Goal: Communication & Community: Answer question/provide support

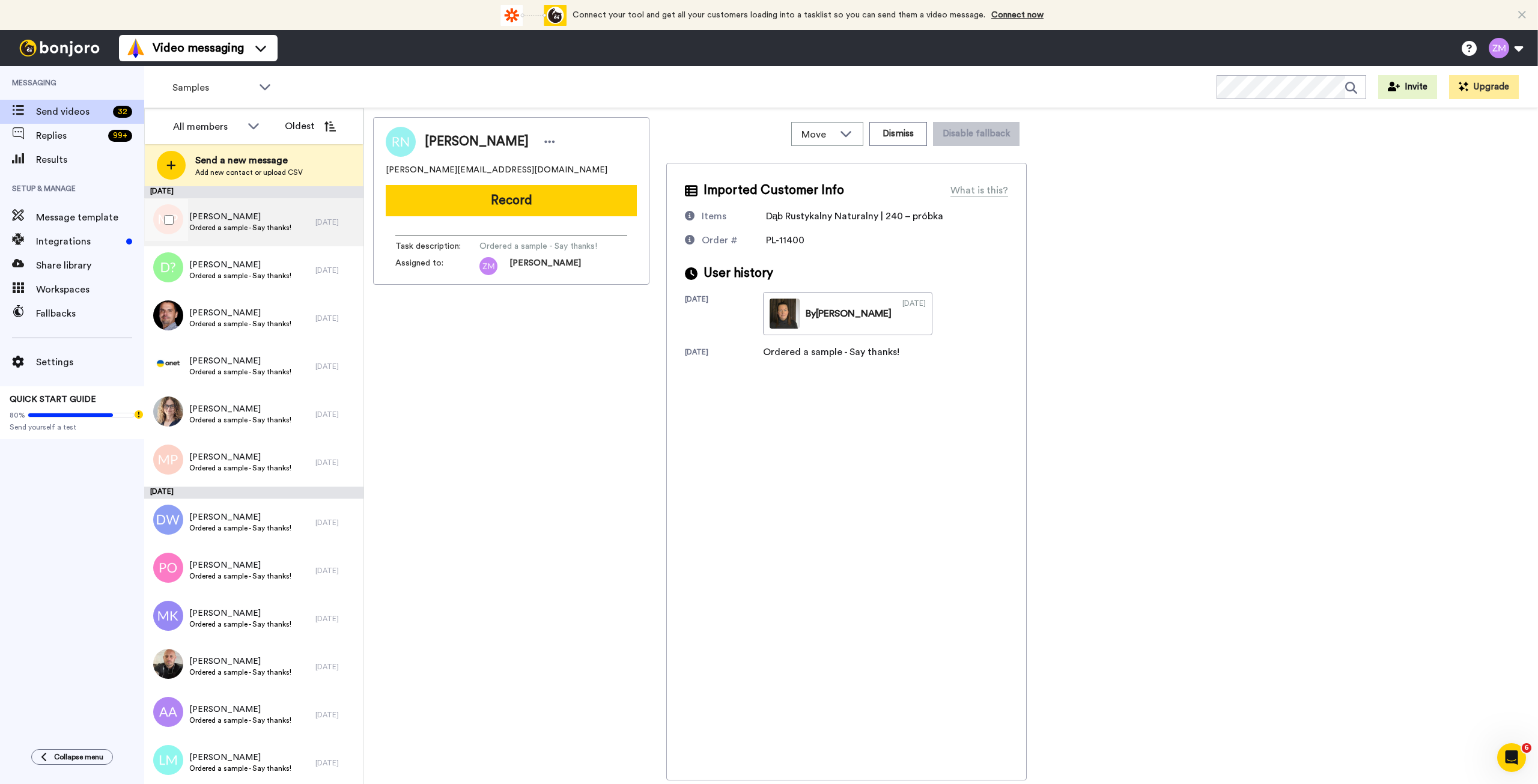
click at [245, 216] on span "[PERSON_NAME]" at bounding box center [240, 217] width 102 height 12
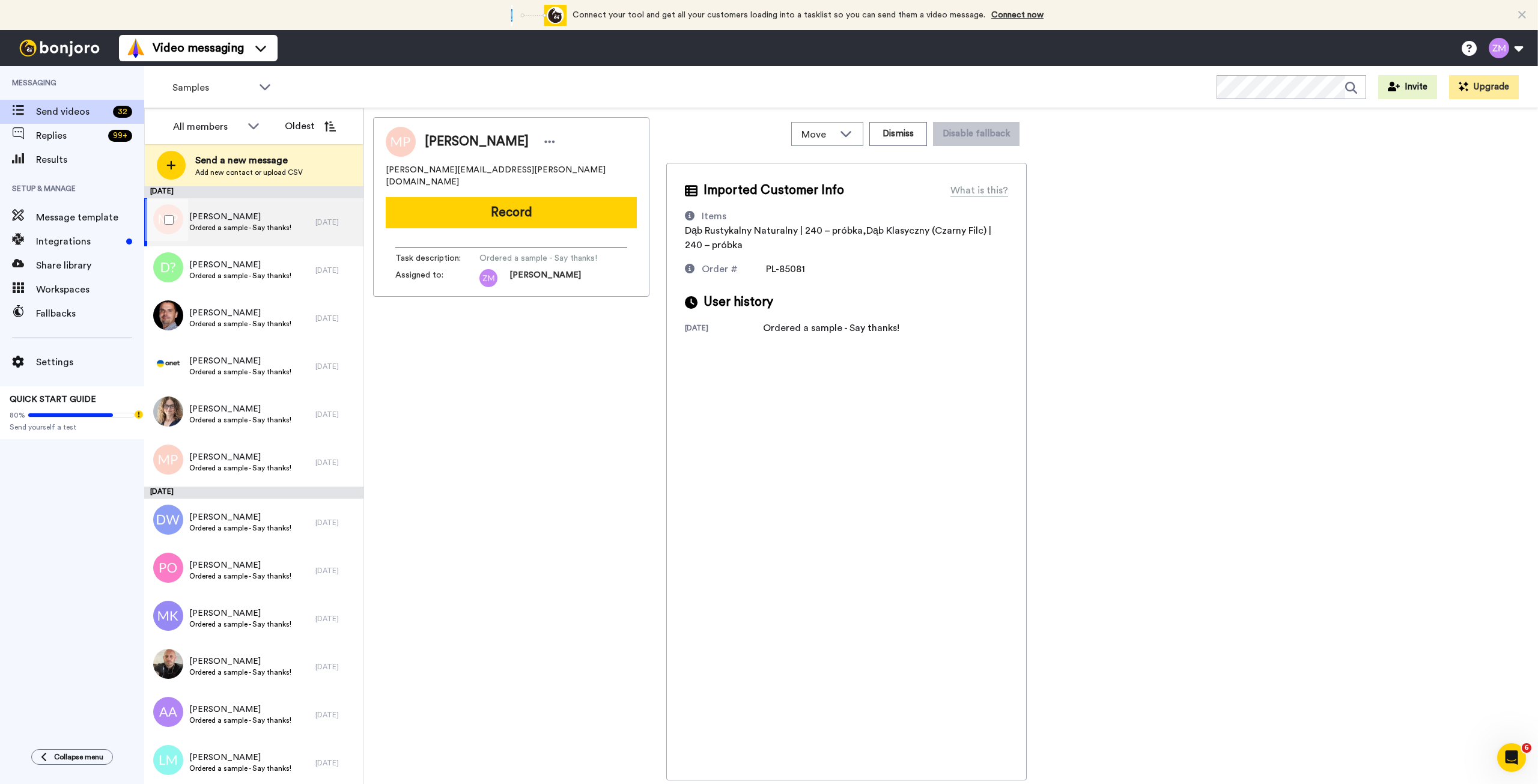
click at [228, 227] on span "Ordered a sample - Say thanks!" at bounding box center [240, 227] width 102 height 9
click at [555, 207] on button "Record" at bounding box center [511, 213] width 251 height 31
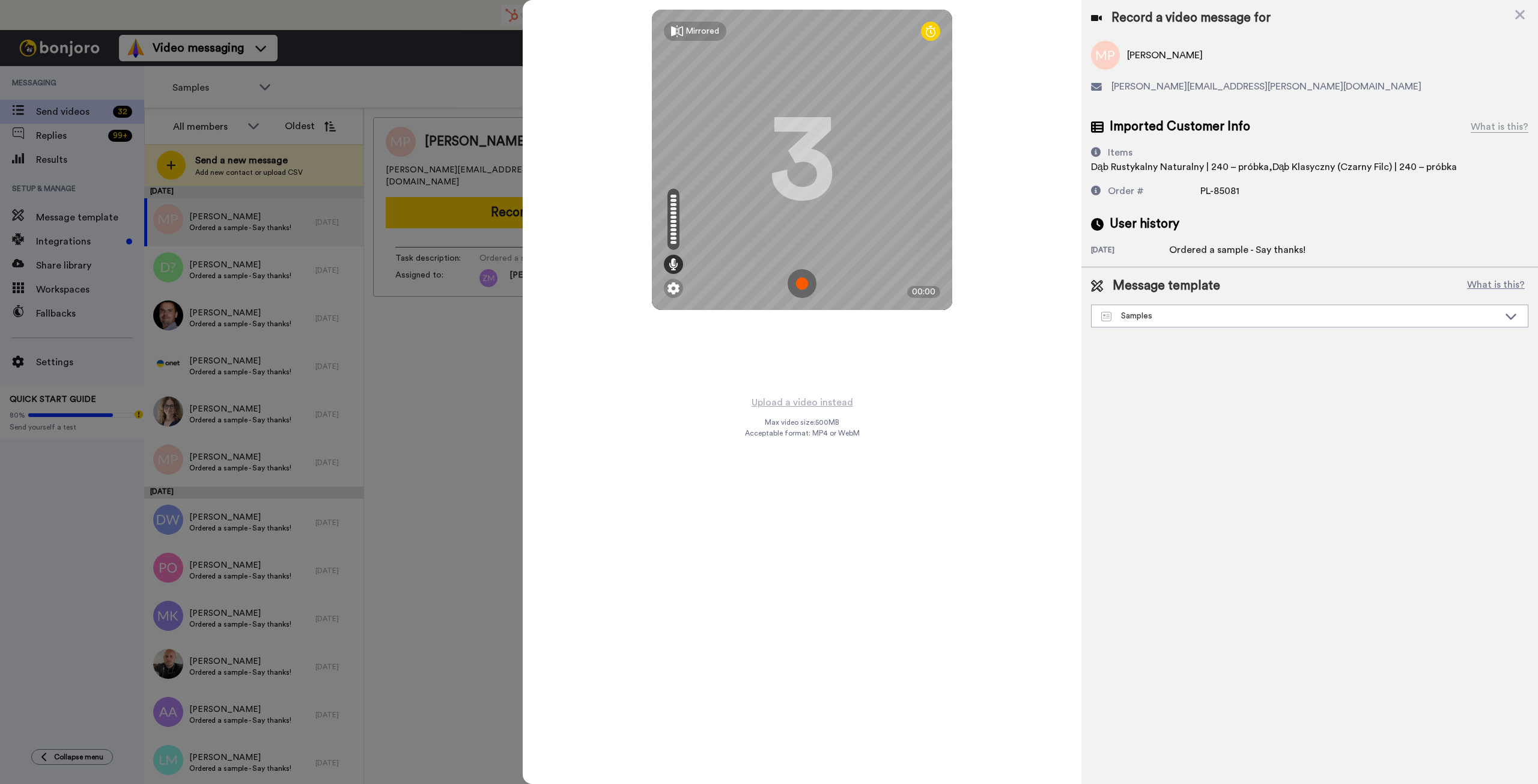
click at [803, 284] on img at bounding box center [802, 284] width 29 height 29
click at [801, 286] on img at bounding box center [802, 284] width 29 height 29
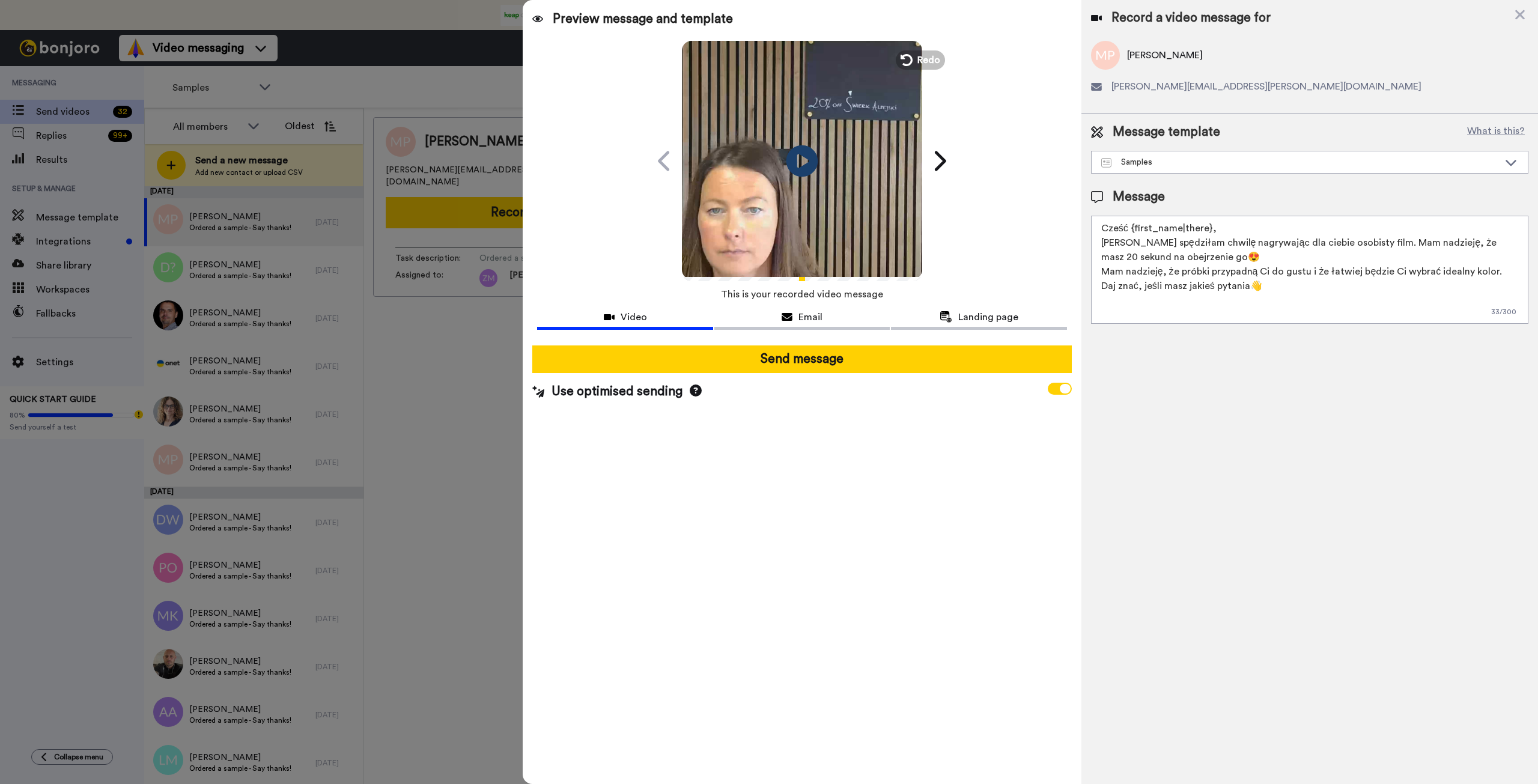
click at [806, 160] on icon "Play/Pause" at bounding box center [802, 161] width 32 height 57
click at [802, 163] on icon "Play/Pause" at bounding box center [802, 161] width 32 height 57
click at [905, 64] on icon at bounding box center [905, 60] width 13 height 13
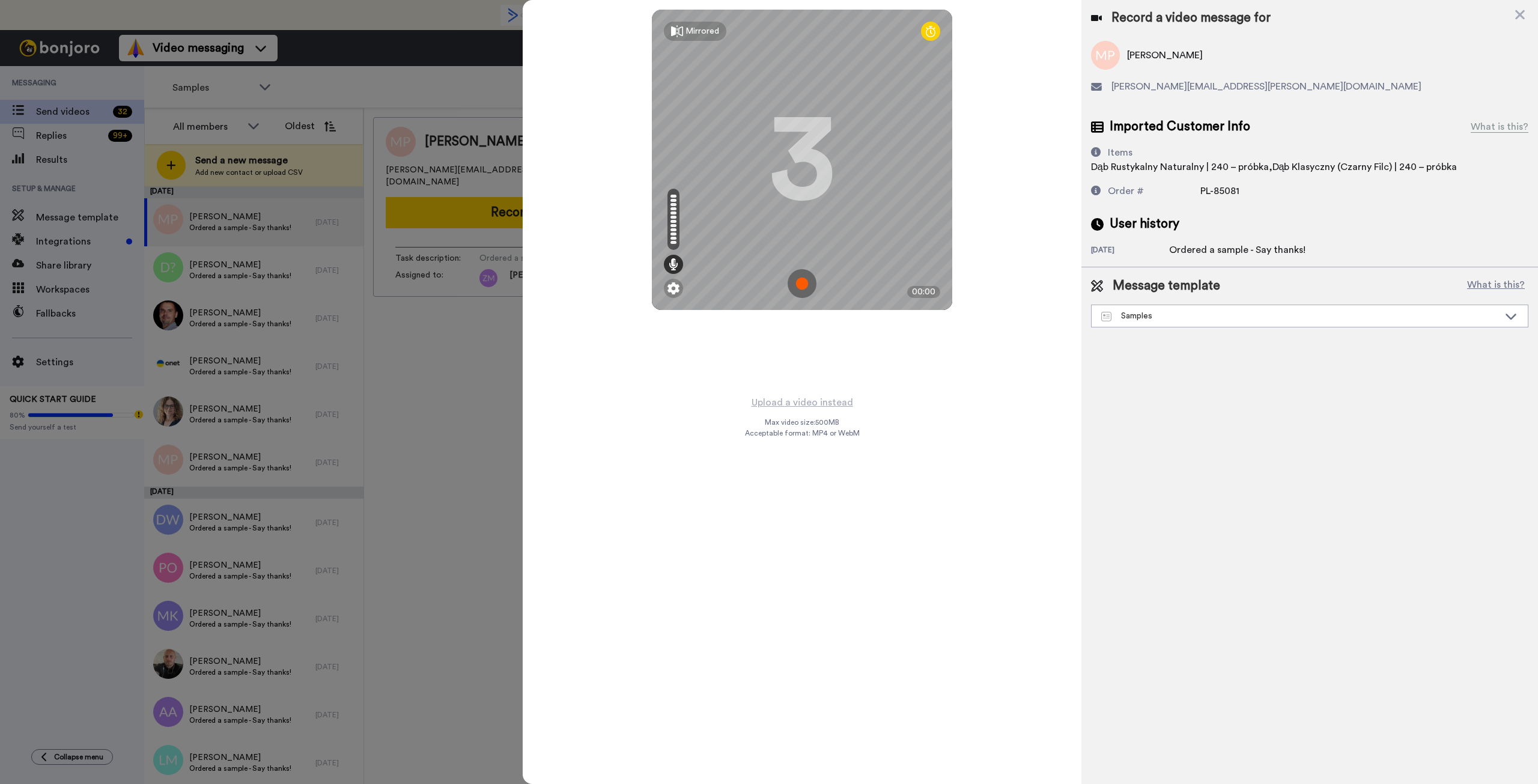
click at [800, 286] on img at bounding box center [802, 284] width 29 height 29
click at [795, 289] on img at bounding box center [802, 284] width 29 height 29
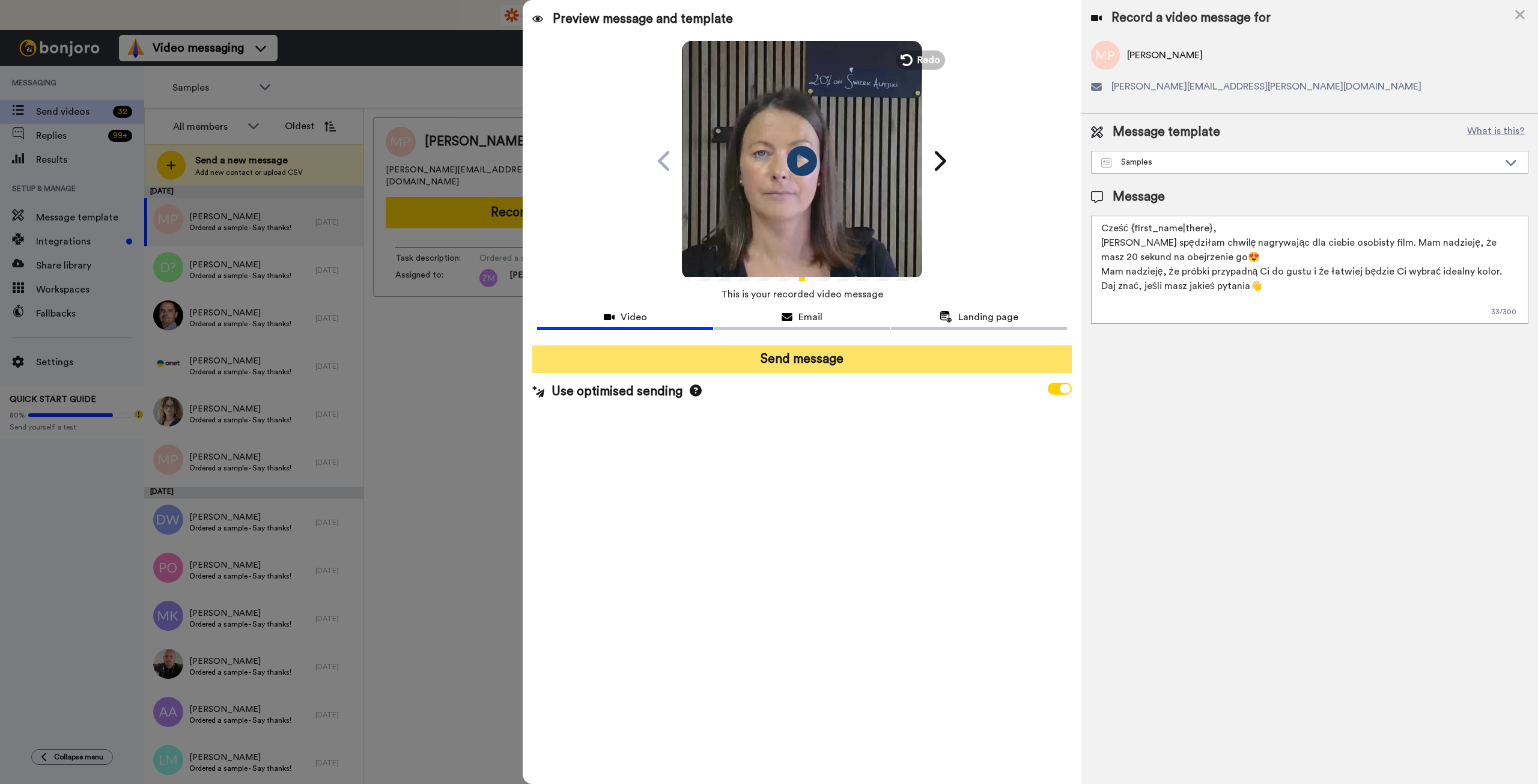
click at [849, 363] on button "Send message" at bounding box center [802, 359] width 539 height 28
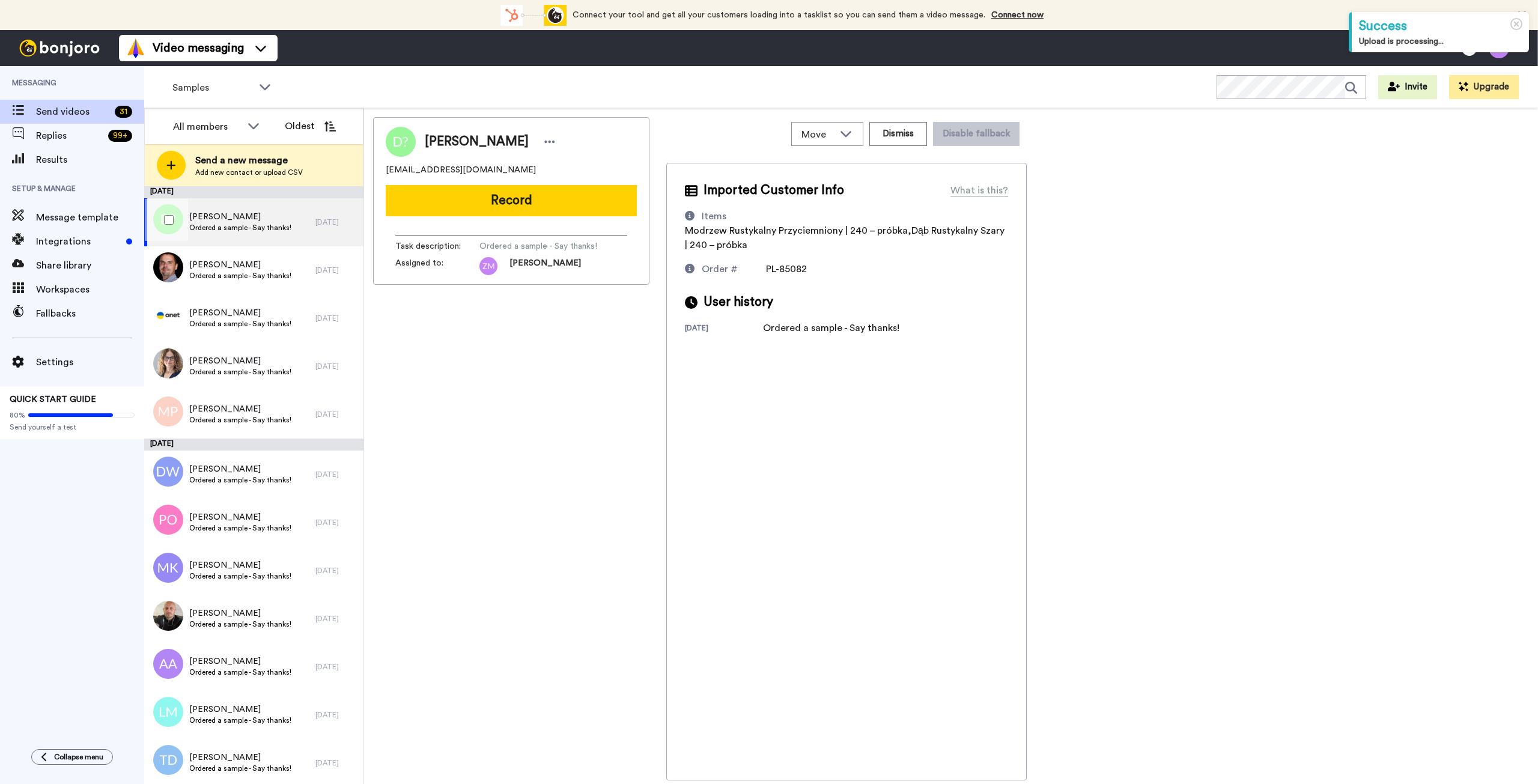
click at [264, 228] on span "Ordered a sample - Say thanks!" at bounding box center [240, 227] width 102 height 9
click at [530, 203] on button "Record" at bounding box center [511, 201] width 251 height 31
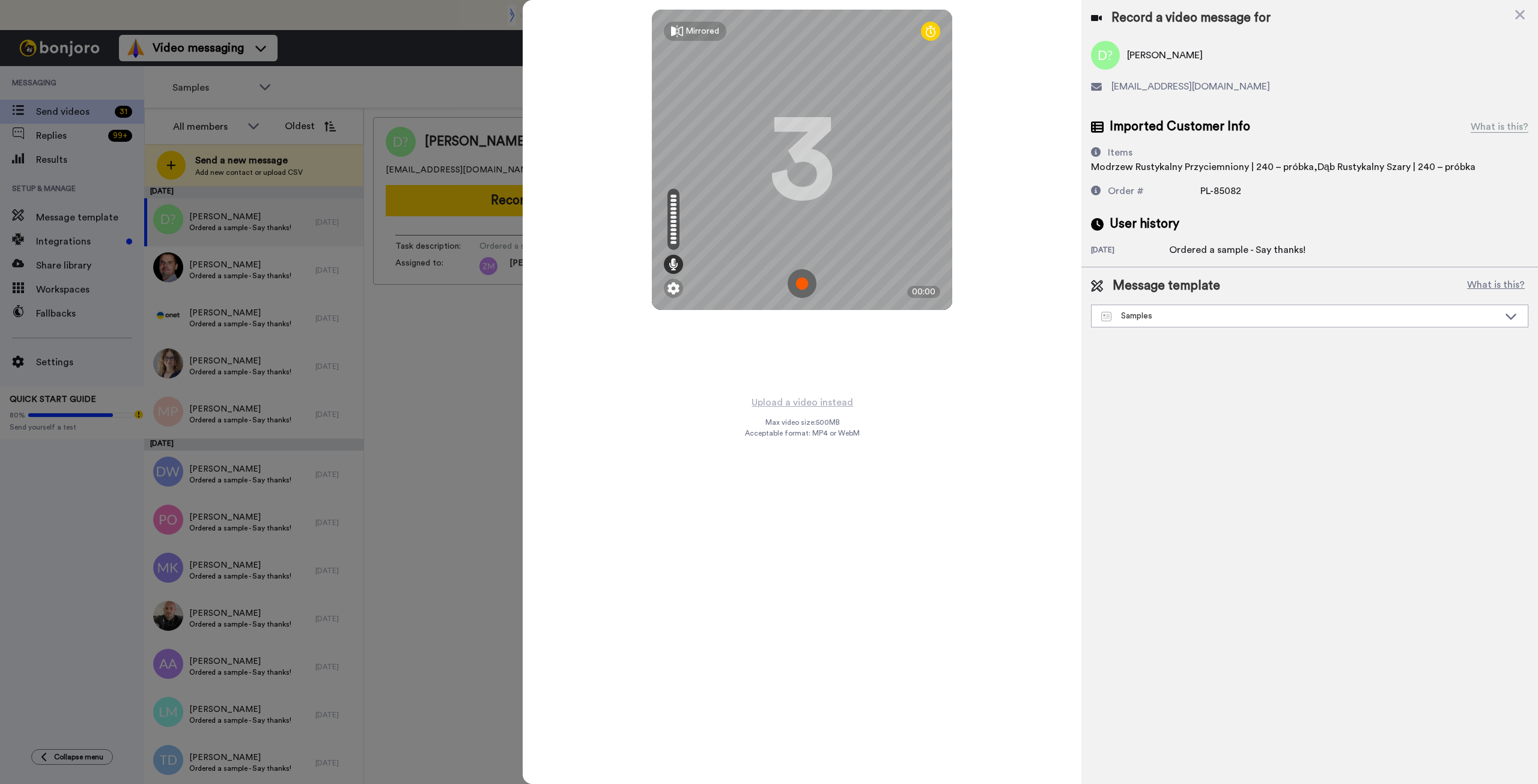
click at [804, 286] on img at bounding box center [802, 284] width 29 height 29
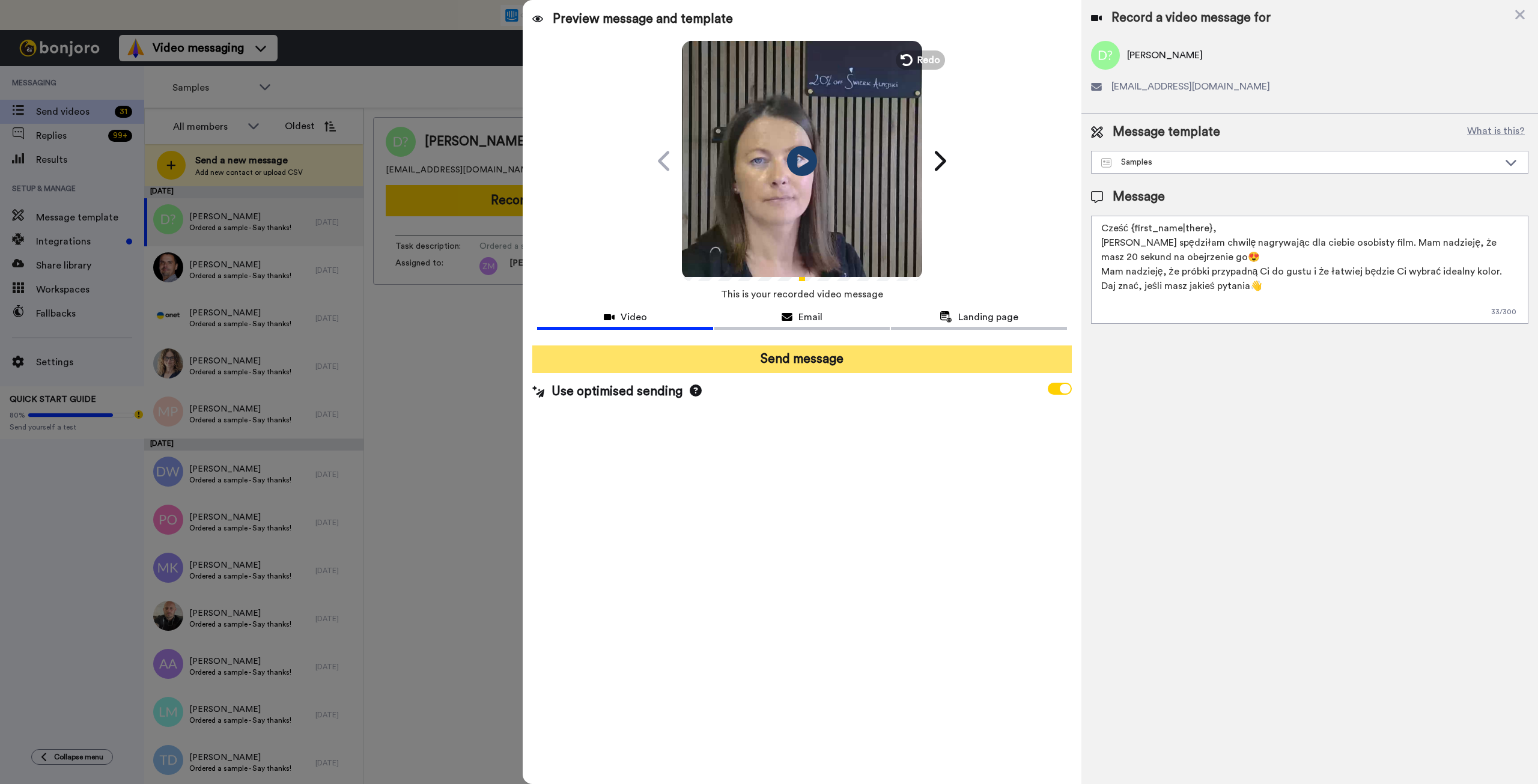
click at [858, 363] on button "Send message" at bounding box center [802, 359] width 539 height 28
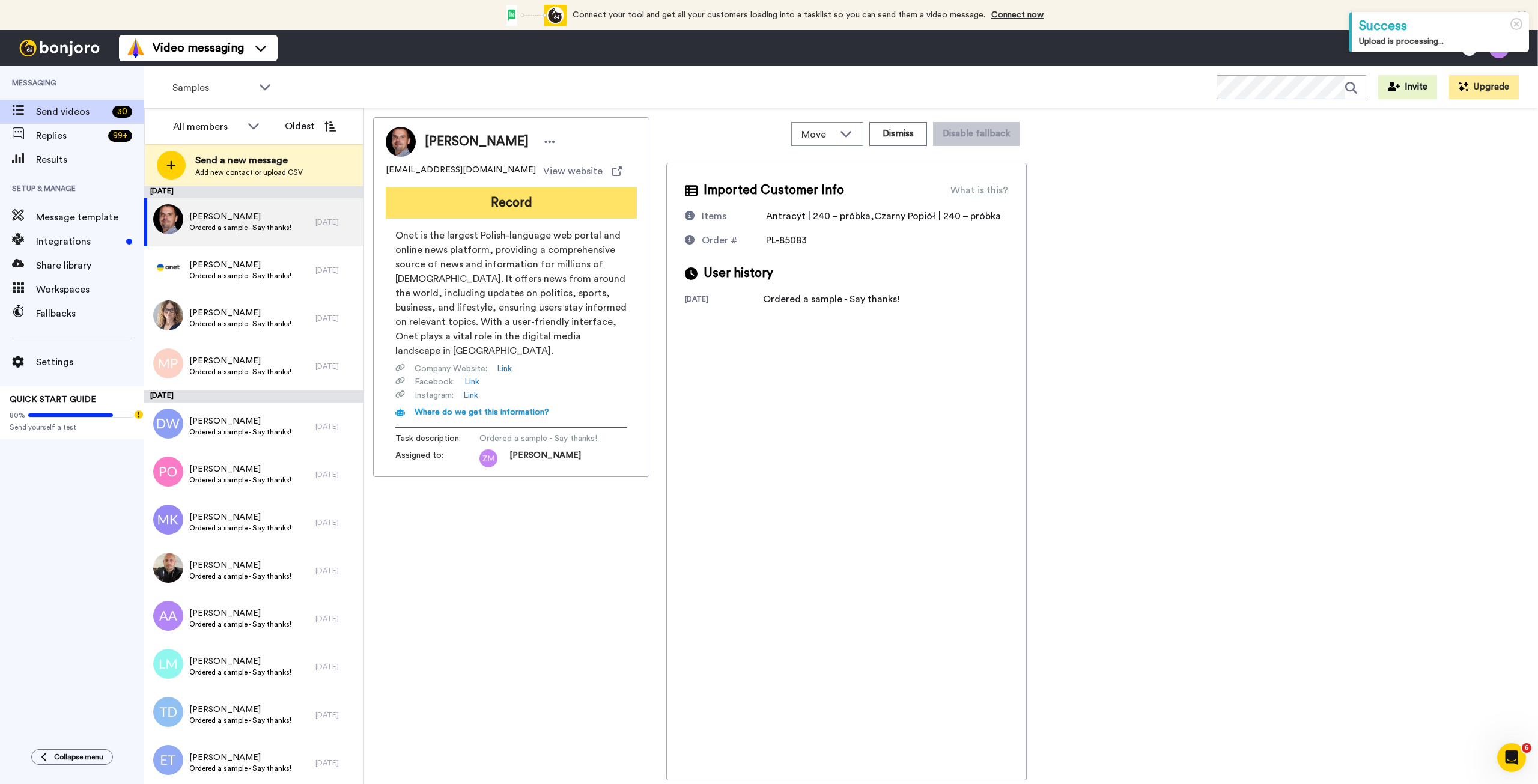
click at [525, 200] on button "Record" at bounding box center [511, 203] width 251 height 31
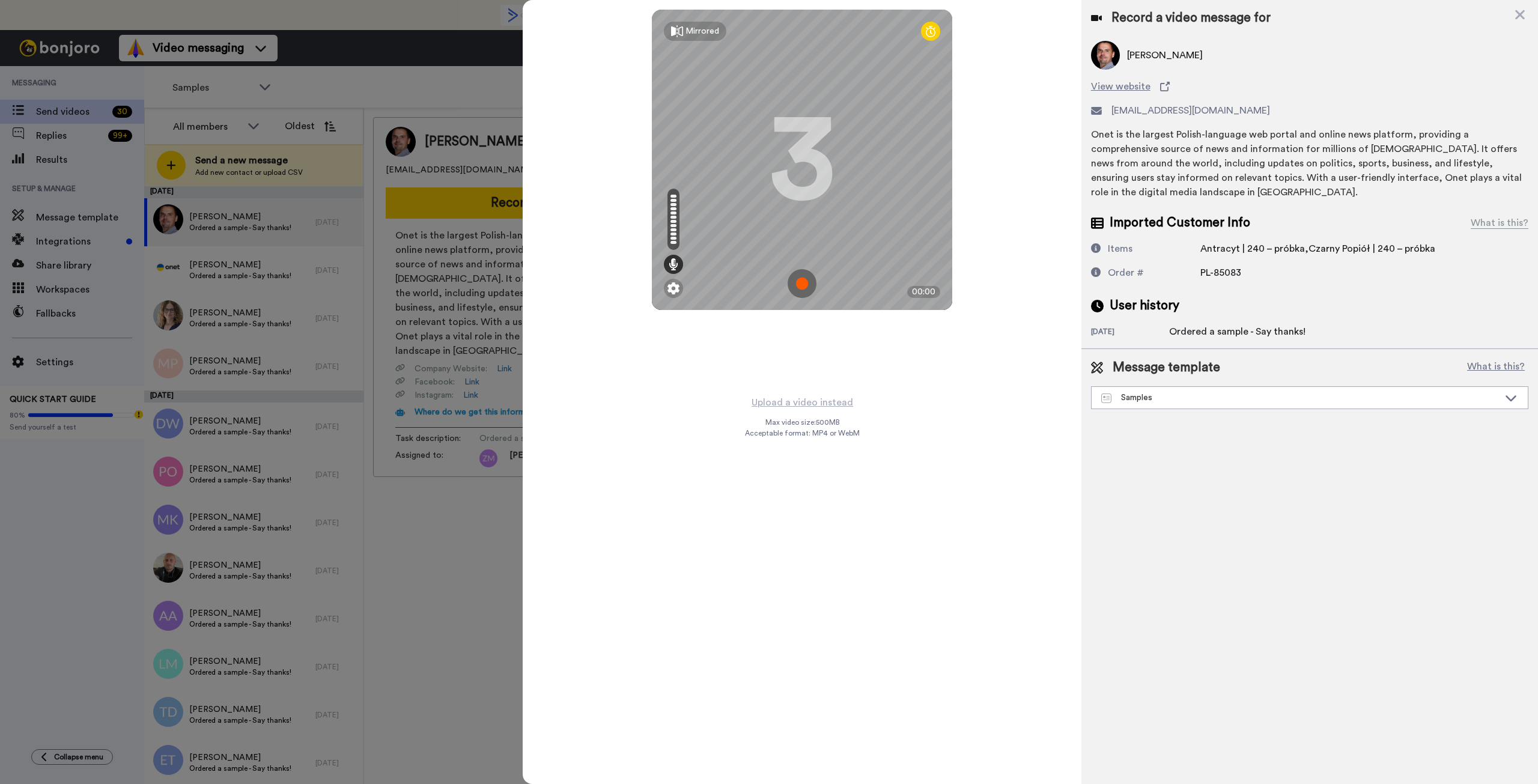
click at [803, 285] on img at bounding box center [802, 284] width 29 height 29
click at [798, 283] on img at bounding box center [802, 284] width 29 height 29
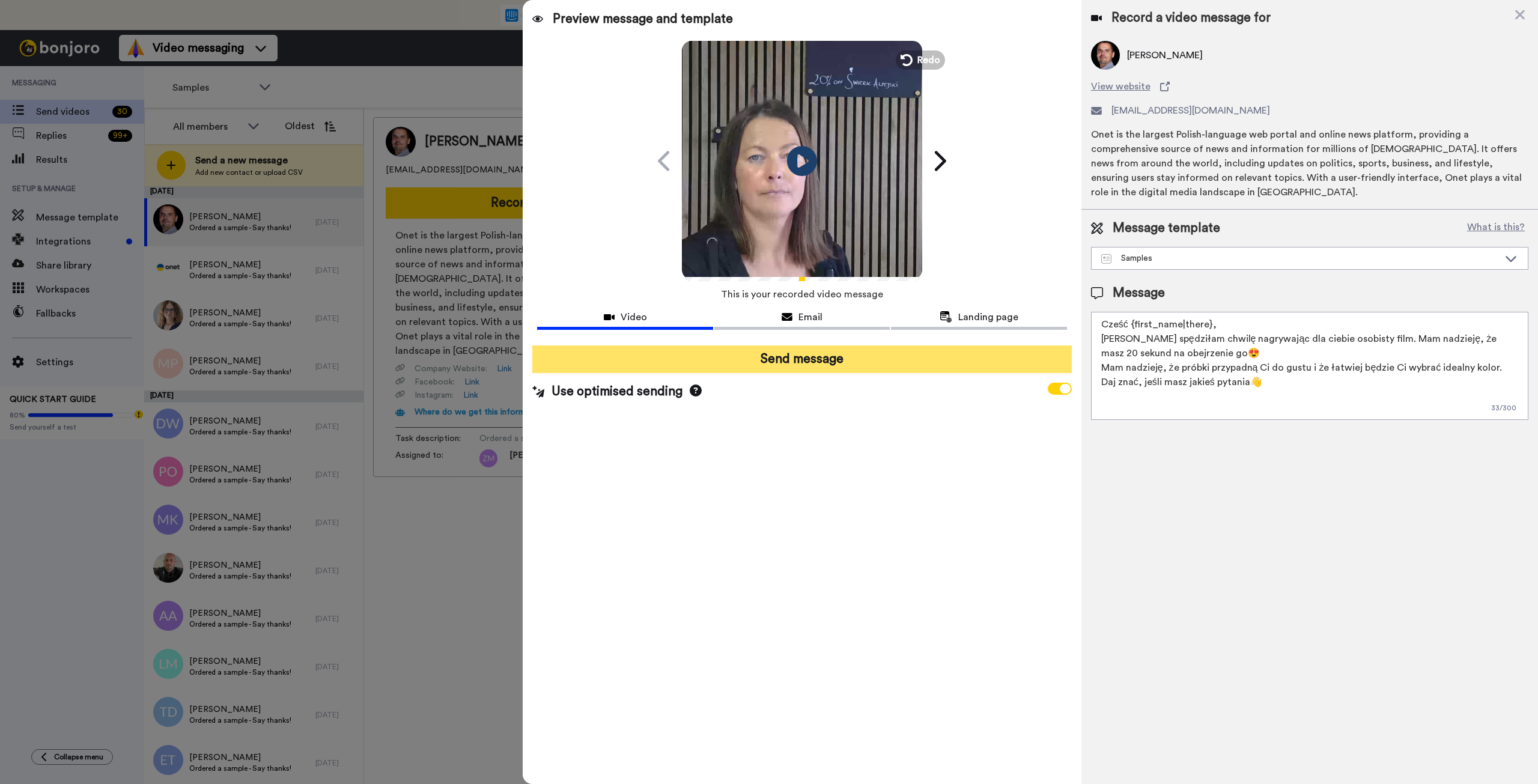
click at [806, 363] on button "Send message" at bounding box center [802, 359] width 539 height 28
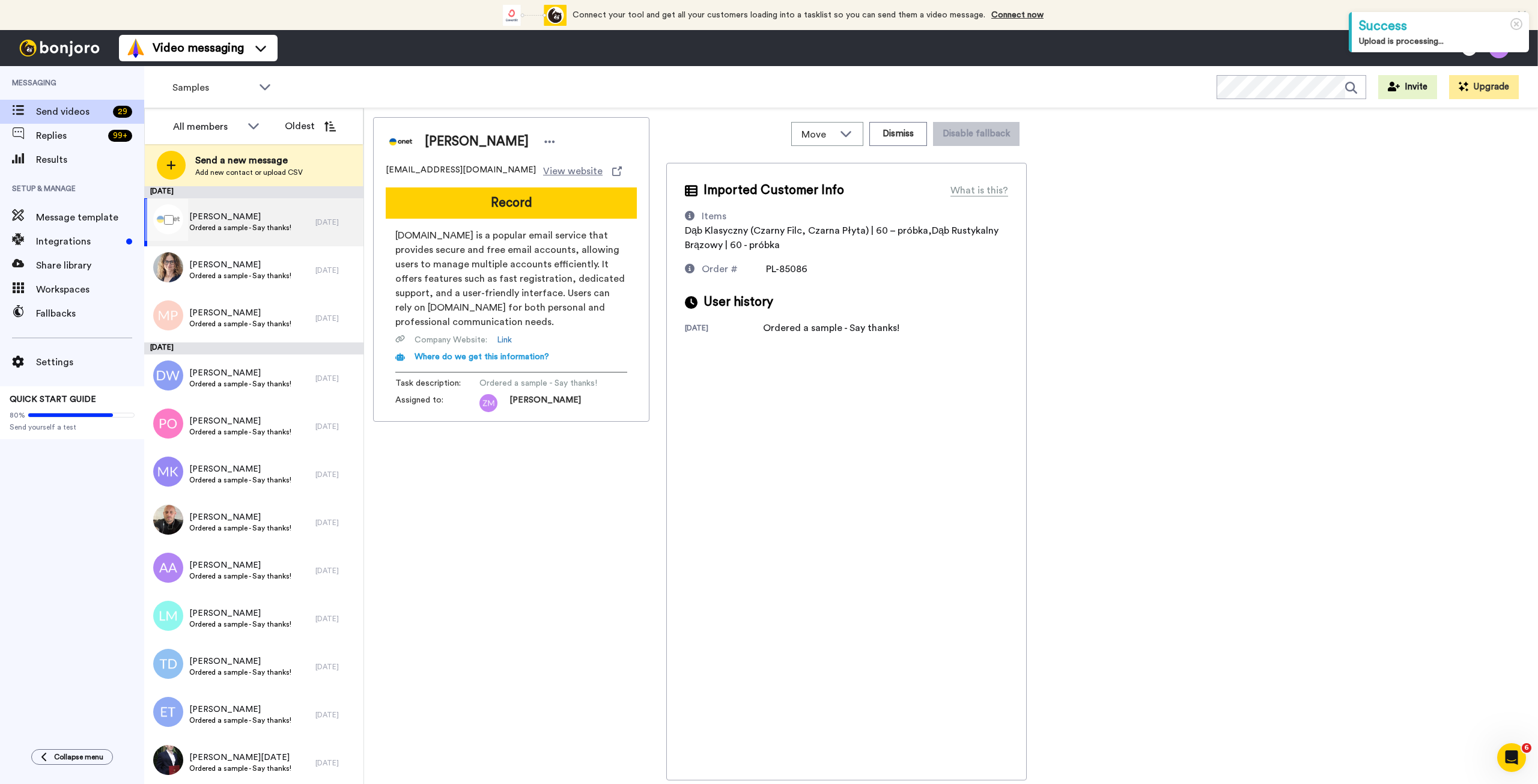
click at [252, 218] on span "[PERSON_NAME]" at bounding box center [240, 217] width 102 height 12
click at [496, 205] on button "Record" at bounding box center [511, 203] width 251 height 31
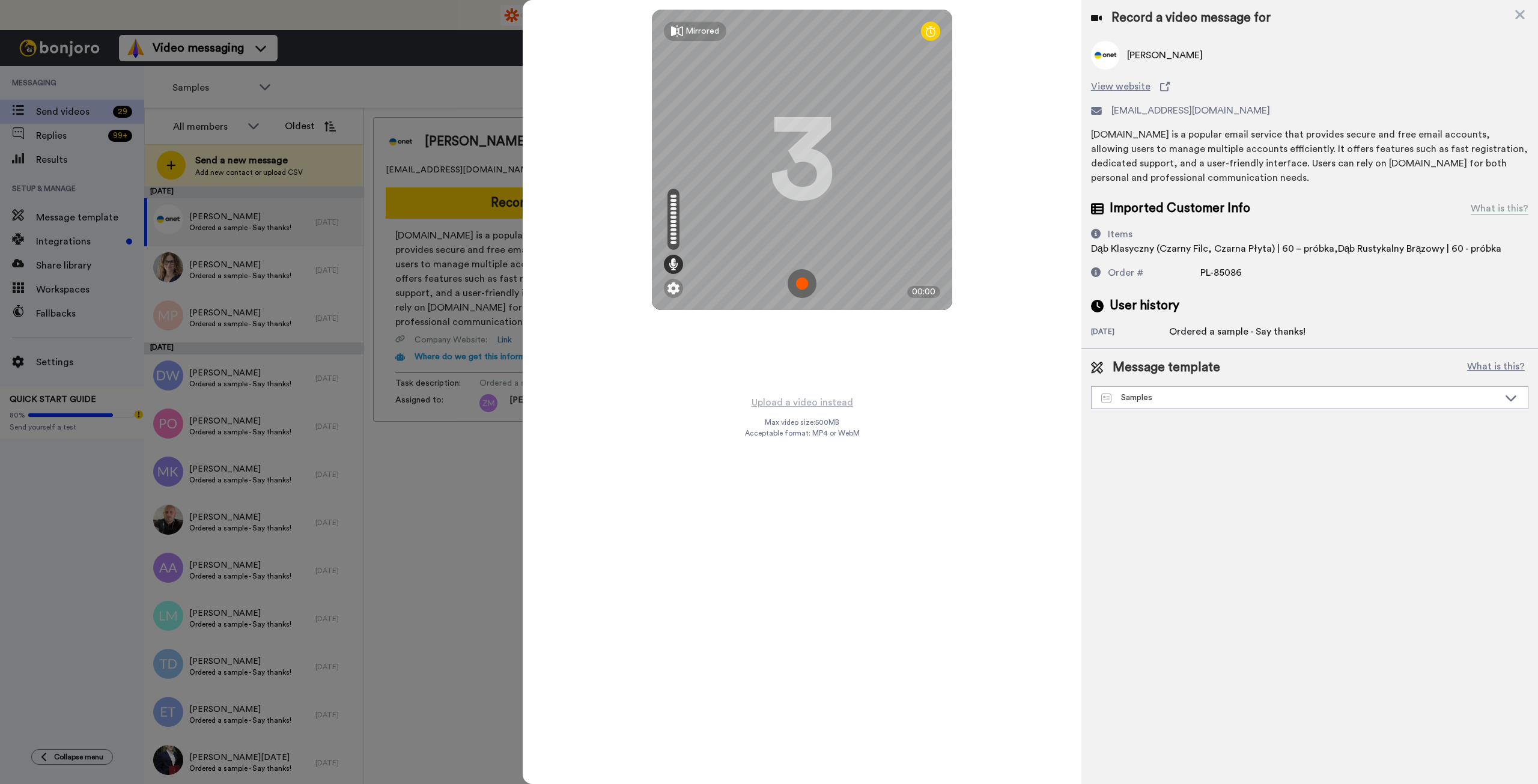
click at [802, 282] on img at bounding box center [802, 284] width 29 height 29
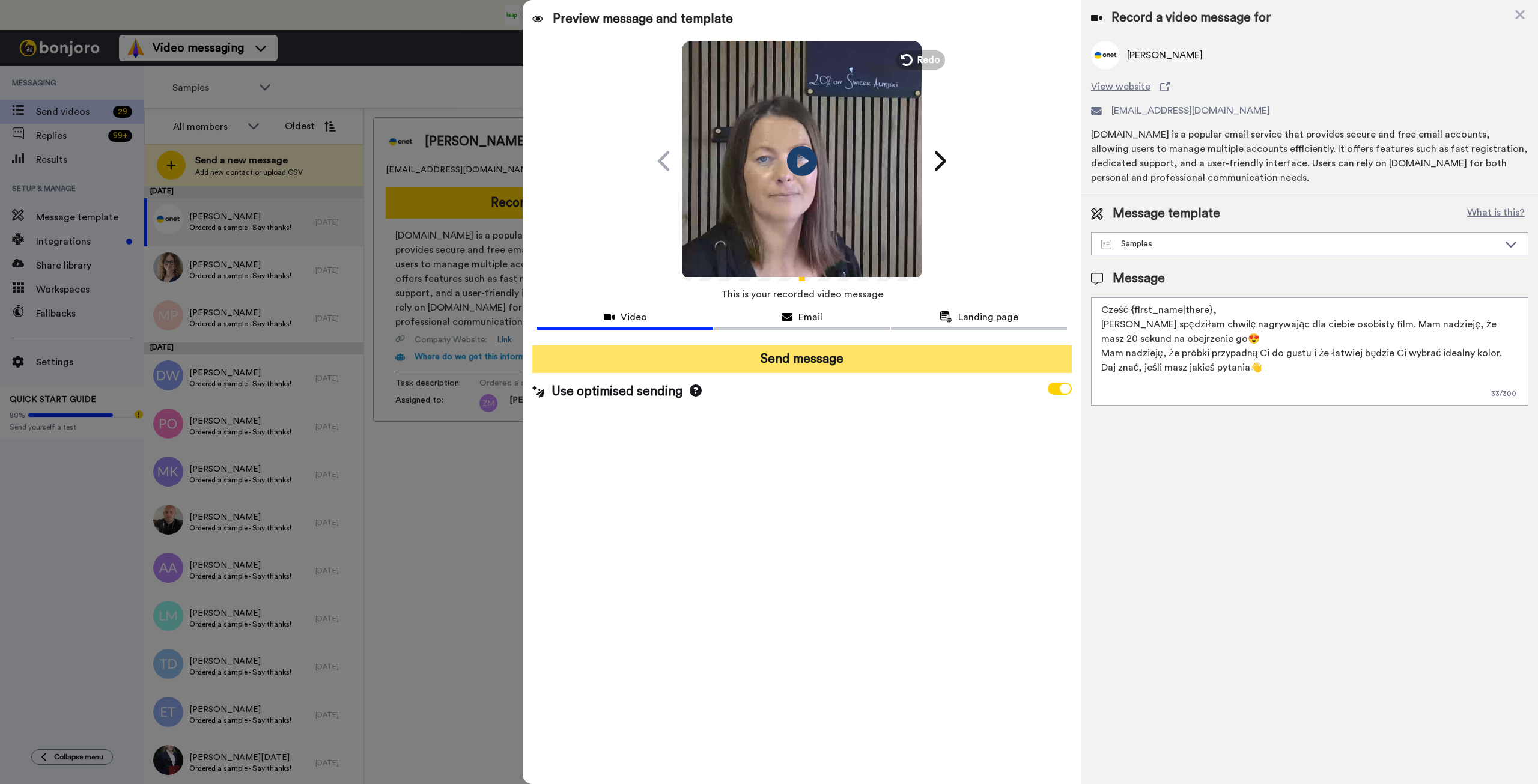
click at [834, 365] on button "Send message" at bounding box center [802, 359] width 539 height 28
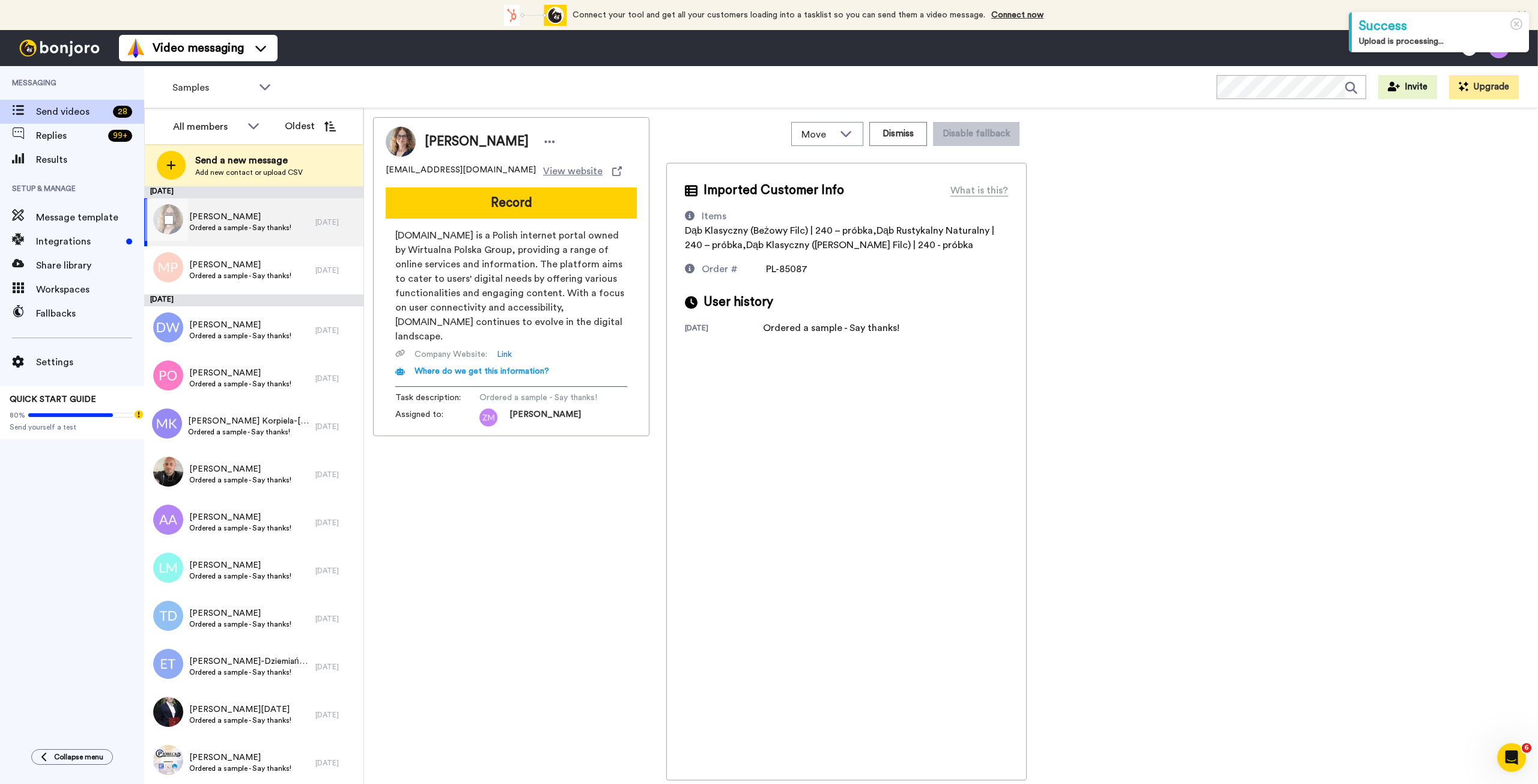
click at [257, 225] on span "Ordered a sample - Say thanks!" at bounding box center [240, 227] width 102 height 9
click at [527, 210] on button "Record" at bounding box center [511, 203] width 251 height 31
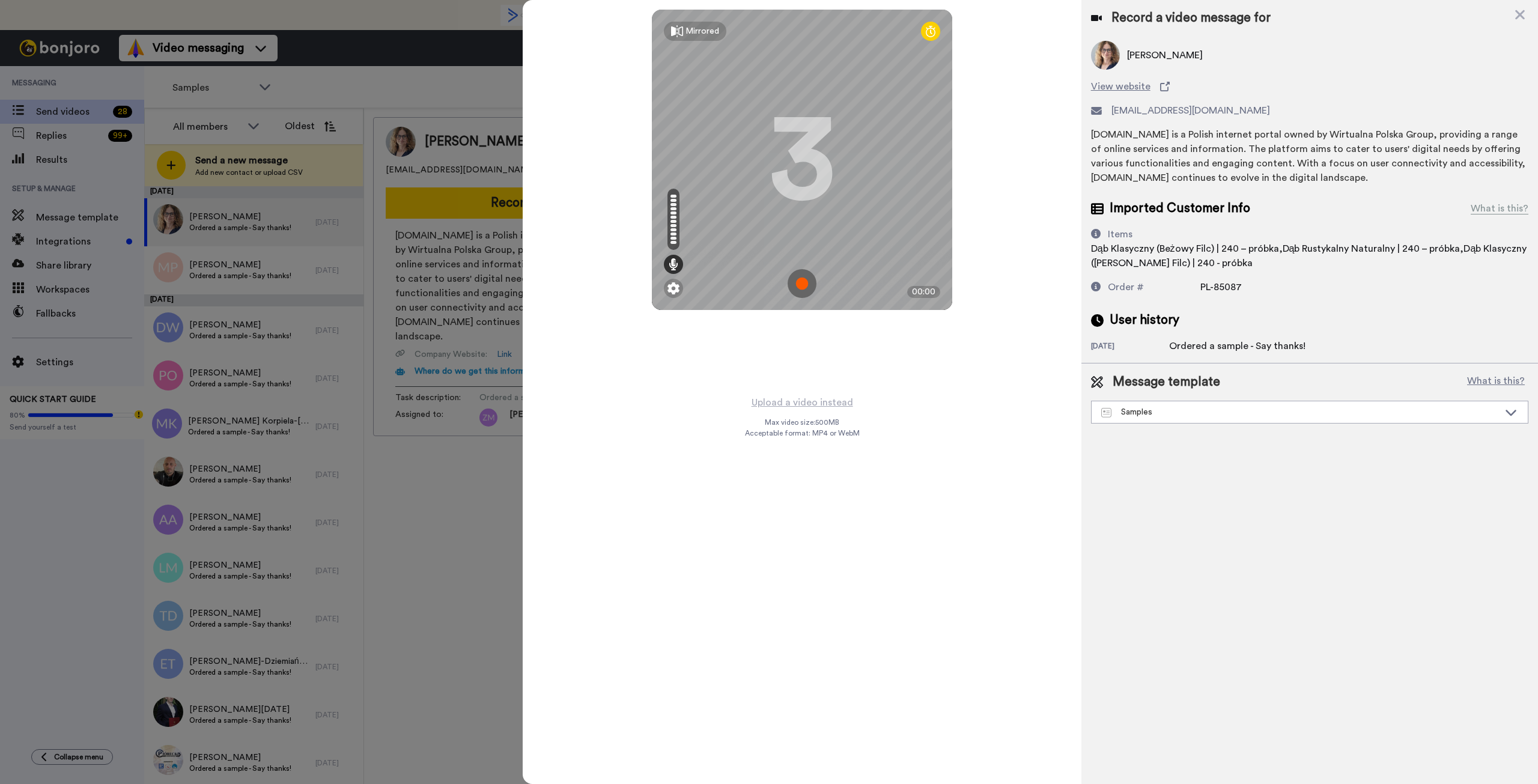
click at [803, 284] on img at bounding box center [802, 284] width 29 height 29
click at [802, 283] on img at bounding box center [802, 284] width 29 height 29
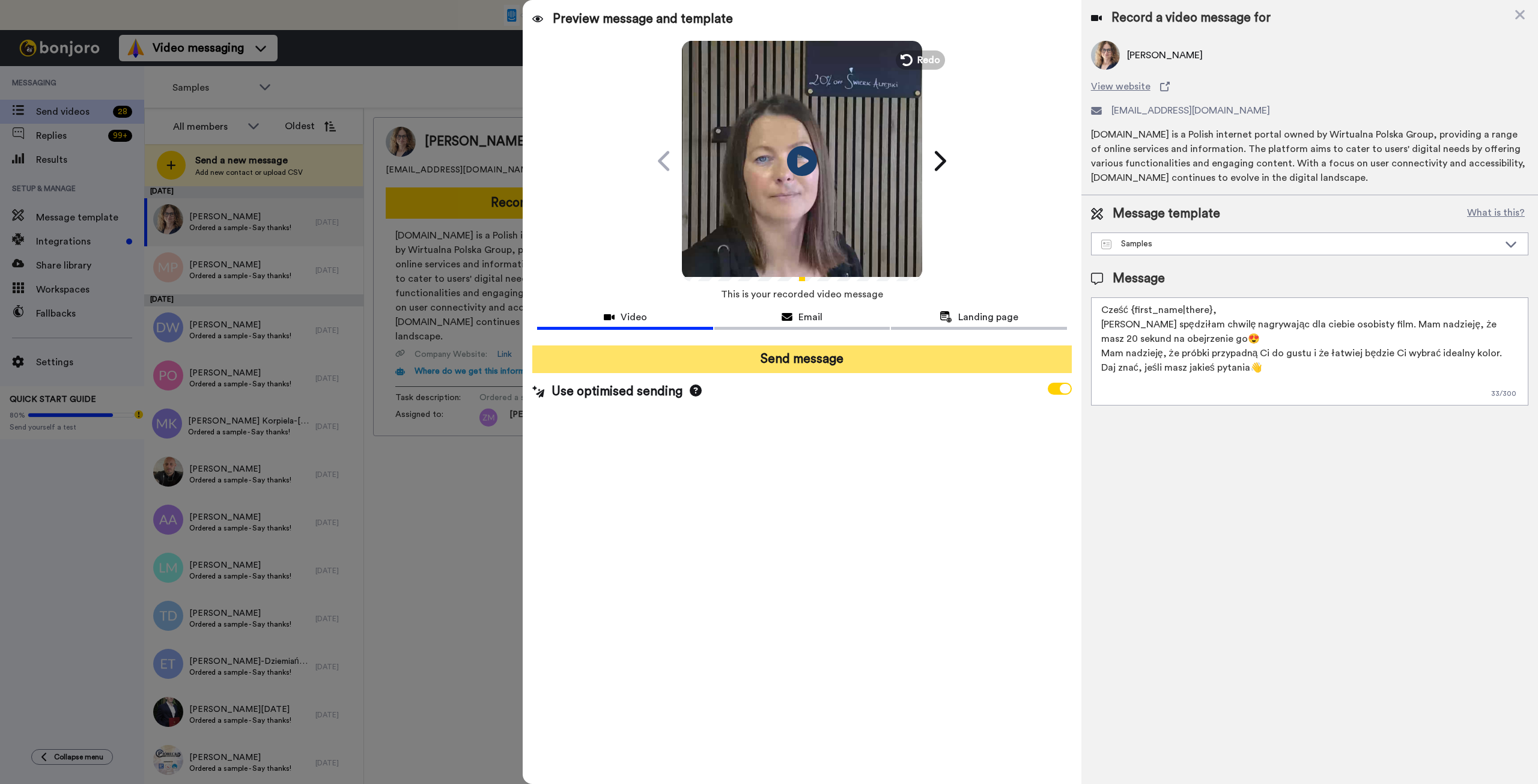
click at [859, 362] on button "Send message" at bounding box center [802, 359] width 539 height 28
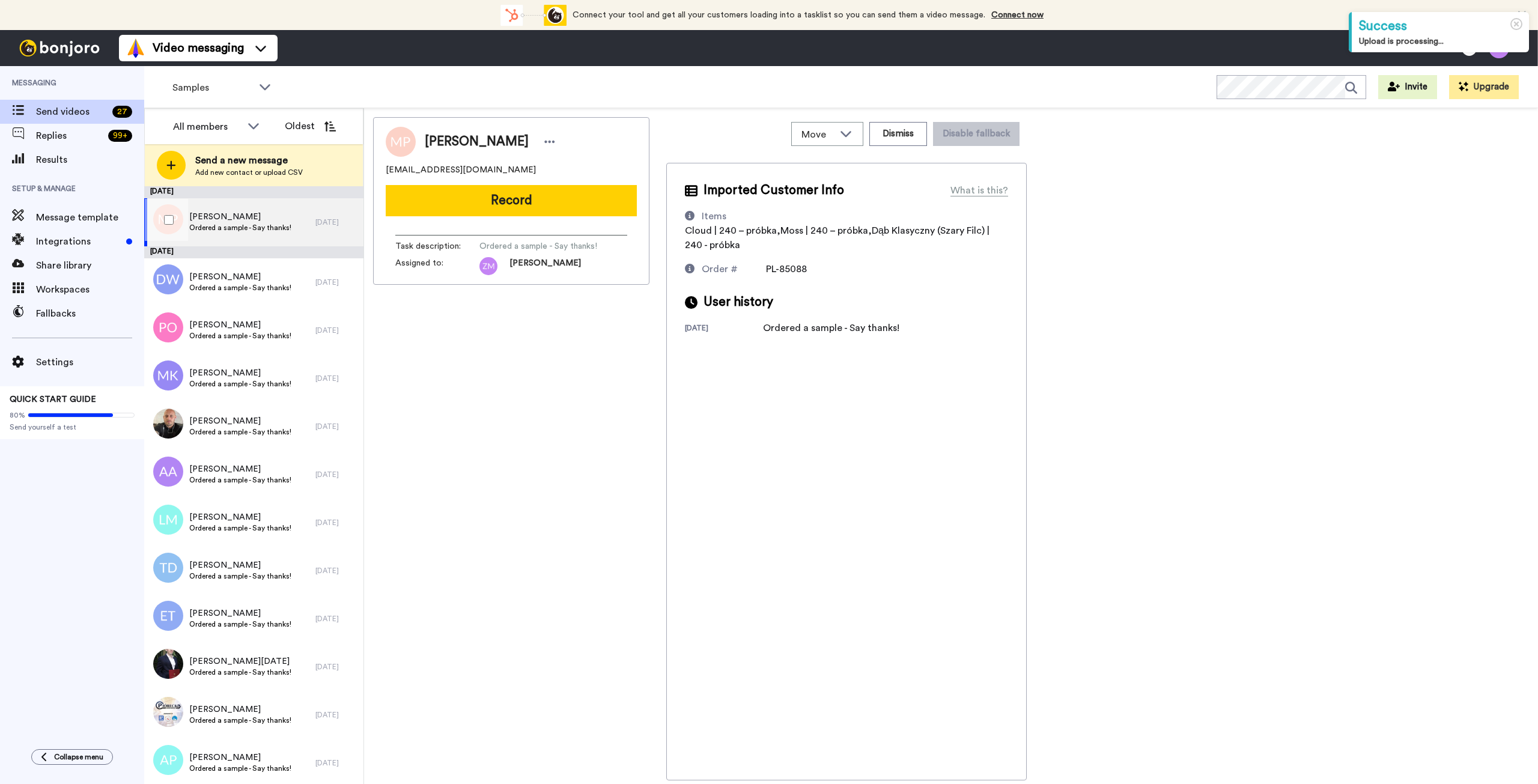
click at [301, 225] on div "[PERSON_NAME] Ordered a sample - Say thanks!" at bounding box center [230, 222] width 171 height 48
click at [535, 202] on button "Record" at bounding box center [511, 201] width 251 height 31
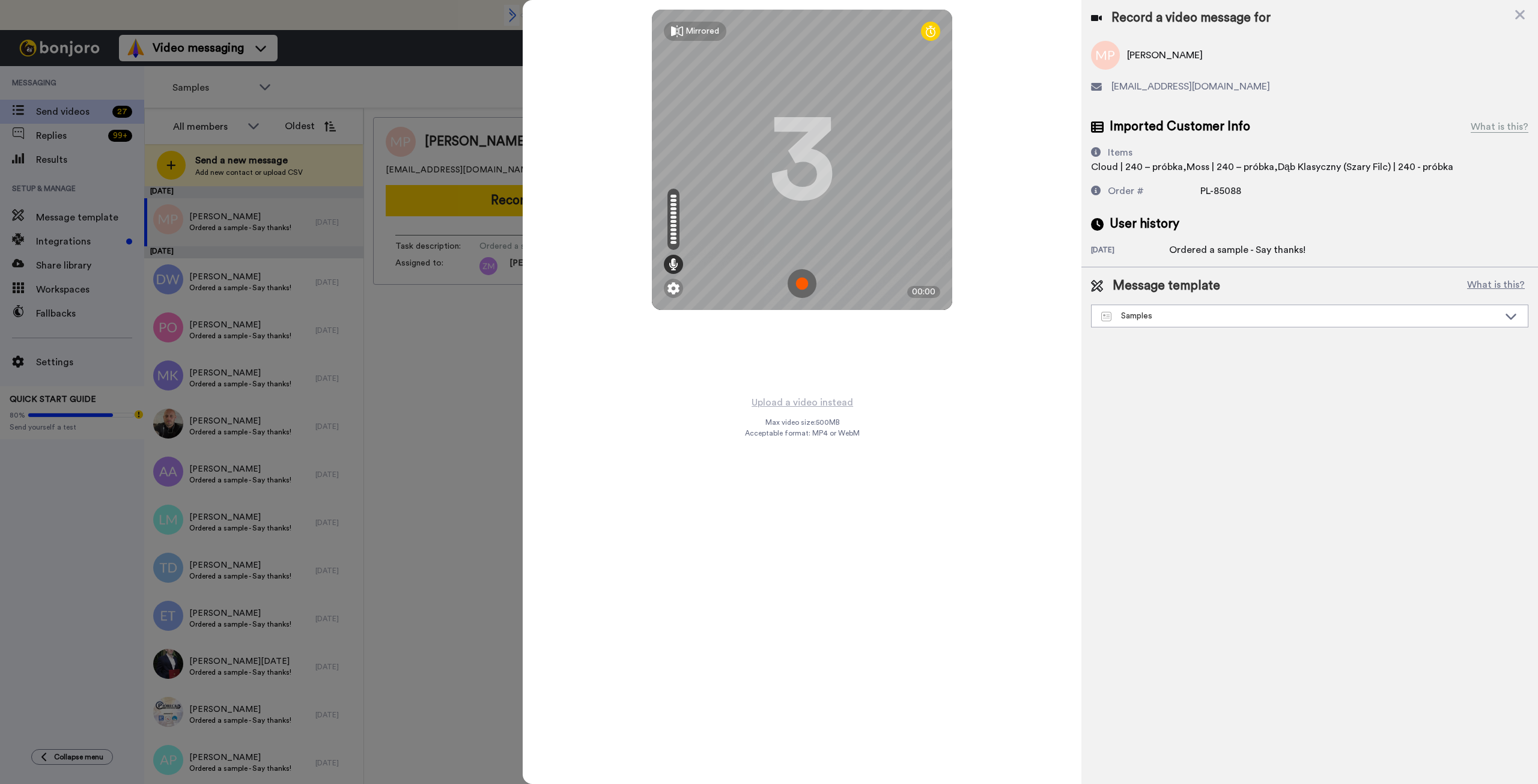
click at [804, 284] on img at bounding box center [802, 284] width 29 height 29
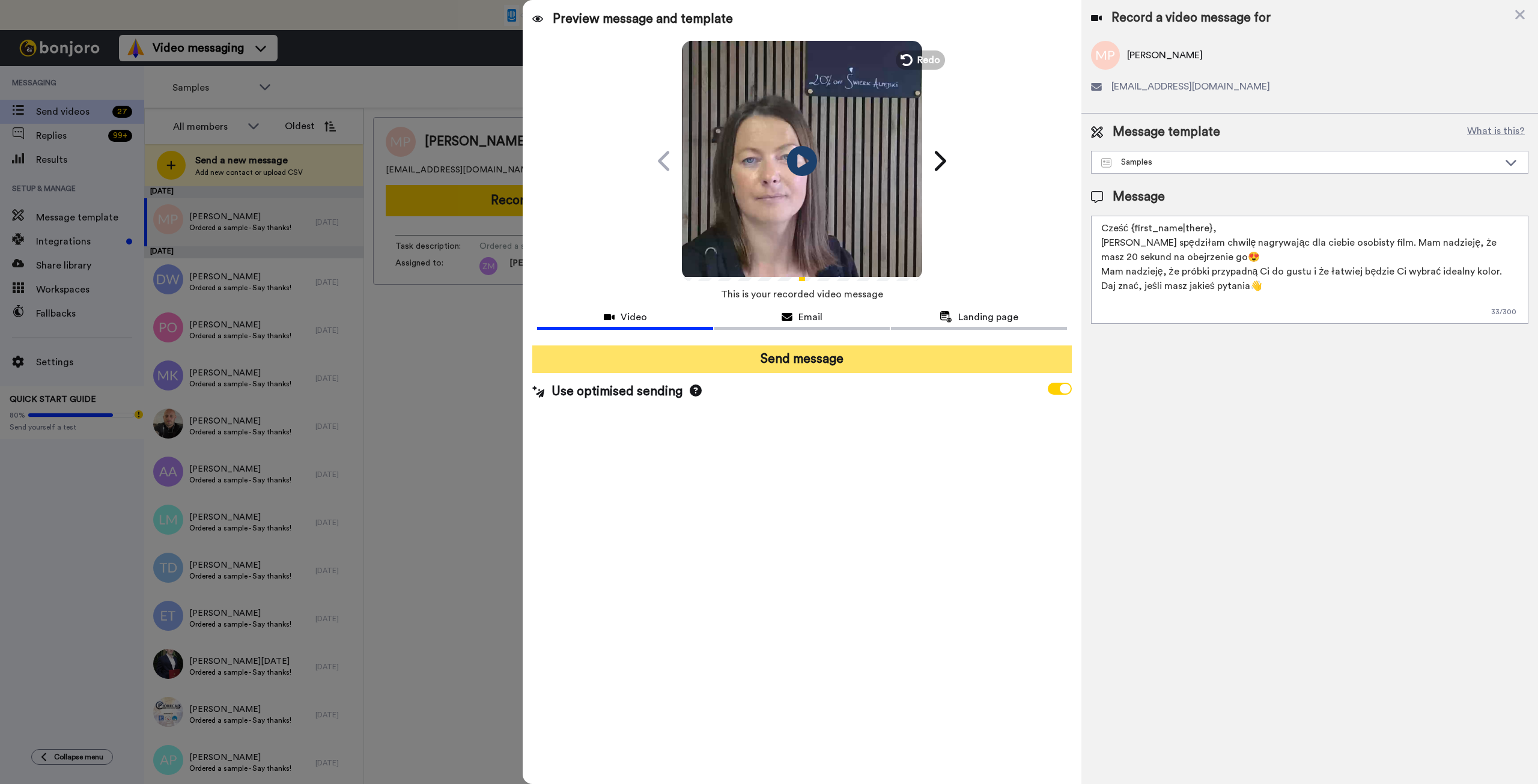
click at [849, 362] on button "Send message" at bounding box center [802, 359] width 539 height 28
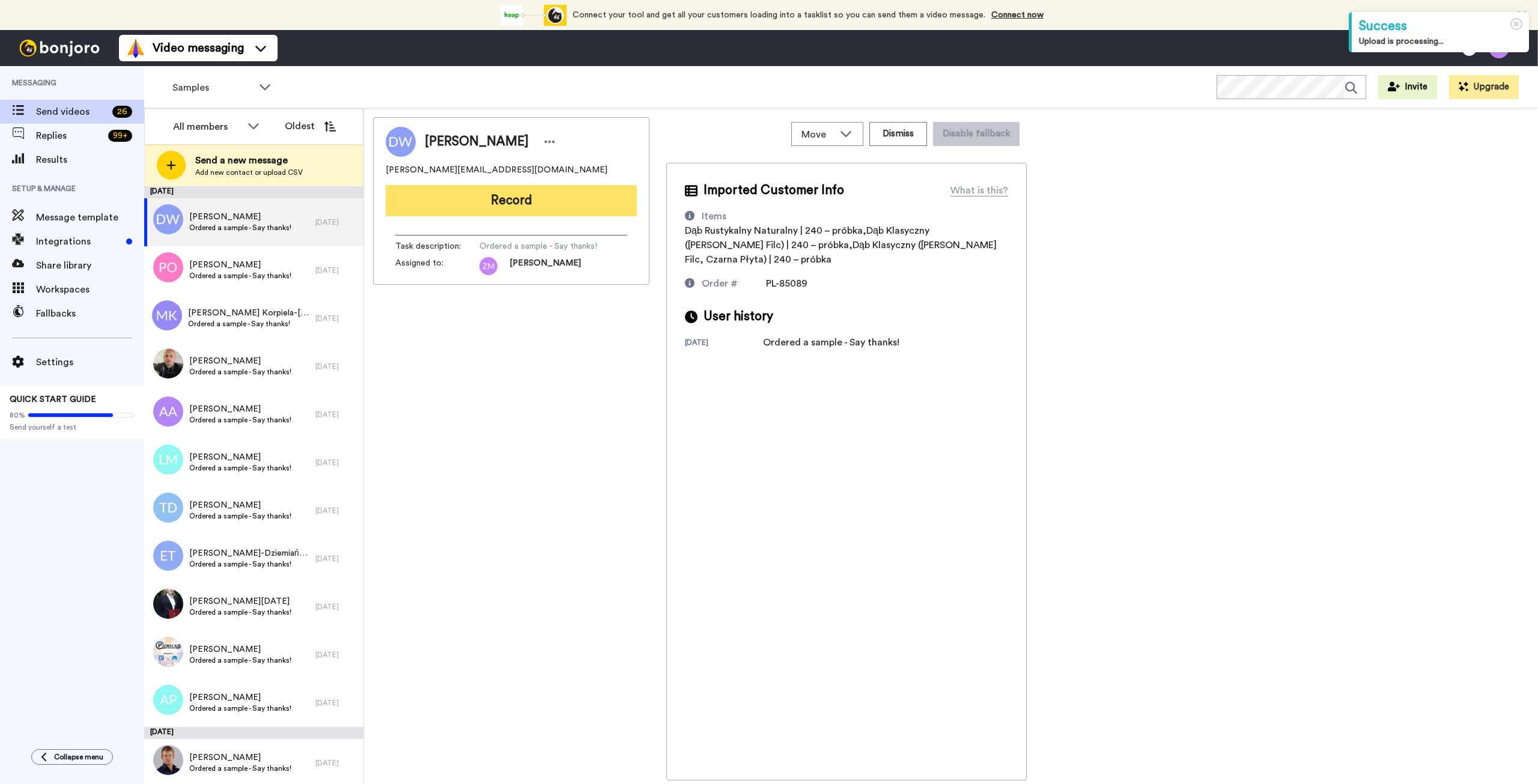
click at [525, 204] on button "Record" at bounding box center [511, 201] width 251 height 31
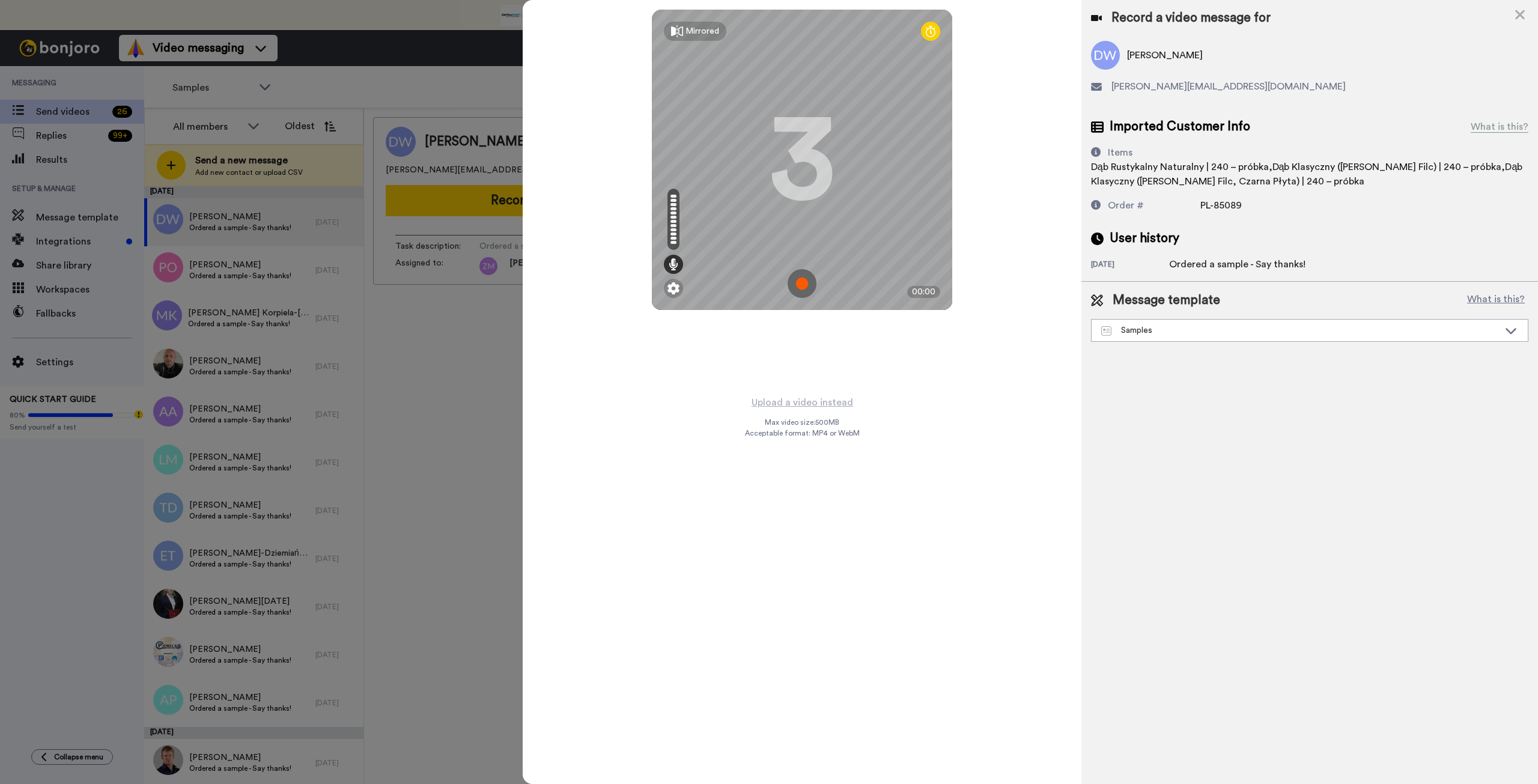
click at [802, 283] on img at bounding box center [802, 284] width 29 height 29
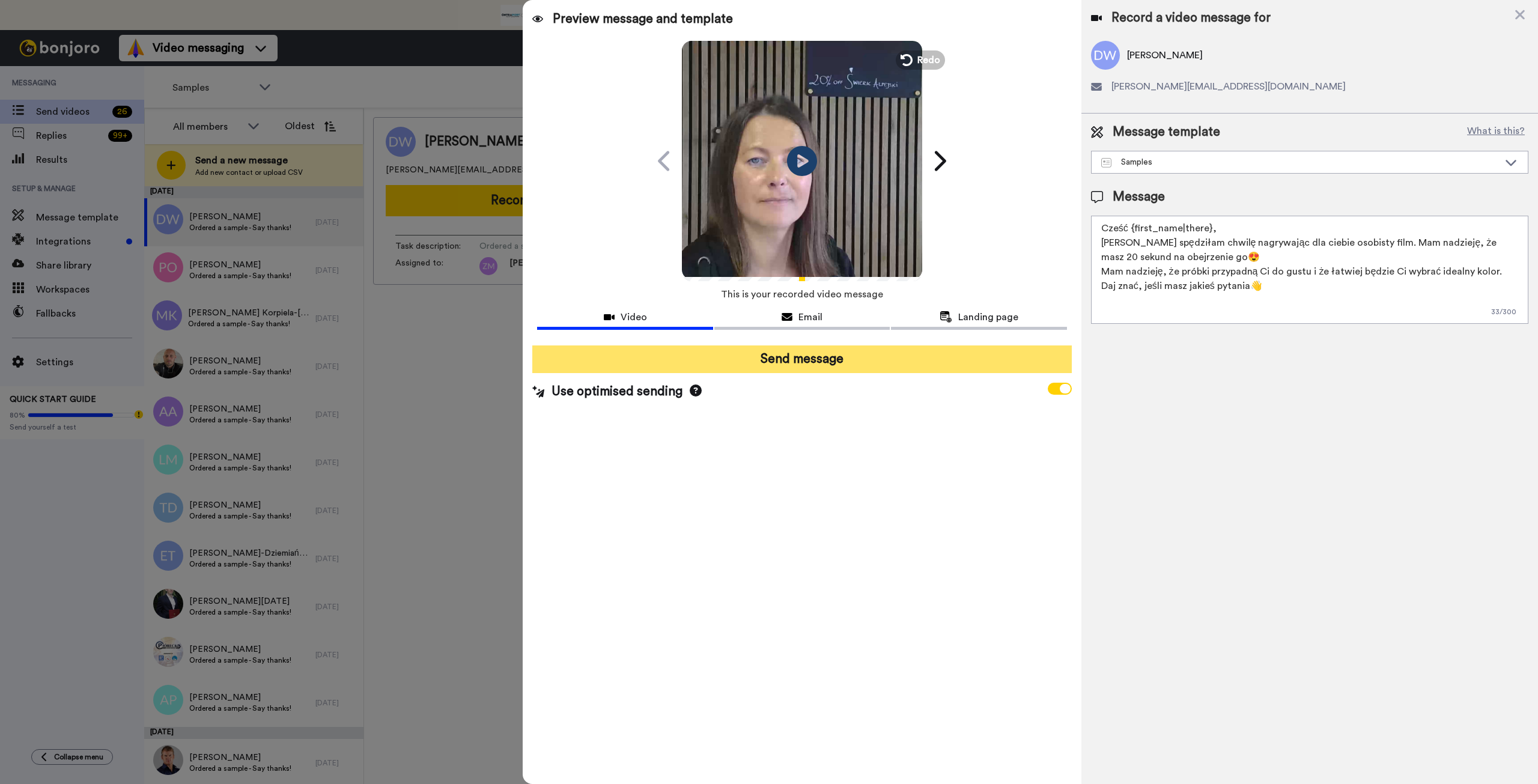
click at [829, 361] on button "Send message" at bounding box center [802, 359] width 539 height 28
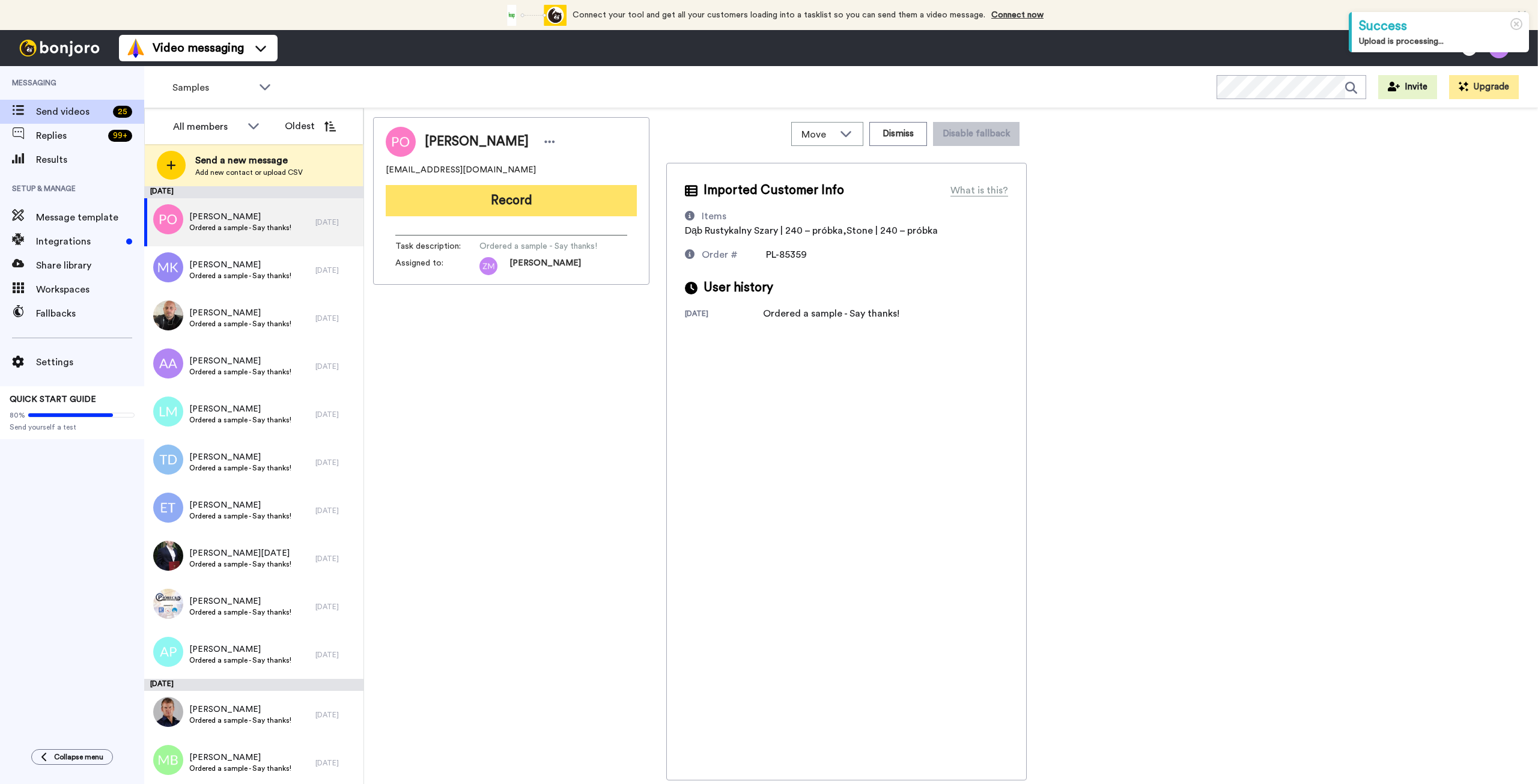
click at [537, 207] on button "Record" at bounding box center [511, 201] width 251 height 31
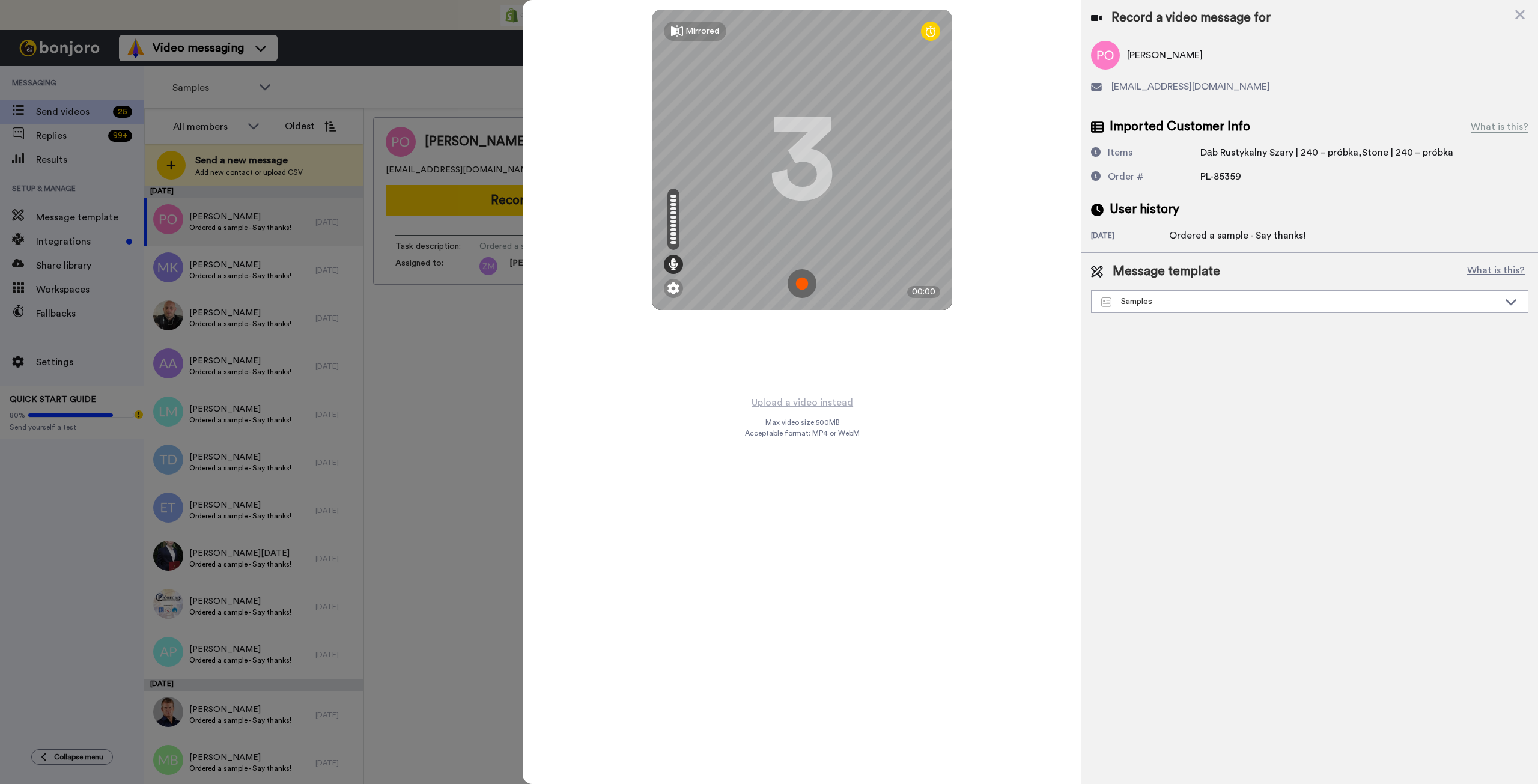
click at [797, 287] on img at bounding box center [802, 284] width 29 height 29
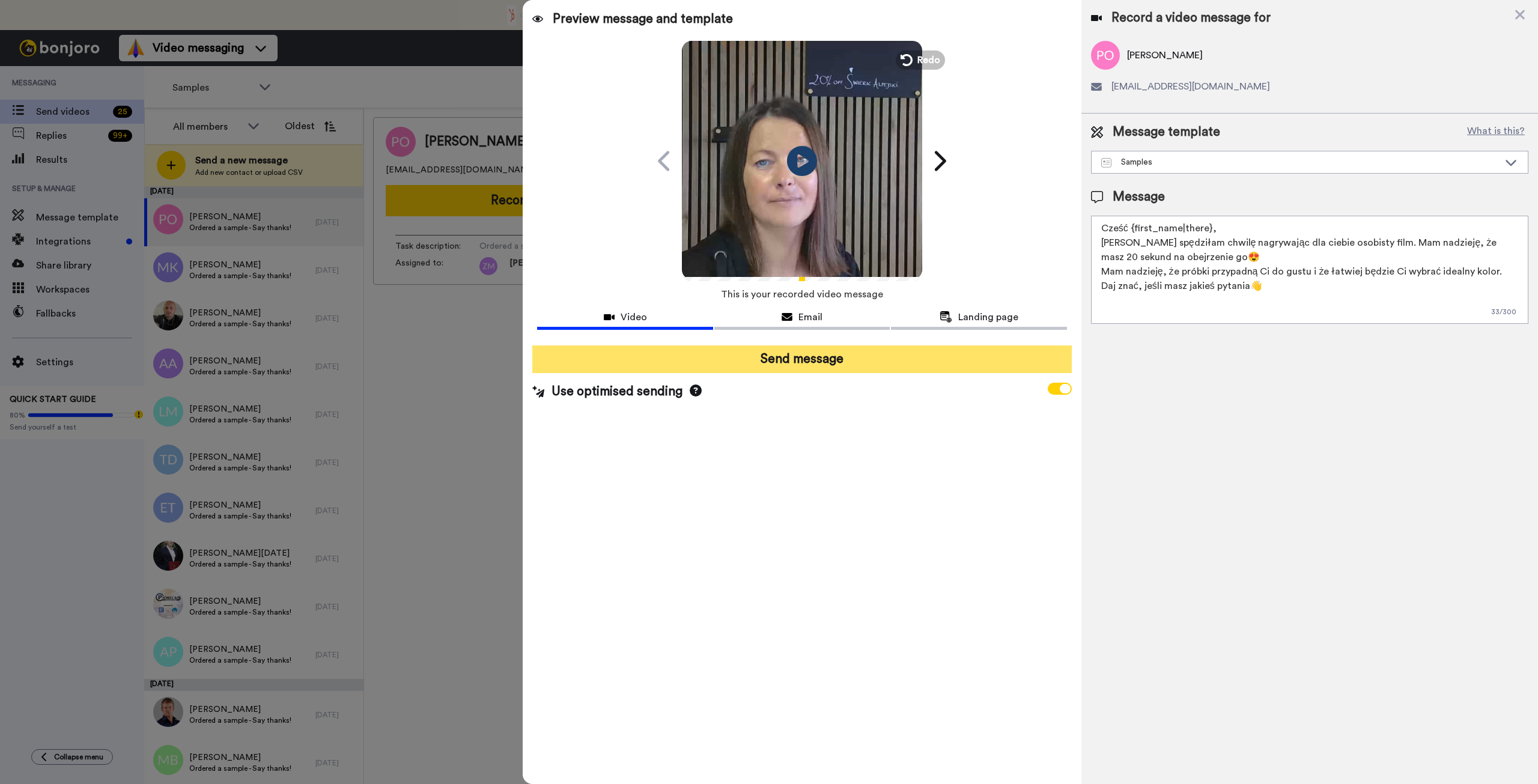
click at [817, 365] on button "Send message" at bounding box center [802, 359] width 539 height 28
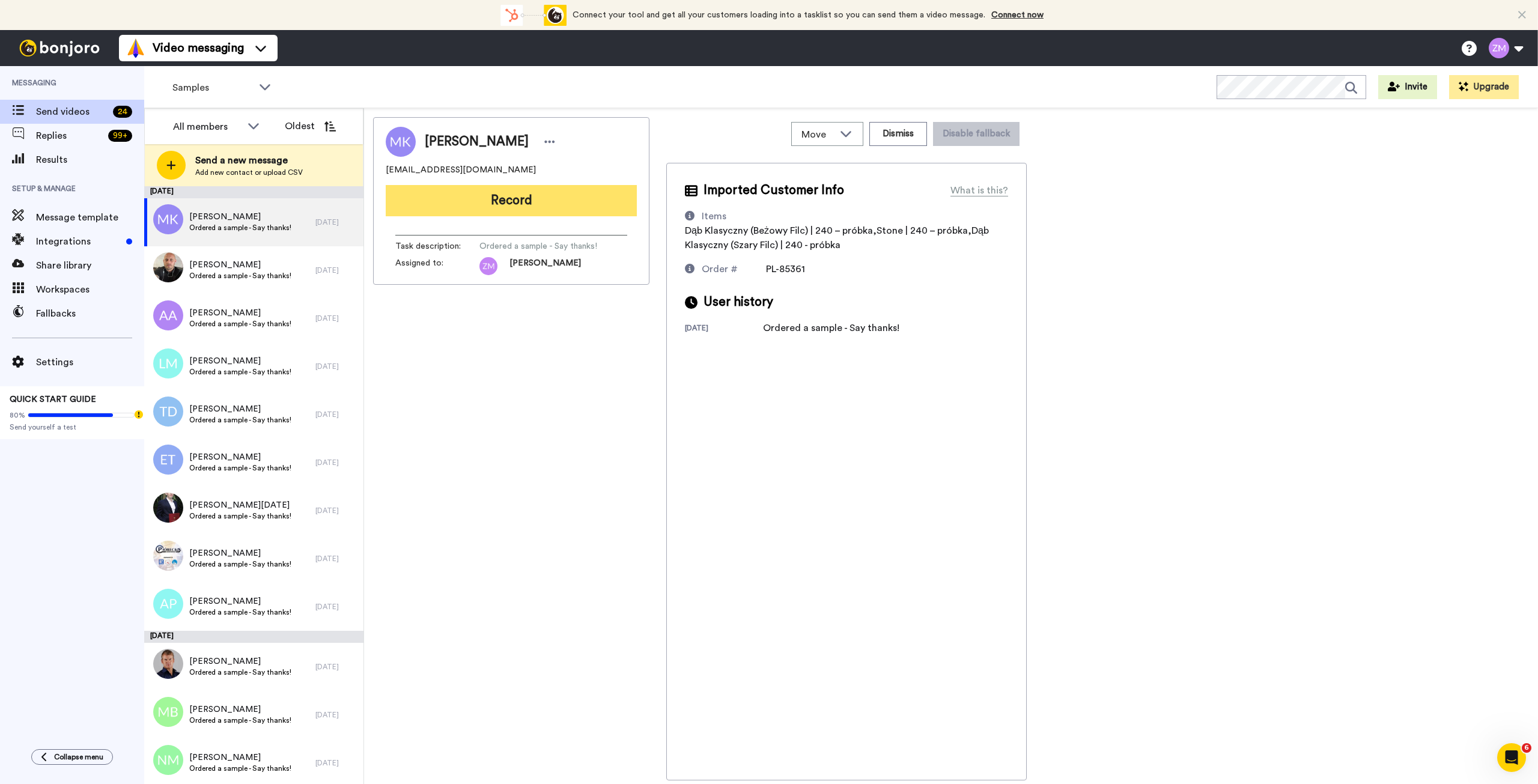
click at [507, 201] on button "Record" at bounding box center [511, 201] width 251 height 31
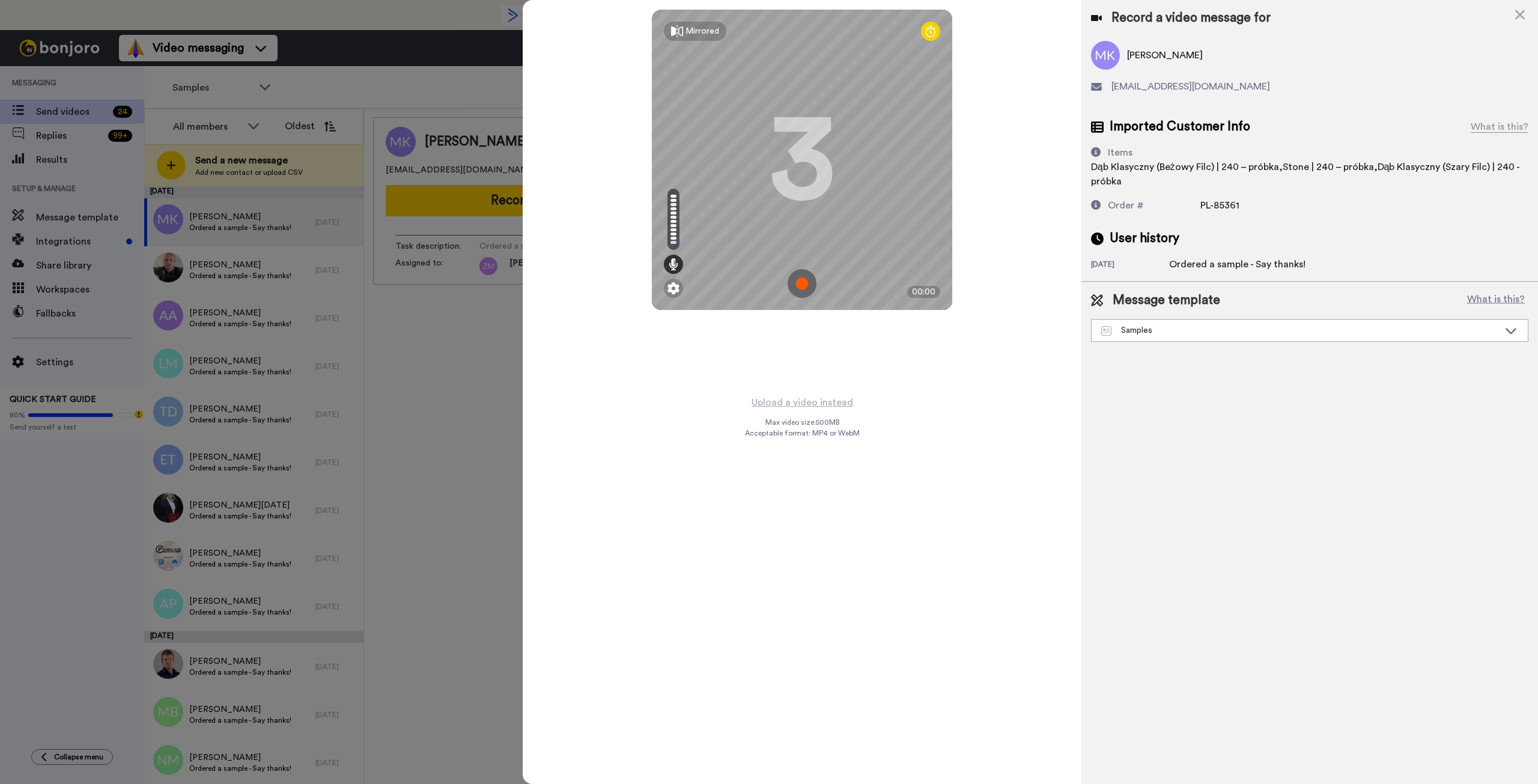
click at [799, 286] on img at bounding box center [802, 284] width 29 height 29
click at [813, 279] on img at bounding box center [802, 284] width 29 height 29
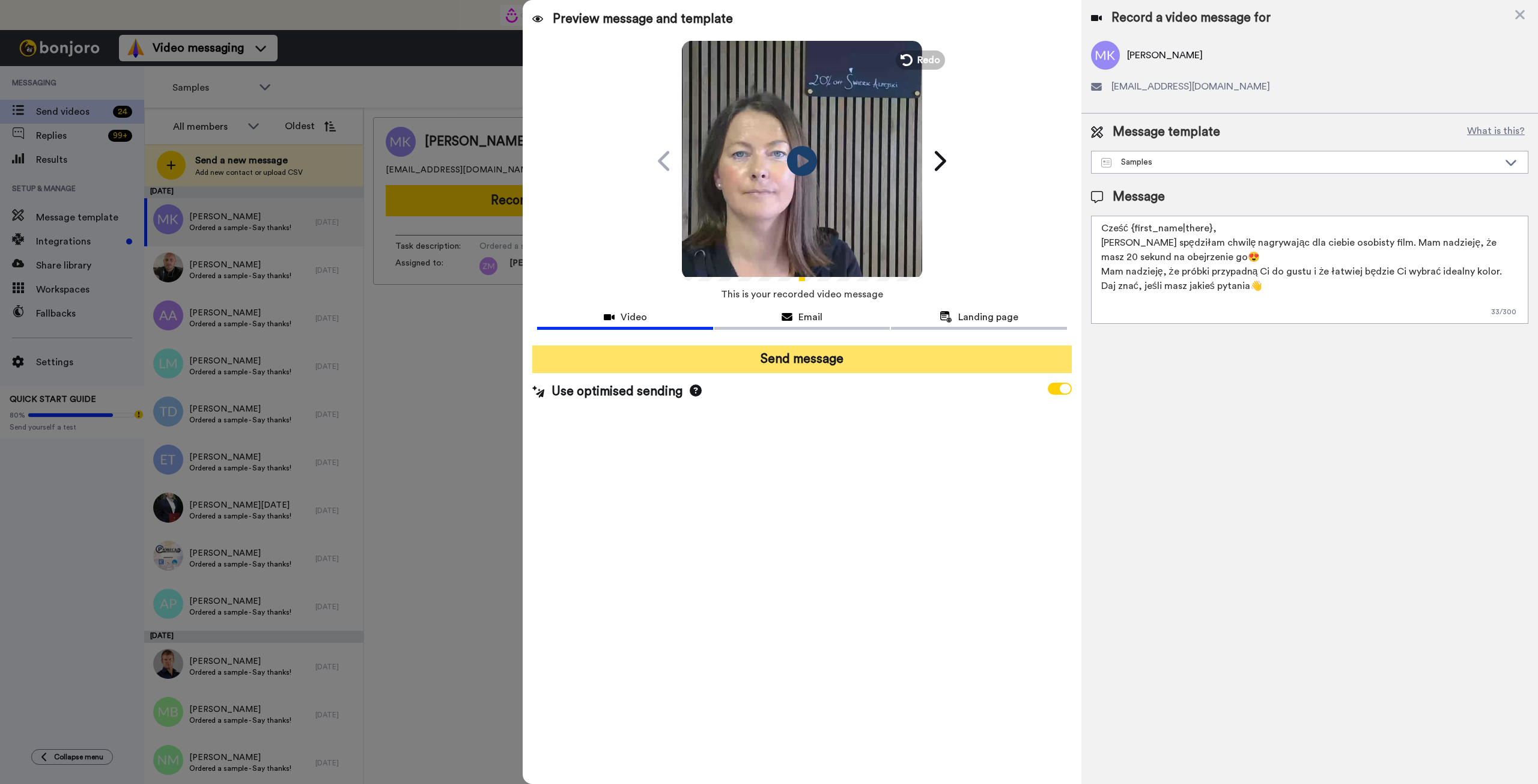
click at [825, 366] on button "Send message" at bounding box center [802, 359] width 539 height 28
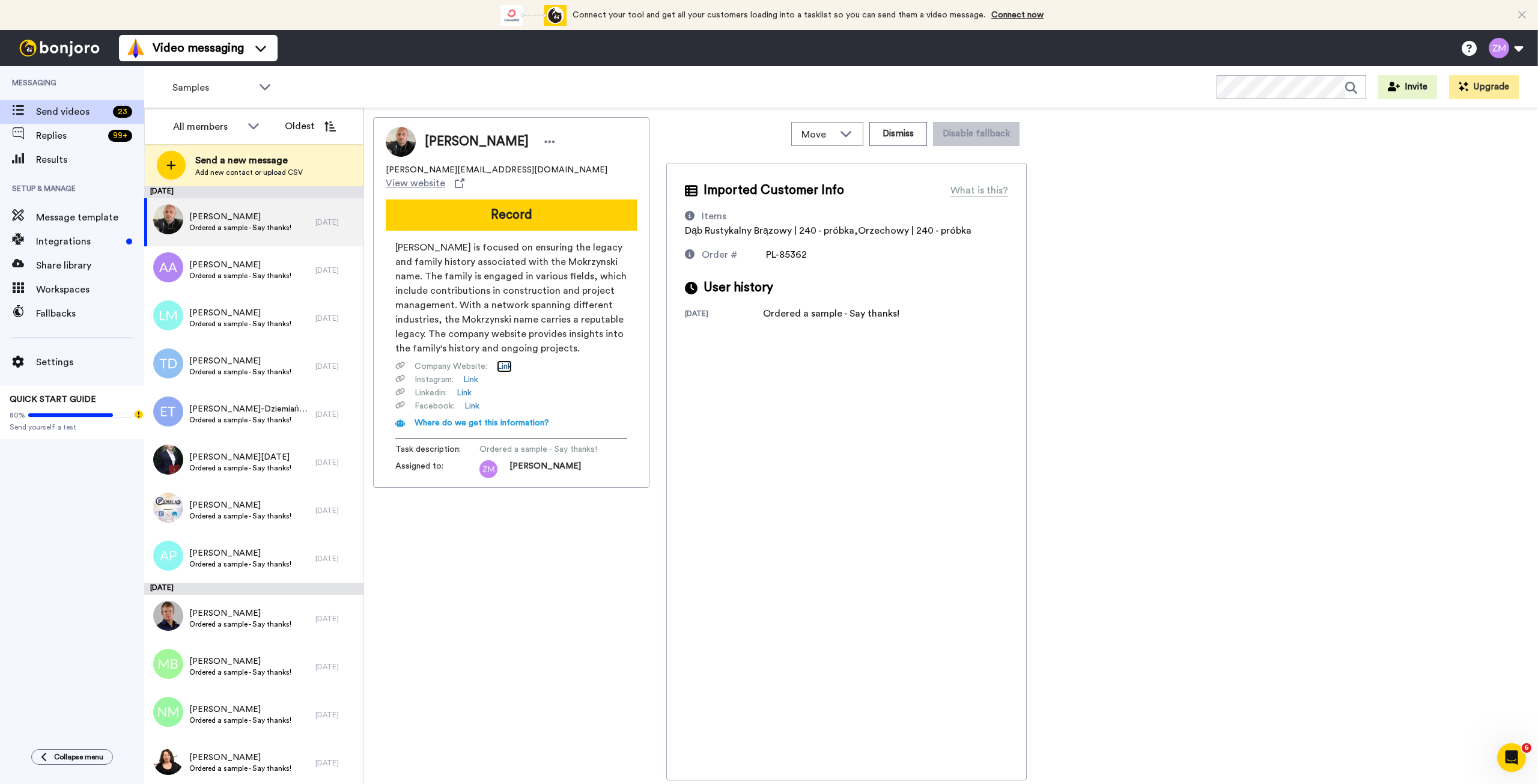
click at [507, 360] on link "Link" at bounding box center [505, 366] width 15 height 12
click at [470, 373] on link "Link" at bounding box center [471, 379] width 15 height 12
click at [515, 202] on button "Record" at bounding box center [511, 215] width 251 height 31
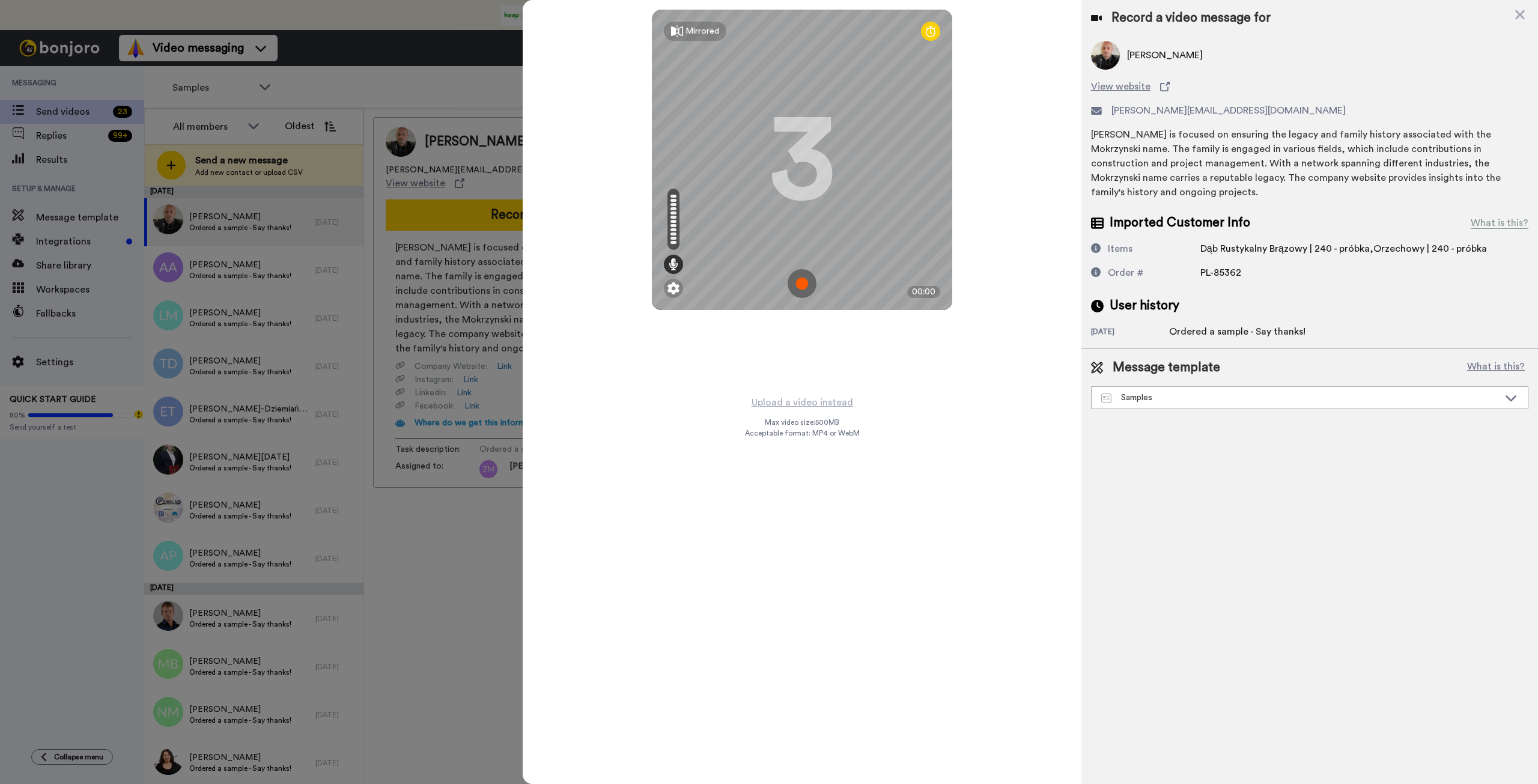
click at [802, 283] on img at bounding box center [802, 284] width 29 height 29
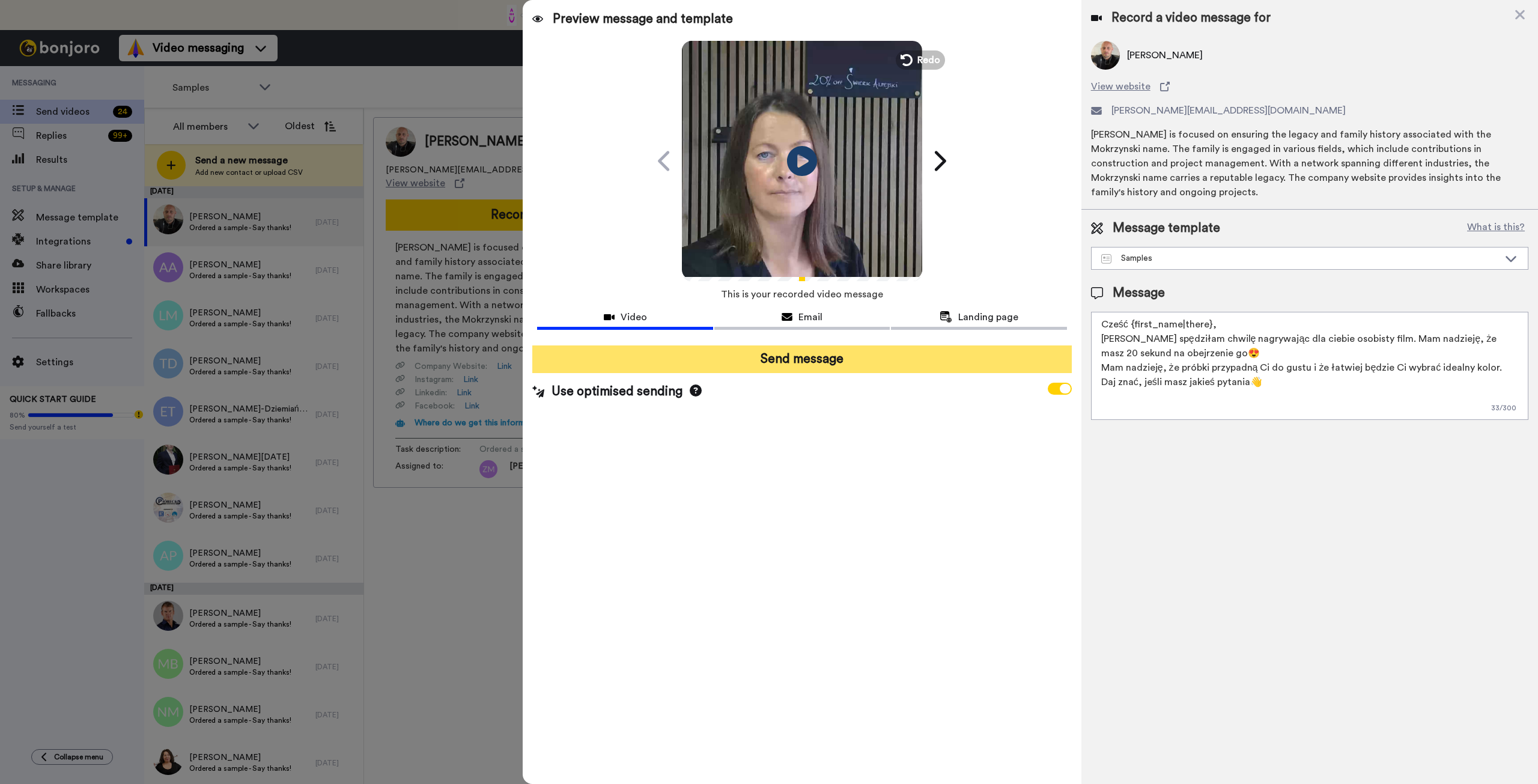
click at [832, 361] on button "Send message" at bounding box center [802, 359] width 539 height 28
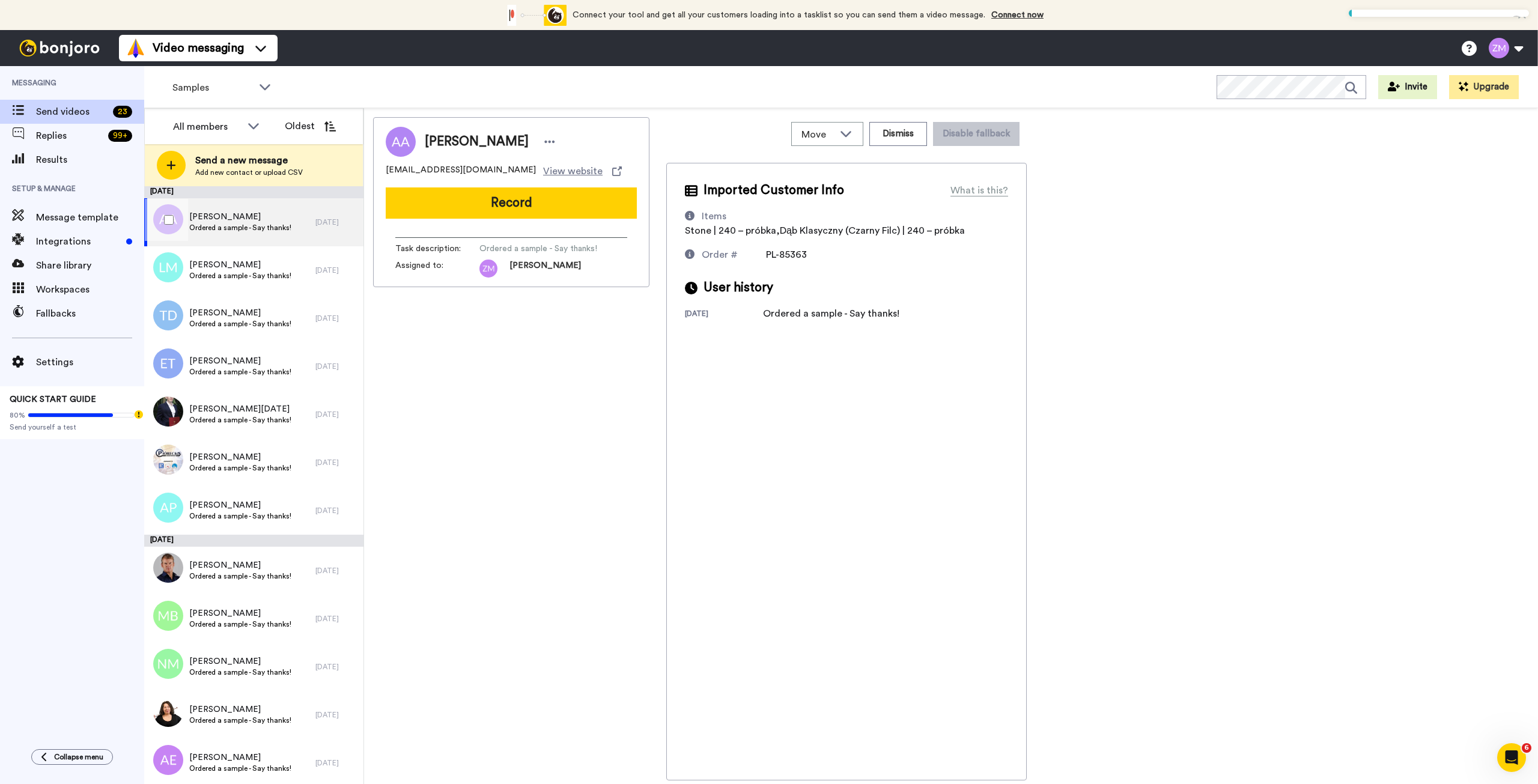
click at [241, 223] on span "Ordered a sample - Say thanks!" at bounding box center [240, 227] width 102 height 9
click at [545, 210] on button "Record" at bounding box center [511, 203] width 251 height 31
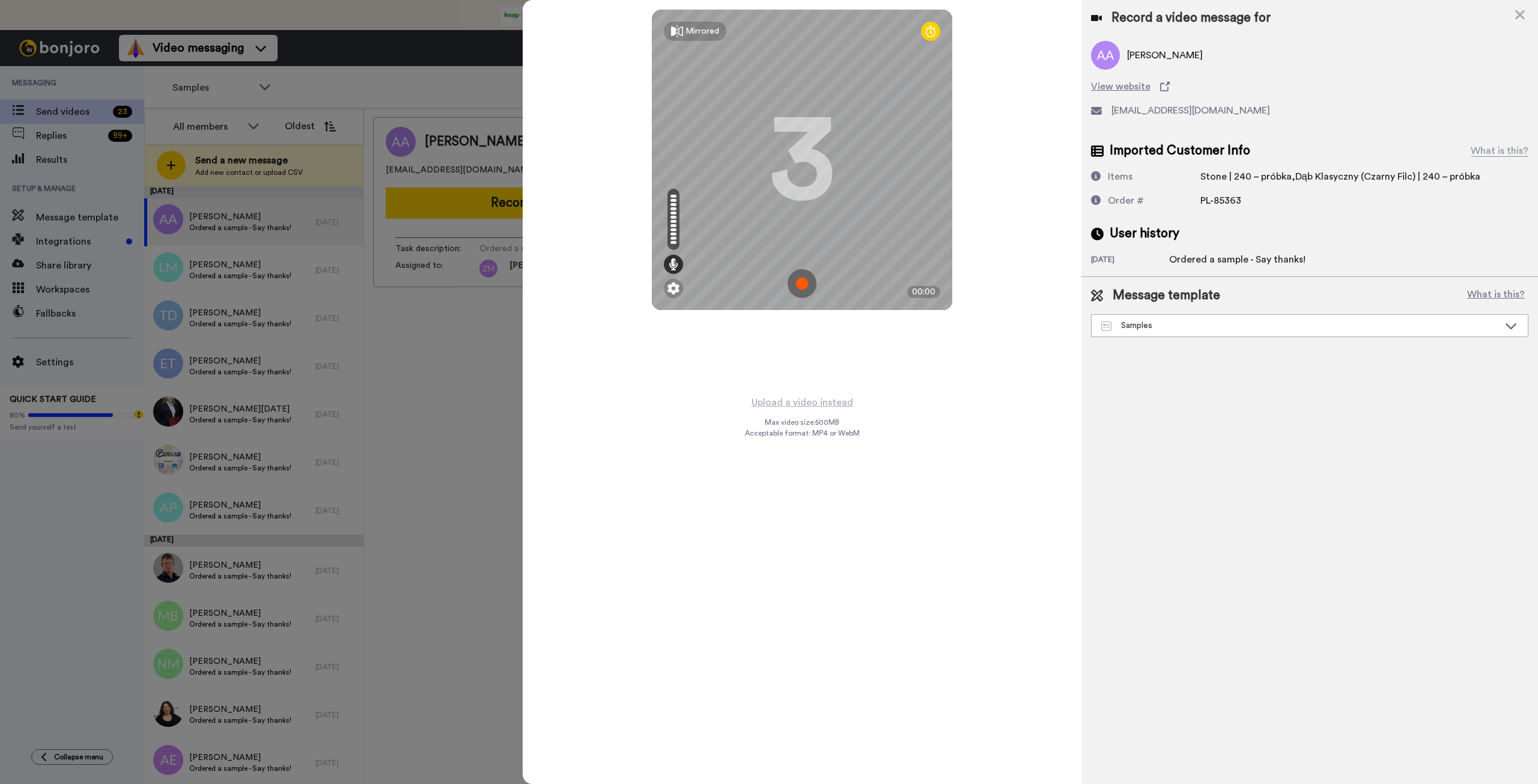
click at [802, 286] on img at bounding box center [802, 284] width 29 height 29
click at [799, 282] on img at bounding box center [802, 284] width 29 height 29
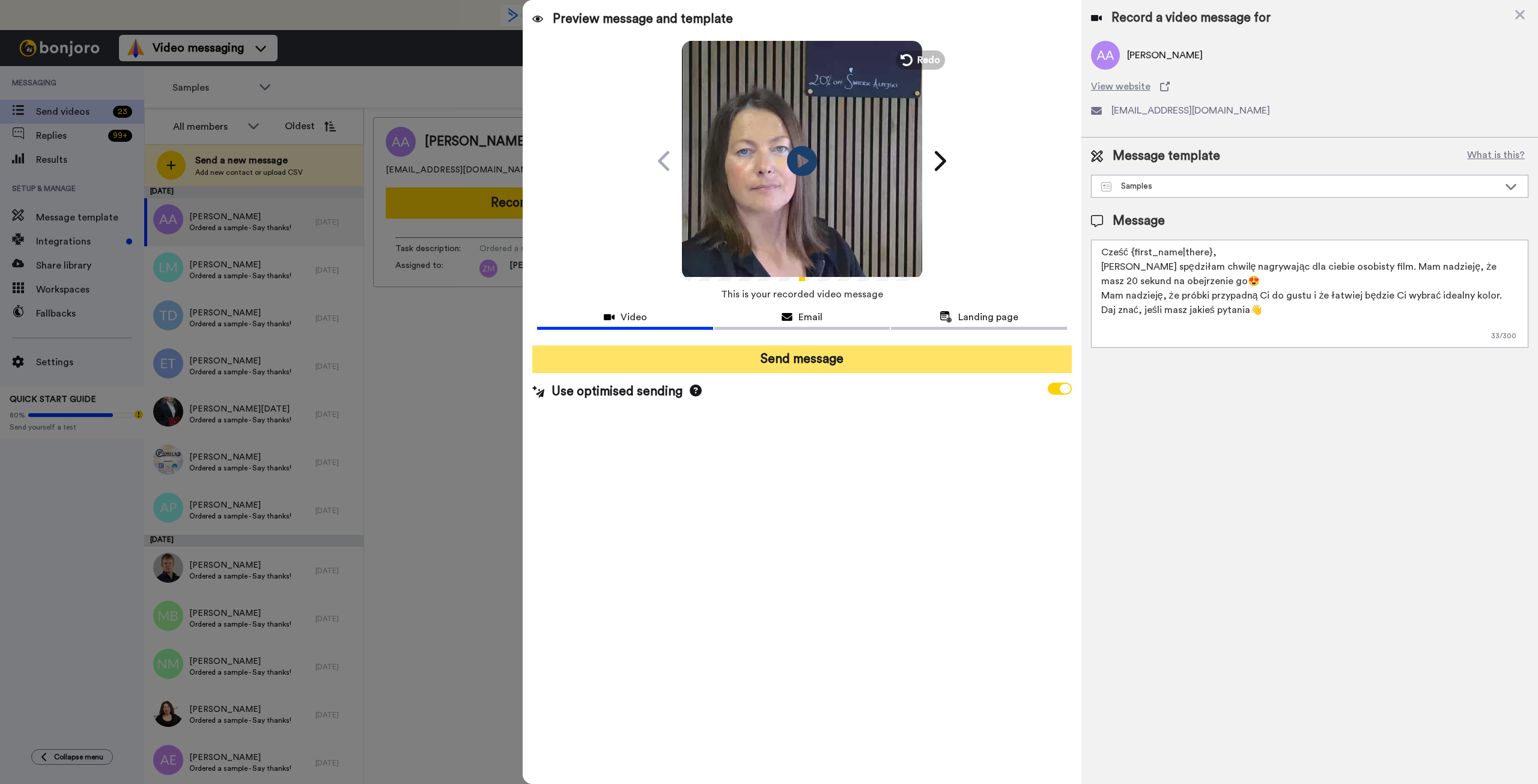
click at [846, 365] on button "Send message" at bounding box center [802, 359] width 539 height 28
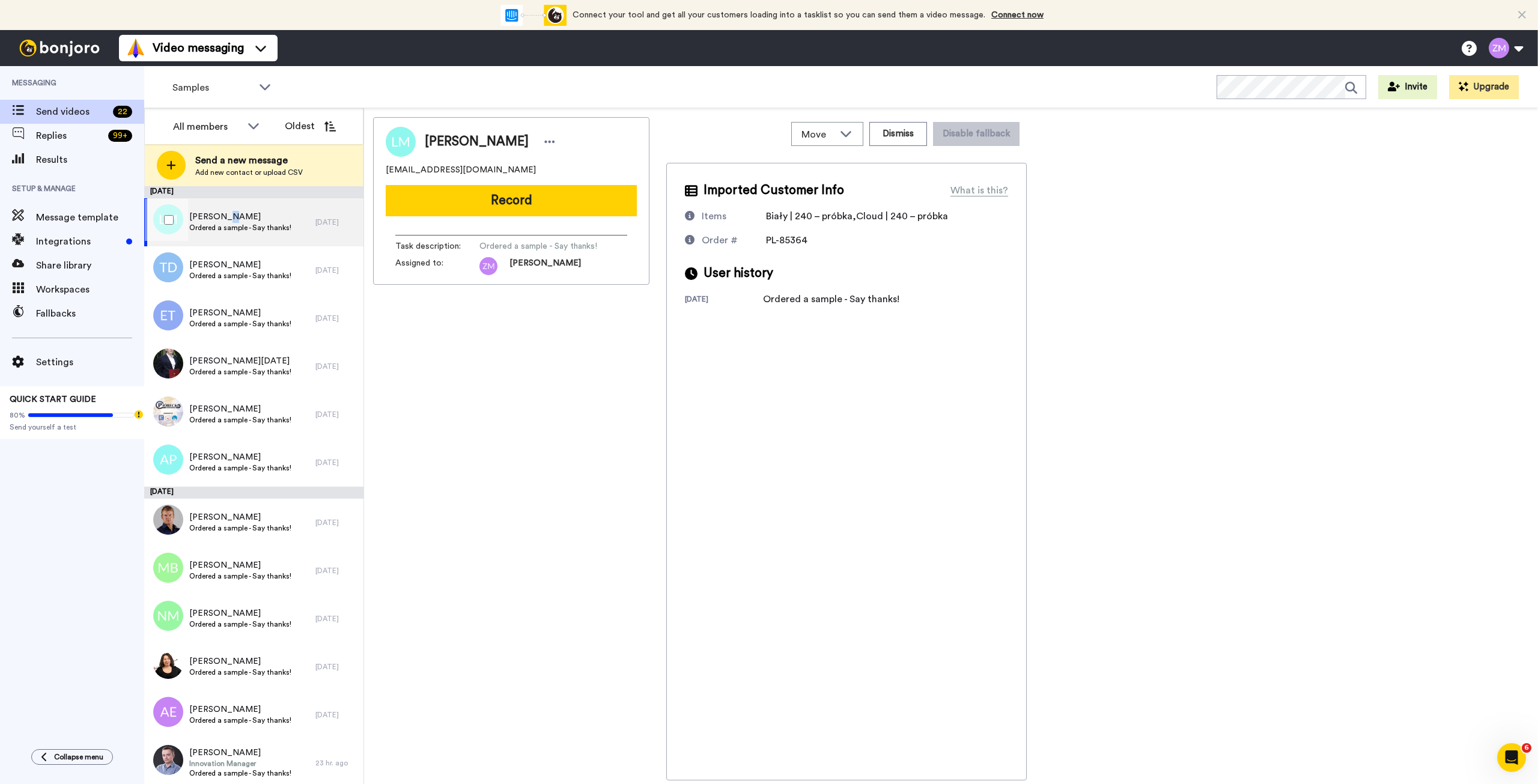
click at [232, 213] on span "LUKASZ MISURSKI" at bounding box center [240, 217] width 102 height 12
click at [544, 198] on button "Record" at bounding box center [511, 201] width 251 height 31
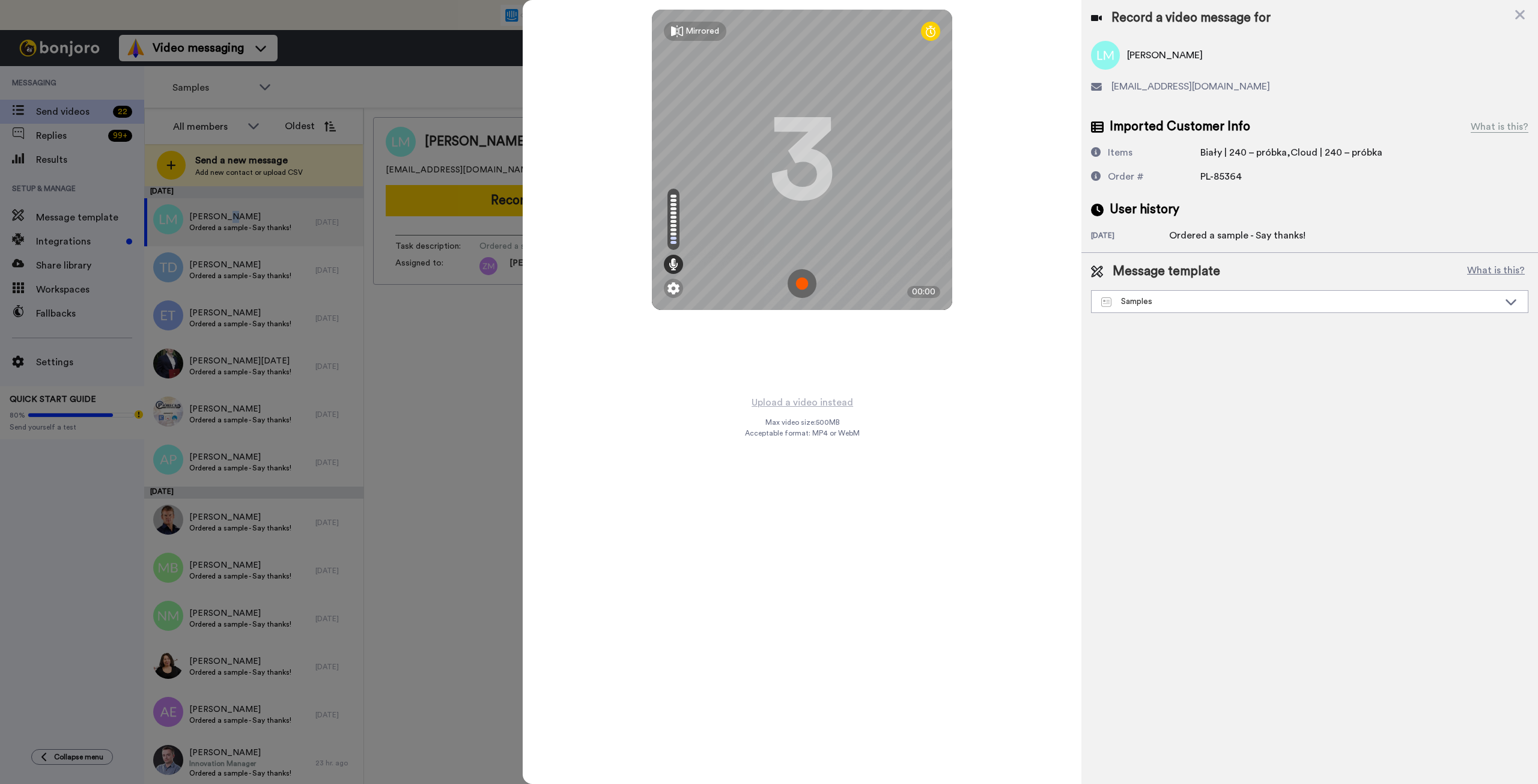
click at [802, 282] on img at bounding box center [802, 284] width 29 height 29
click at [814, 288] on img at bounding box center [802, 284] width 29 height 29
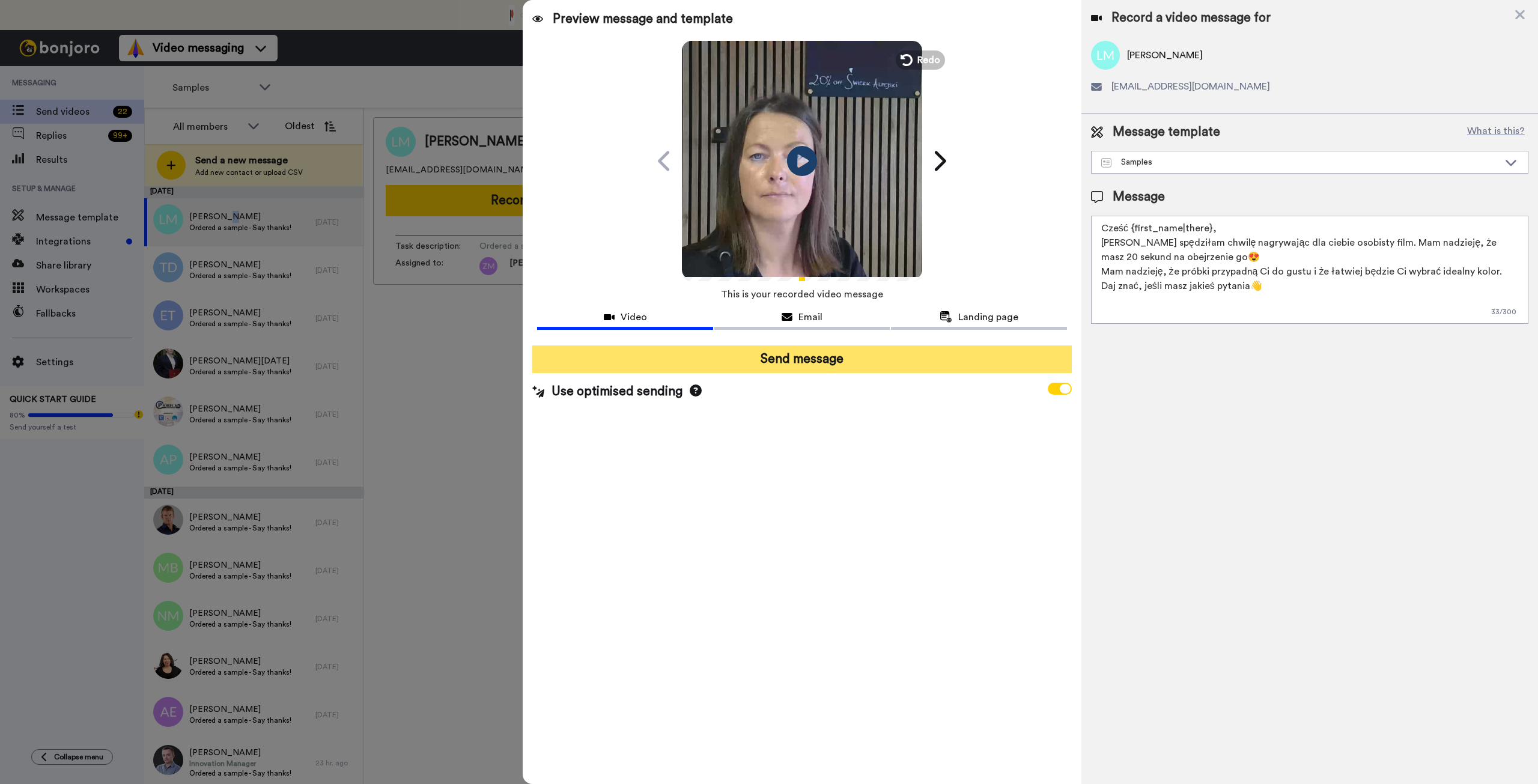
click at [860, 361] on button "Send message" at bounding box center [802, 359] width 539 height 28
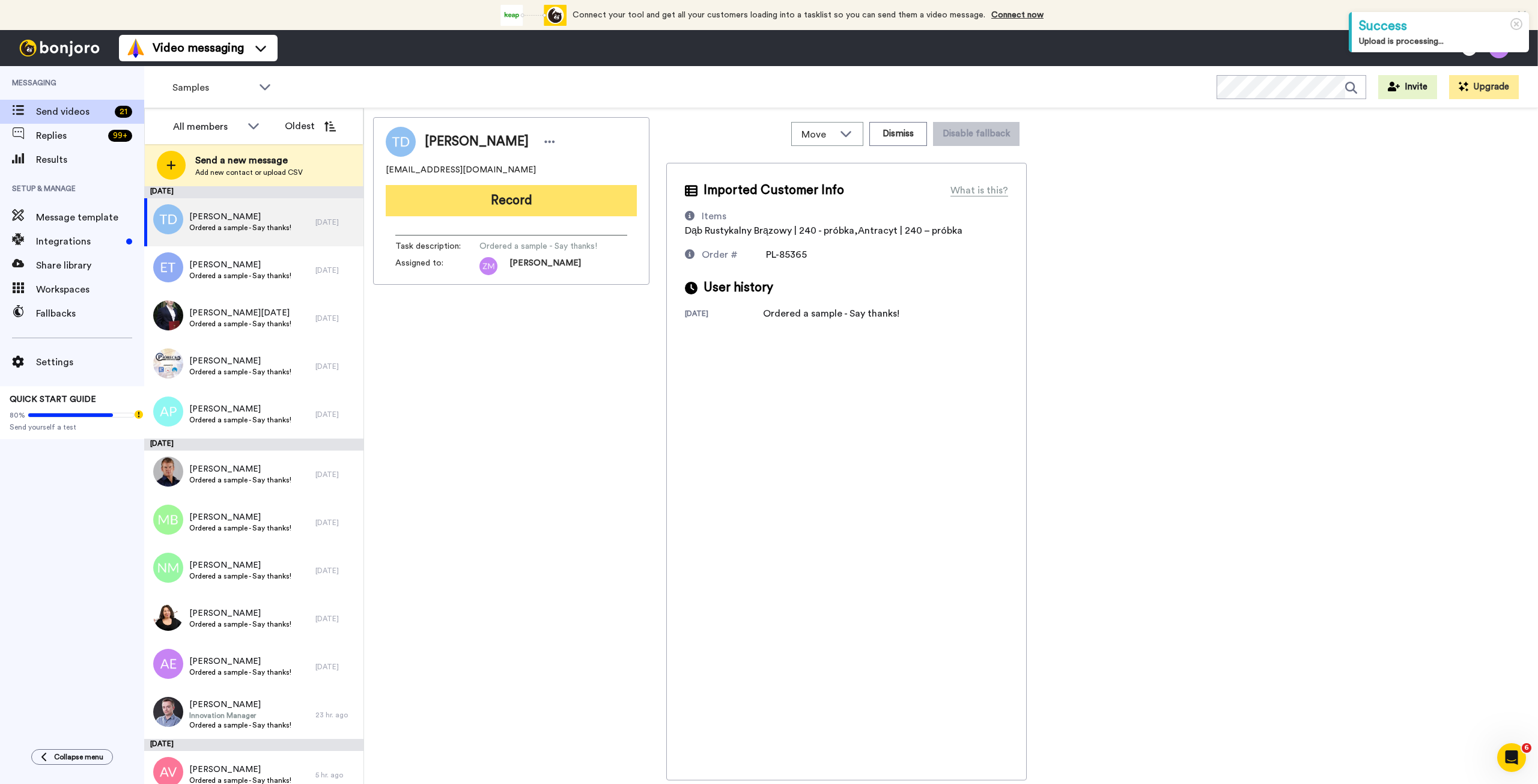
click at [535, 210] on button "Record" at bounding box center [511, 201] width 251 height 31
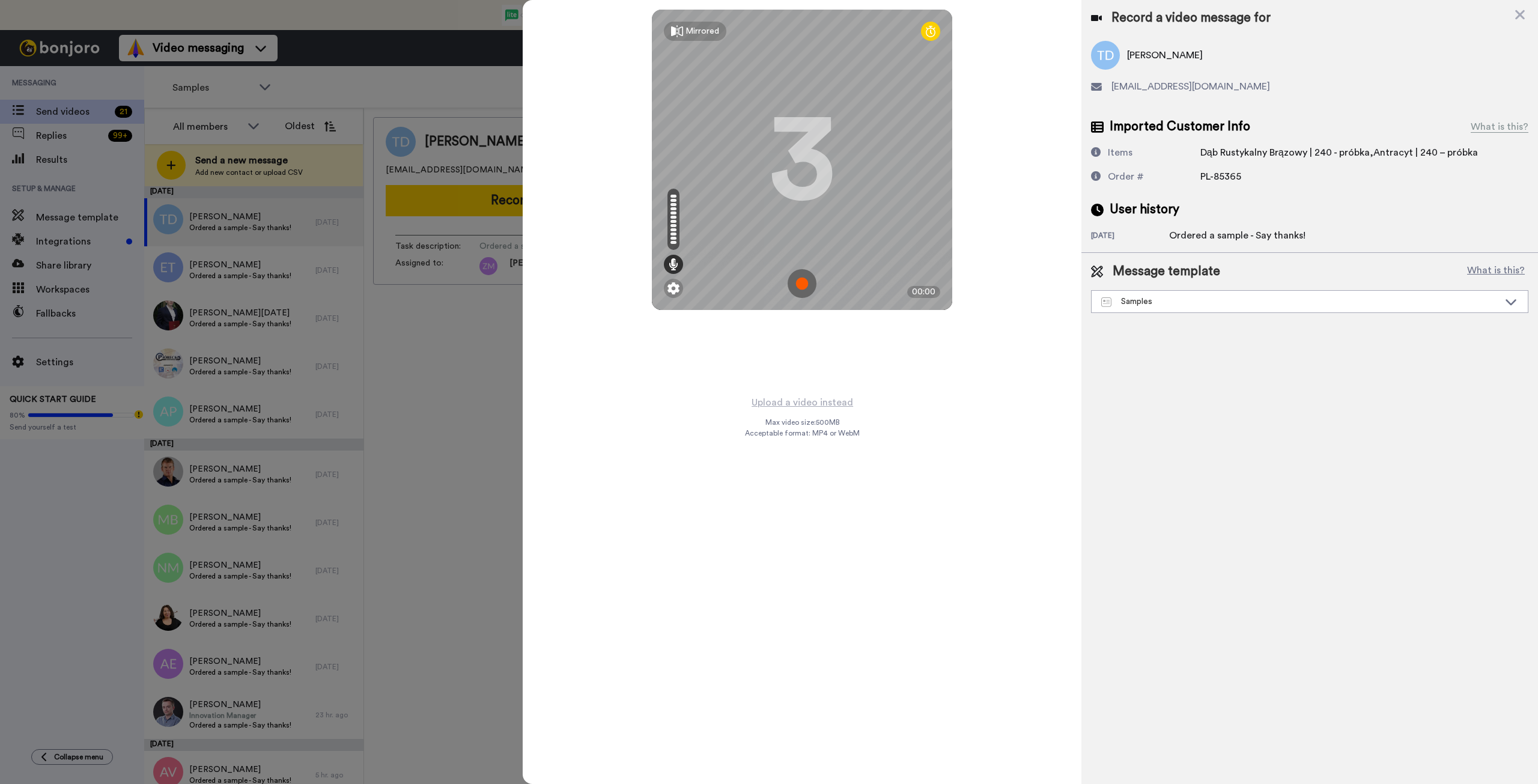
click at [802, 286] on img at bounding box center [802, 284] width 29 height 29
click at [802, 282] on img at bounding box center [802, 284] width 29 height 29
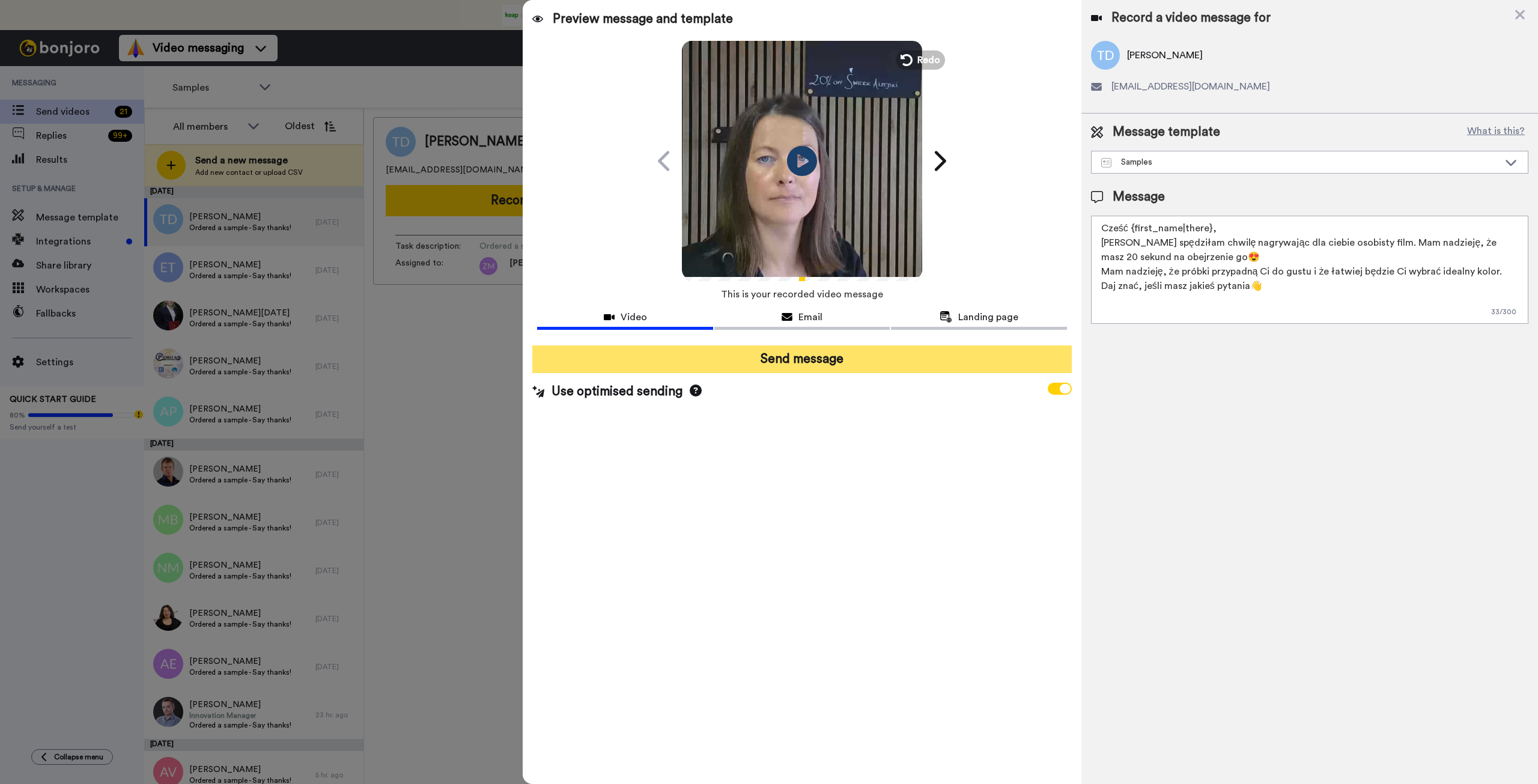
click at [844, 358] on button "Send message" at bounding box center [802, 359] width 539 height 28
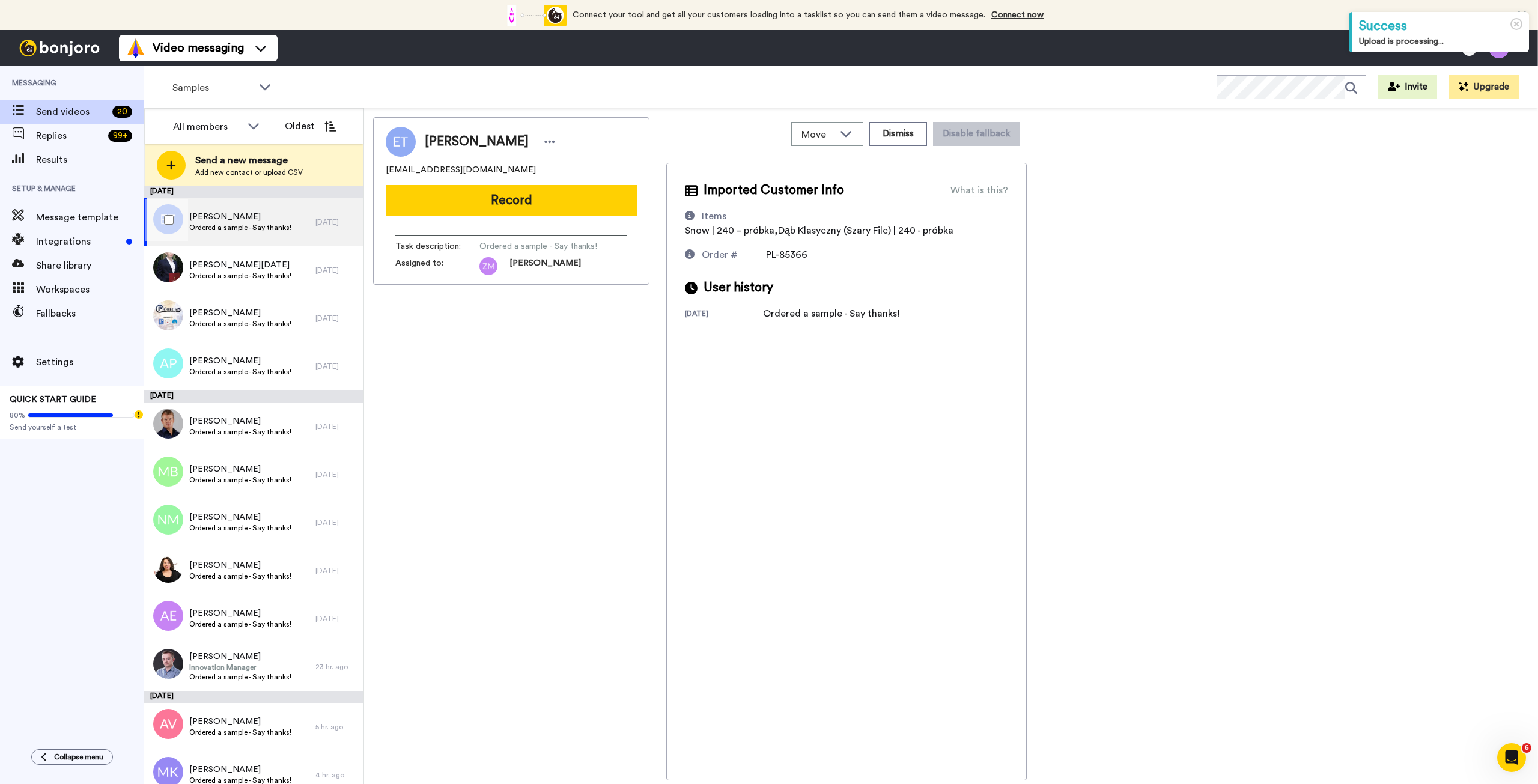
click at [272, 222] on span "[PERSON_NAME]" at bounding box center [240, 217] width 102 height 12
click at [538, 203] on button "Record" at bounding box center [511, 201] width 251 height 31
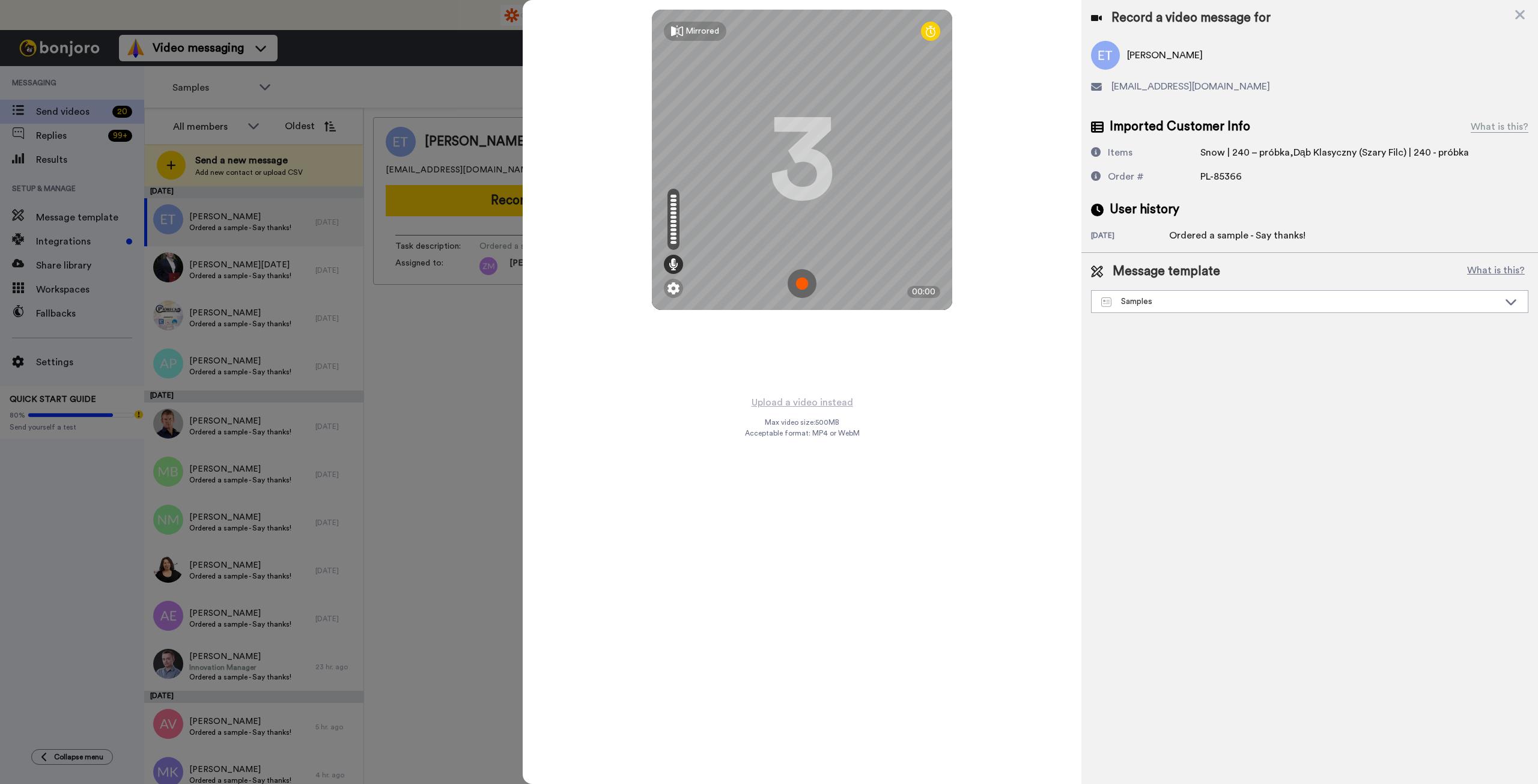
click at [805, 284] on img at bounding box center [802, 284] width 29 height 29
click at [814, 282] on img at bounding box center [802, 284] width 29 height 29
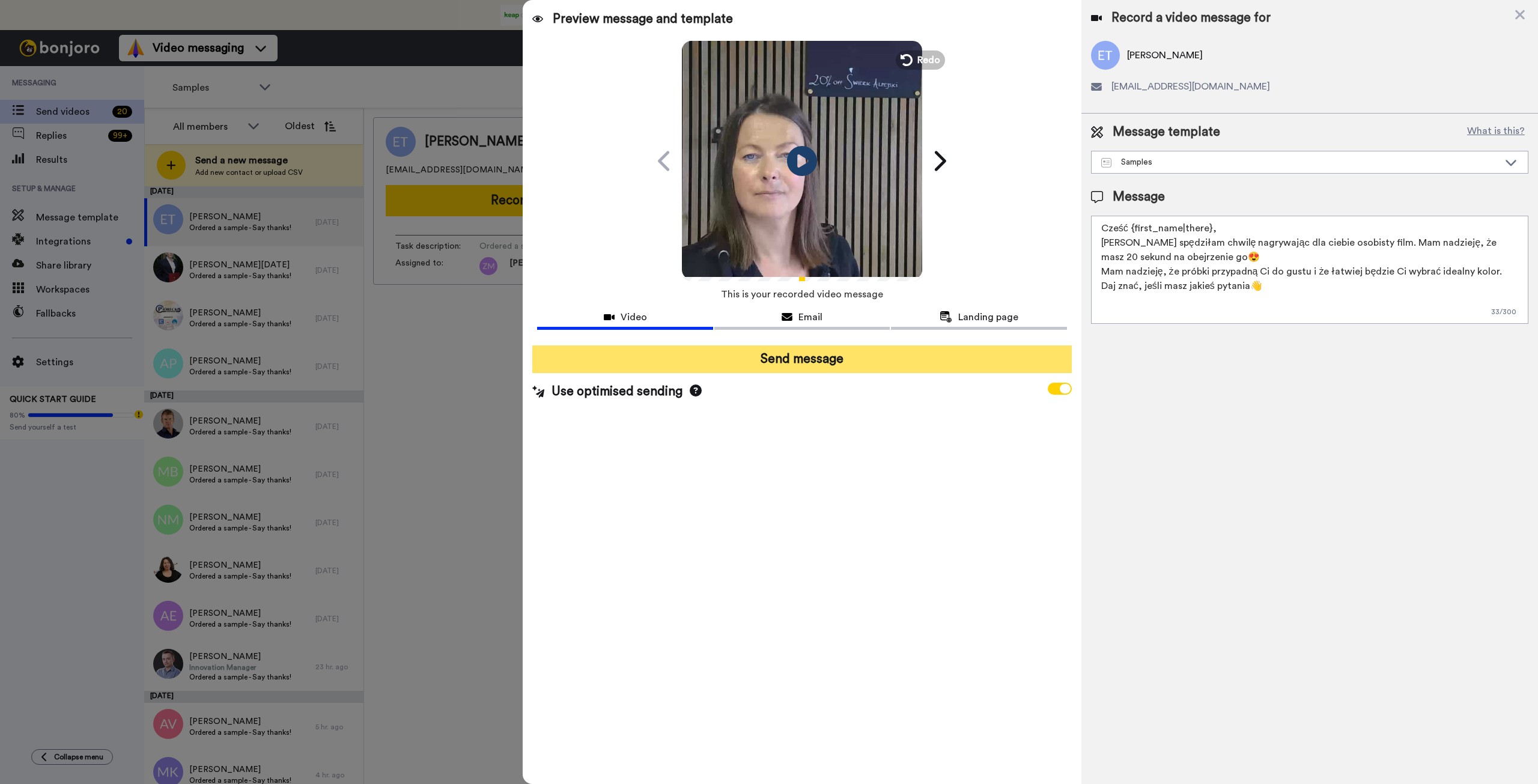
click at [830, 355] on button "Send message" at bounding box center [802, 359] width 539 height 28
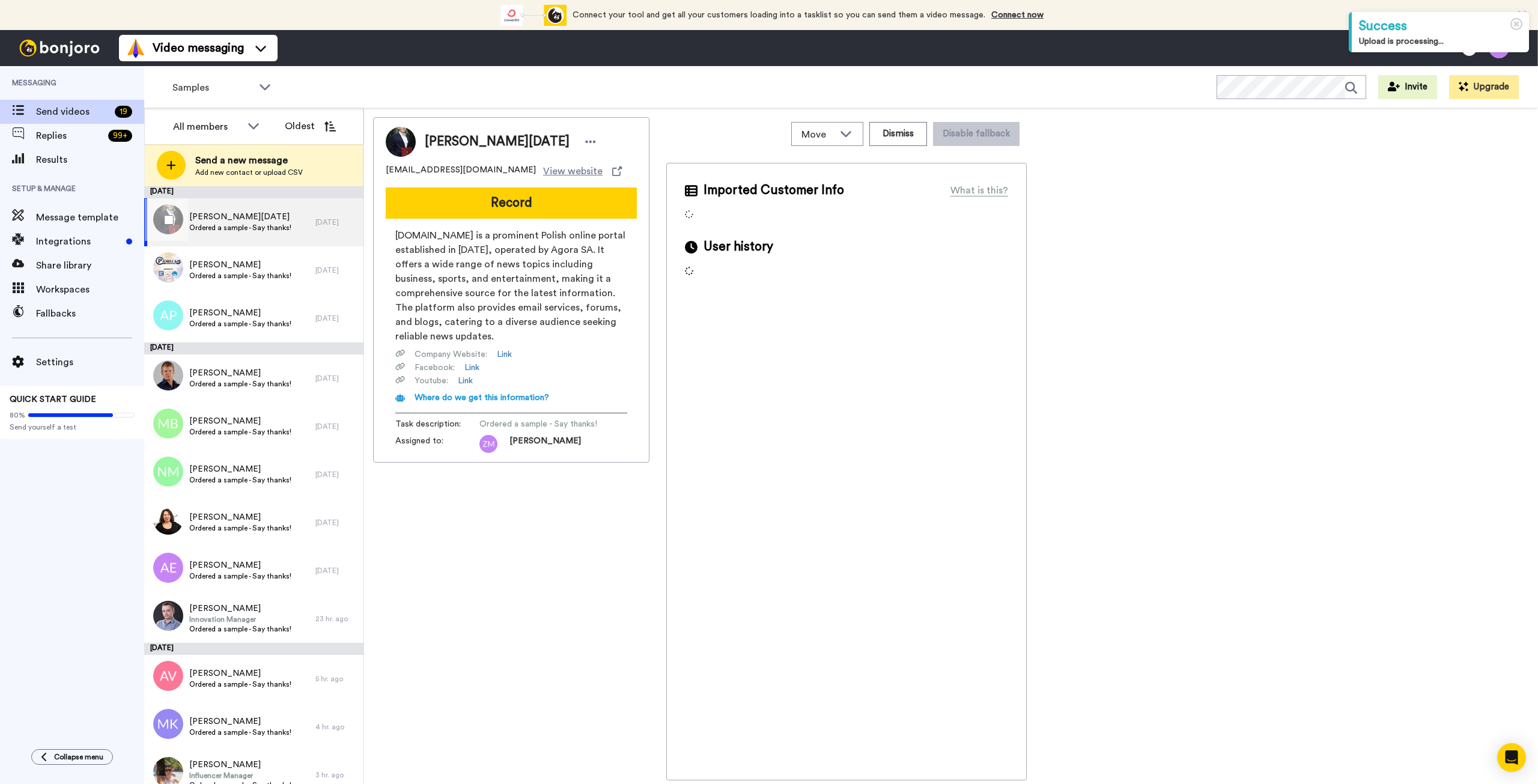
click at [227, 215] on span "Krzysztof Semik" at bounding box center [240, 217] width 102 height 12
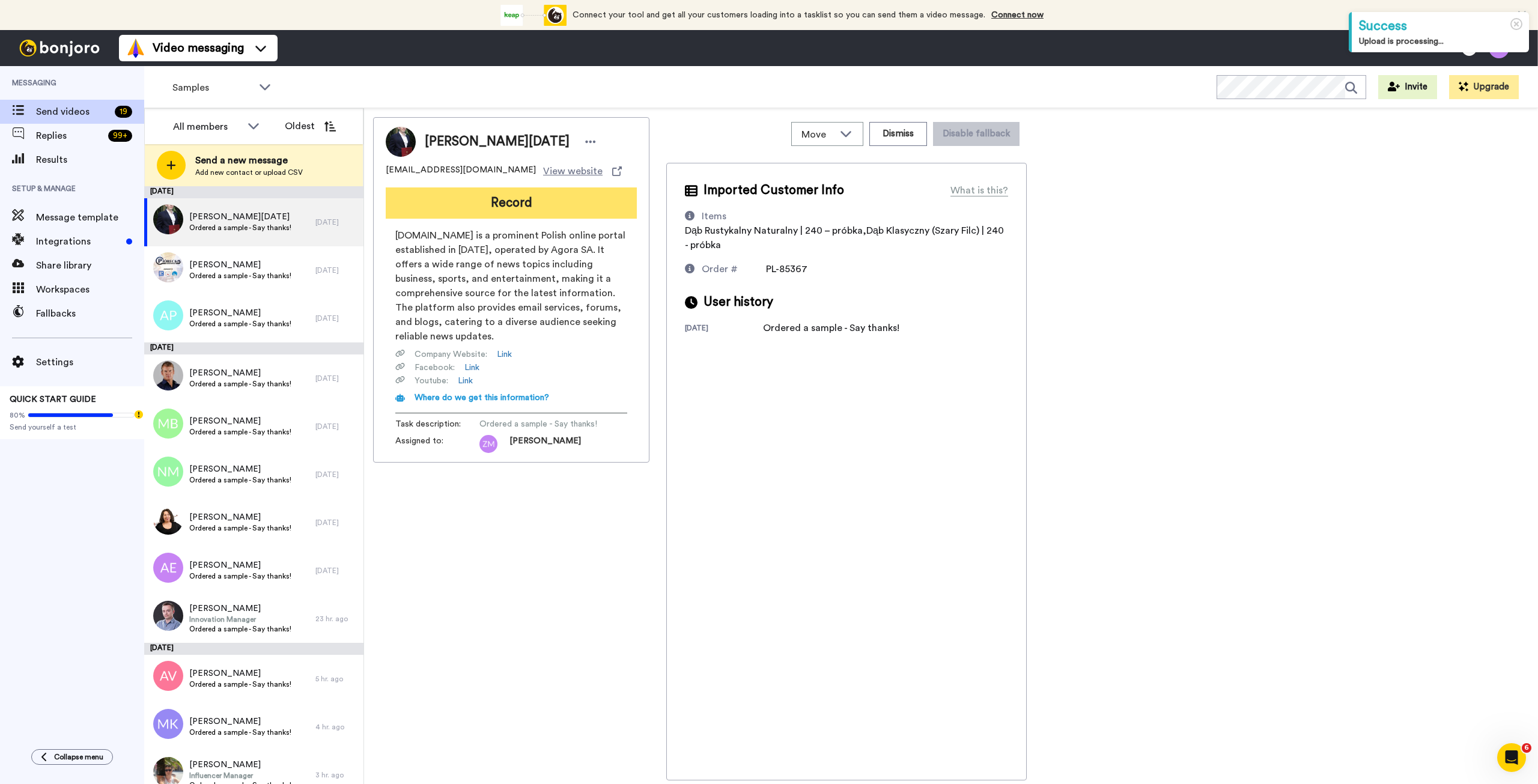
click at [500, 197] on button "Record" at bounding box center [511, 203] width 251 height 31
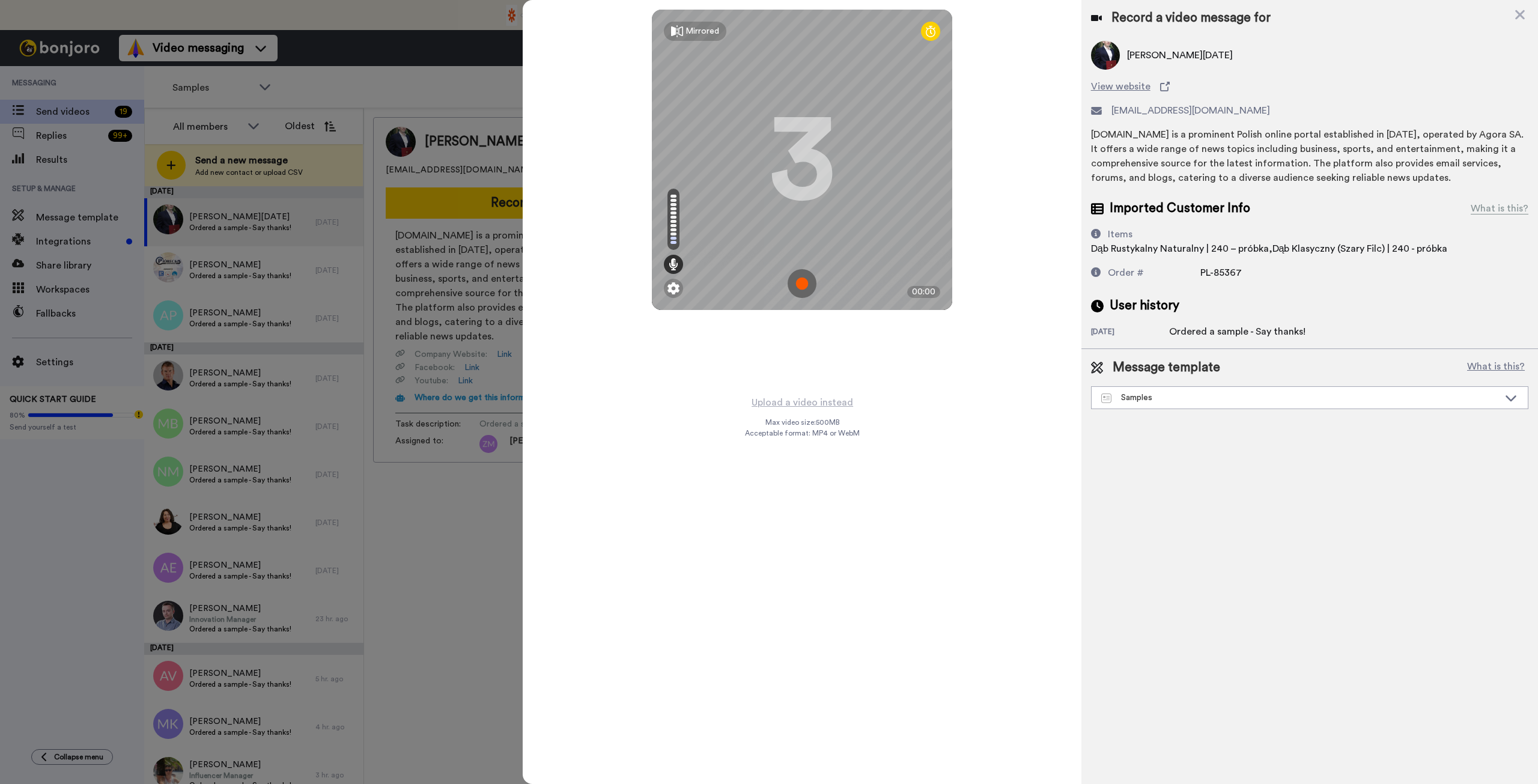
click at [803, 284] on img at bounding box center [802, 284] width 29 height 29
click at [807, 282] on img at bounding box center [802, 284] width 29 height 29
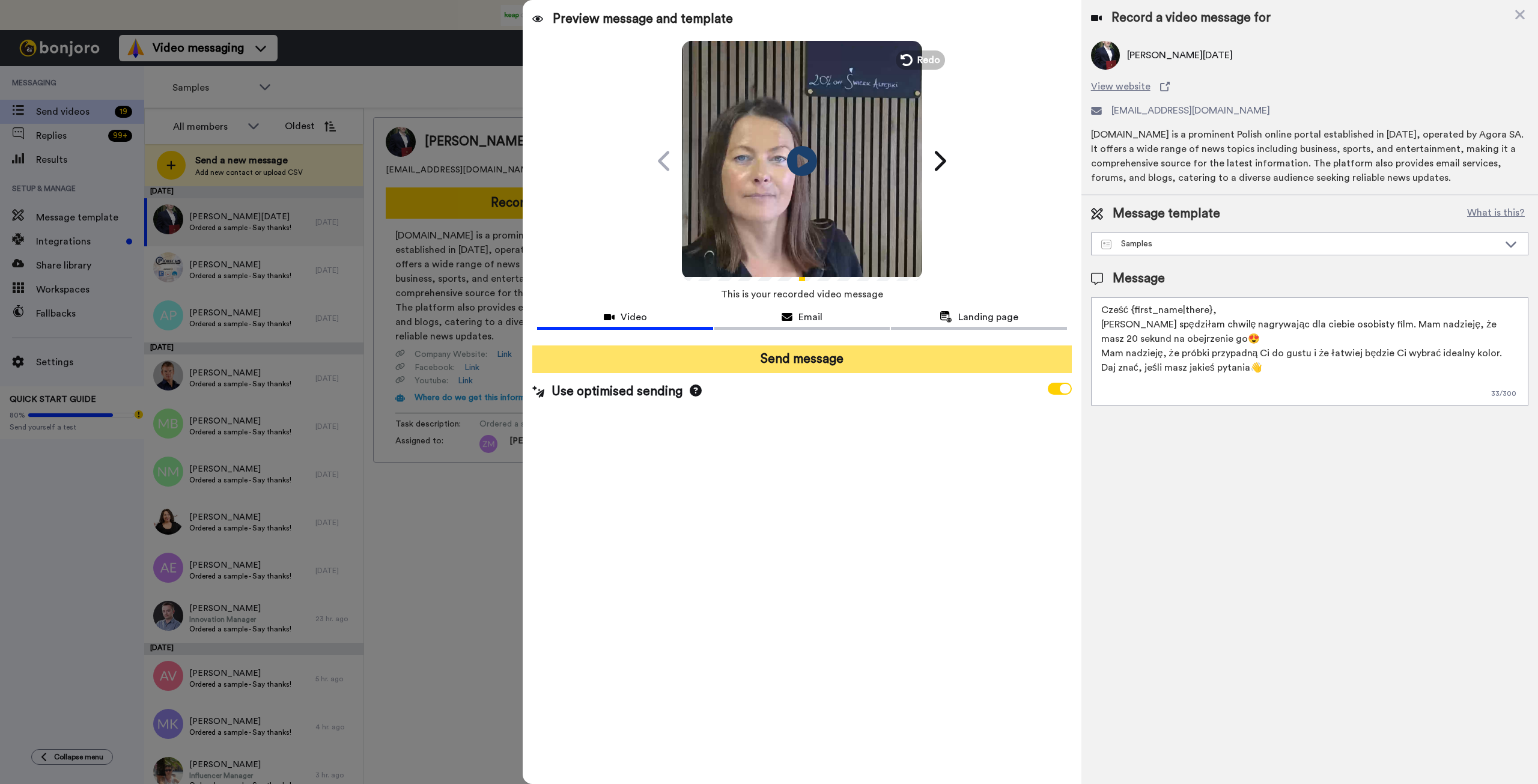
click at [842, 350] on button "Send message" at bounding box center [802, 359] width 539 height 28
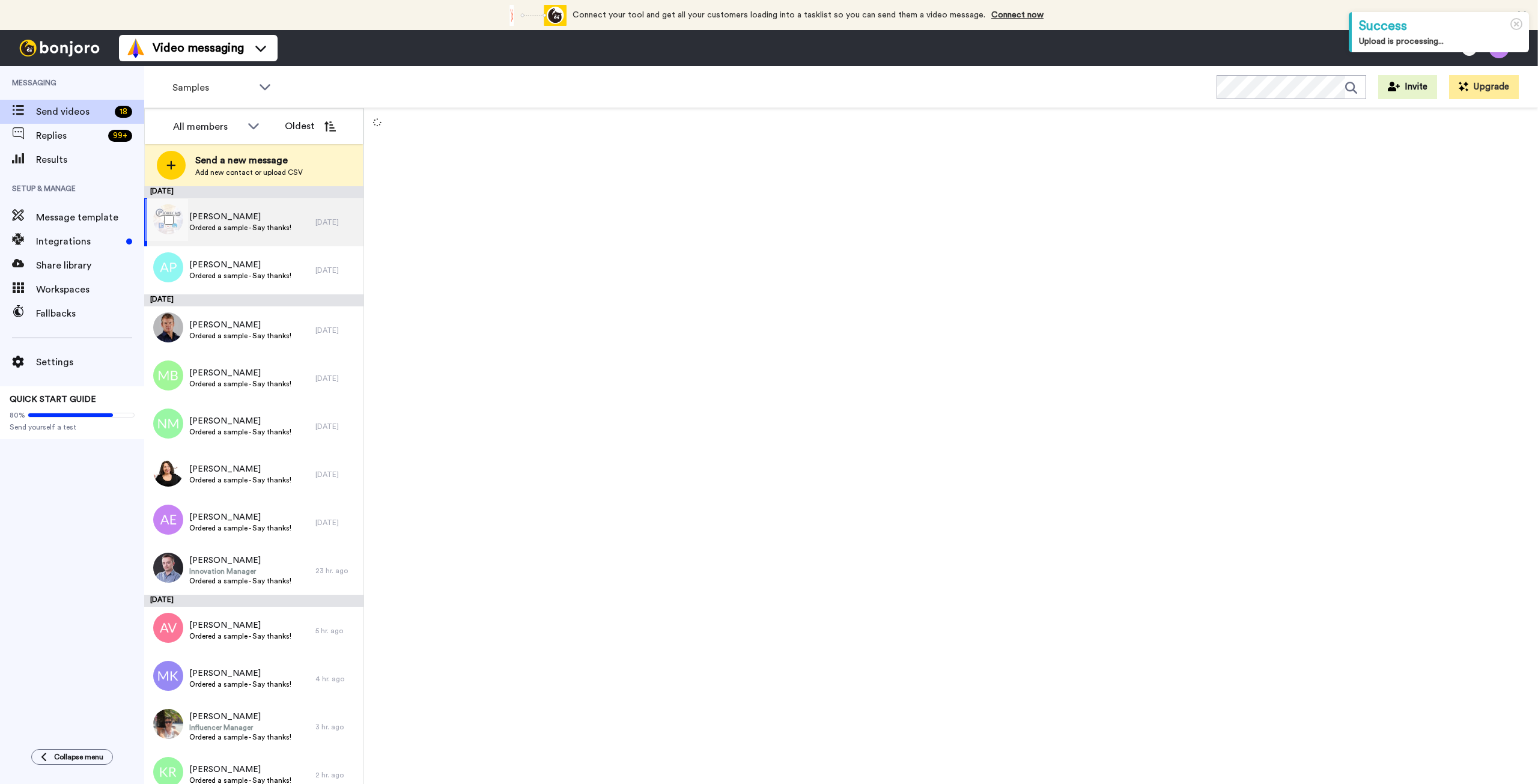
click at [254, 220] on span "[PERSON_NAME]" at bounding box center [240, 217] width 102 height 12
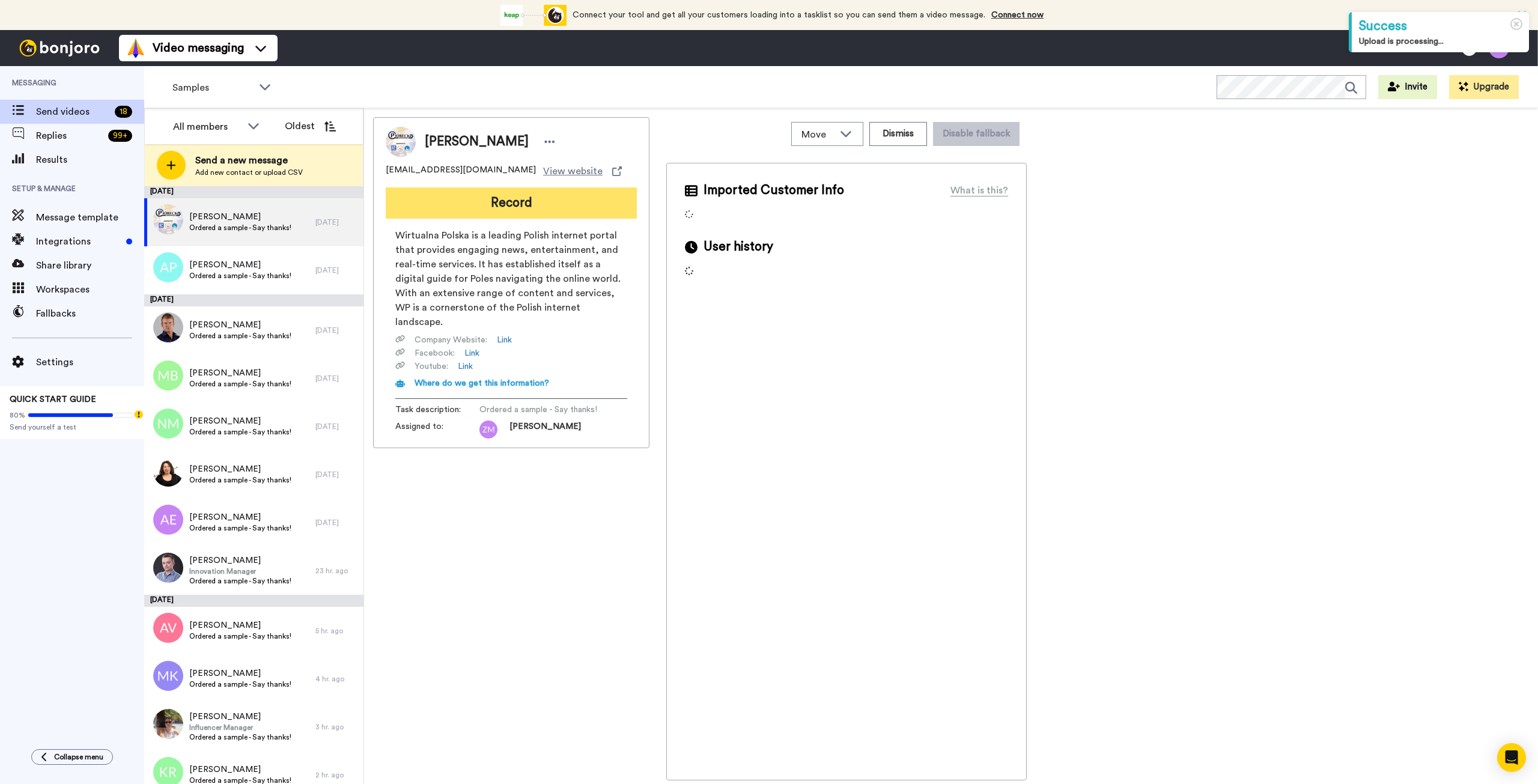
click at [522, 203] on button "Record" at bounding box center [511, 203] width 251 height 31
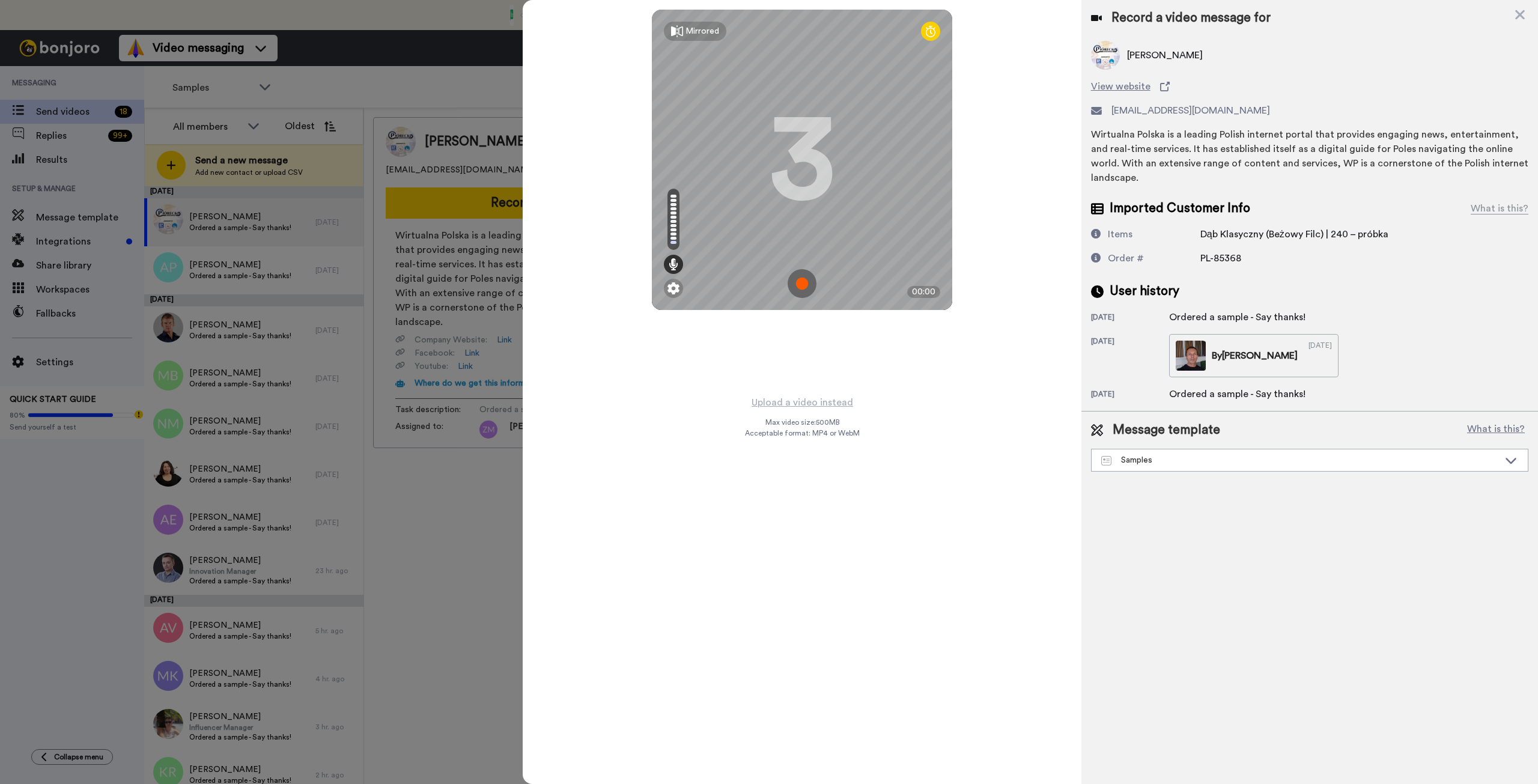
click at [800, 284] on img at bounding box center [802, 284] width 29 height 29
click at [802, 275] on img at bounding box center [802, 284] width 29 height 29
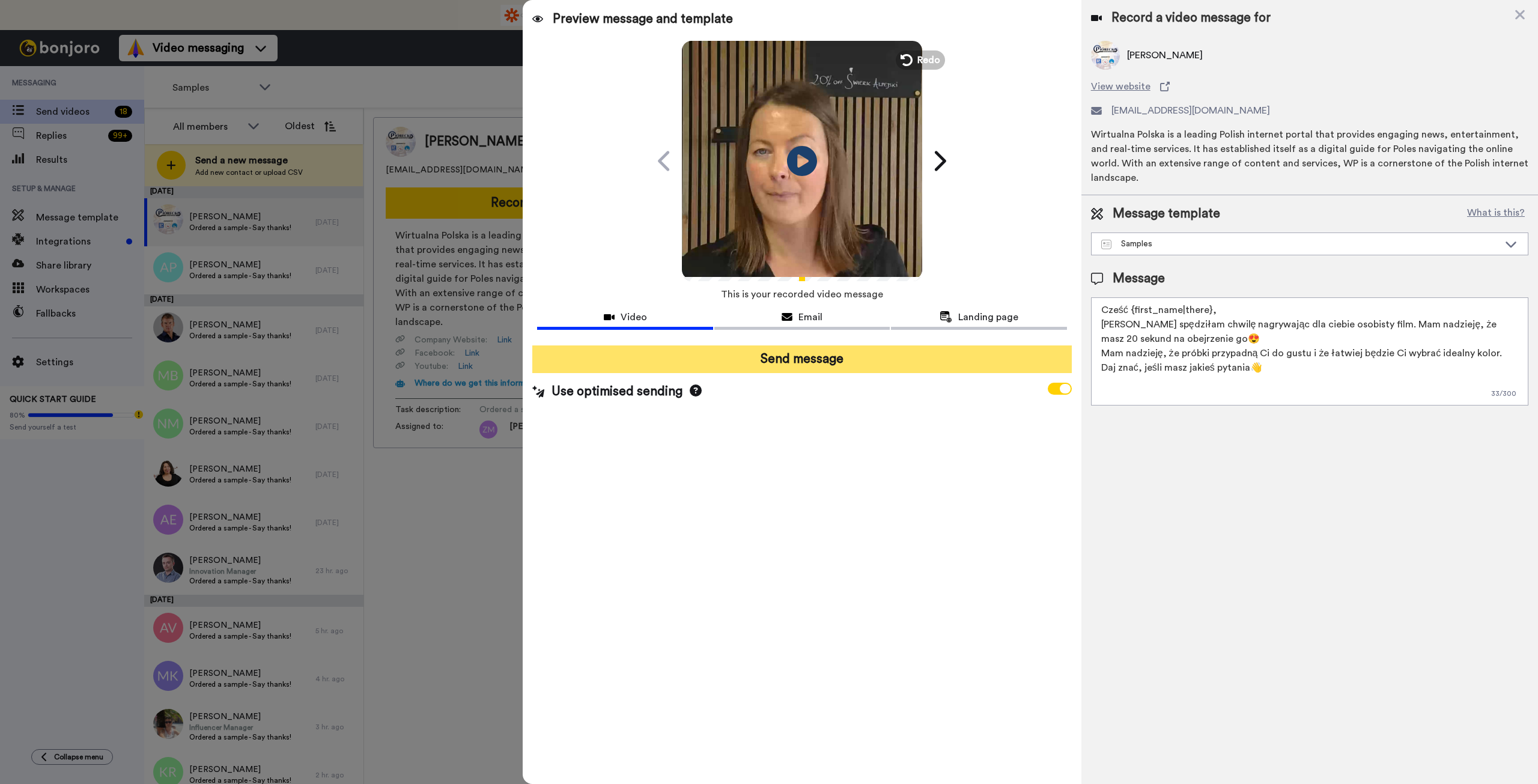
click at [867, 371] on button "Send message" at bounding box center [802, 359] width 539 height 28
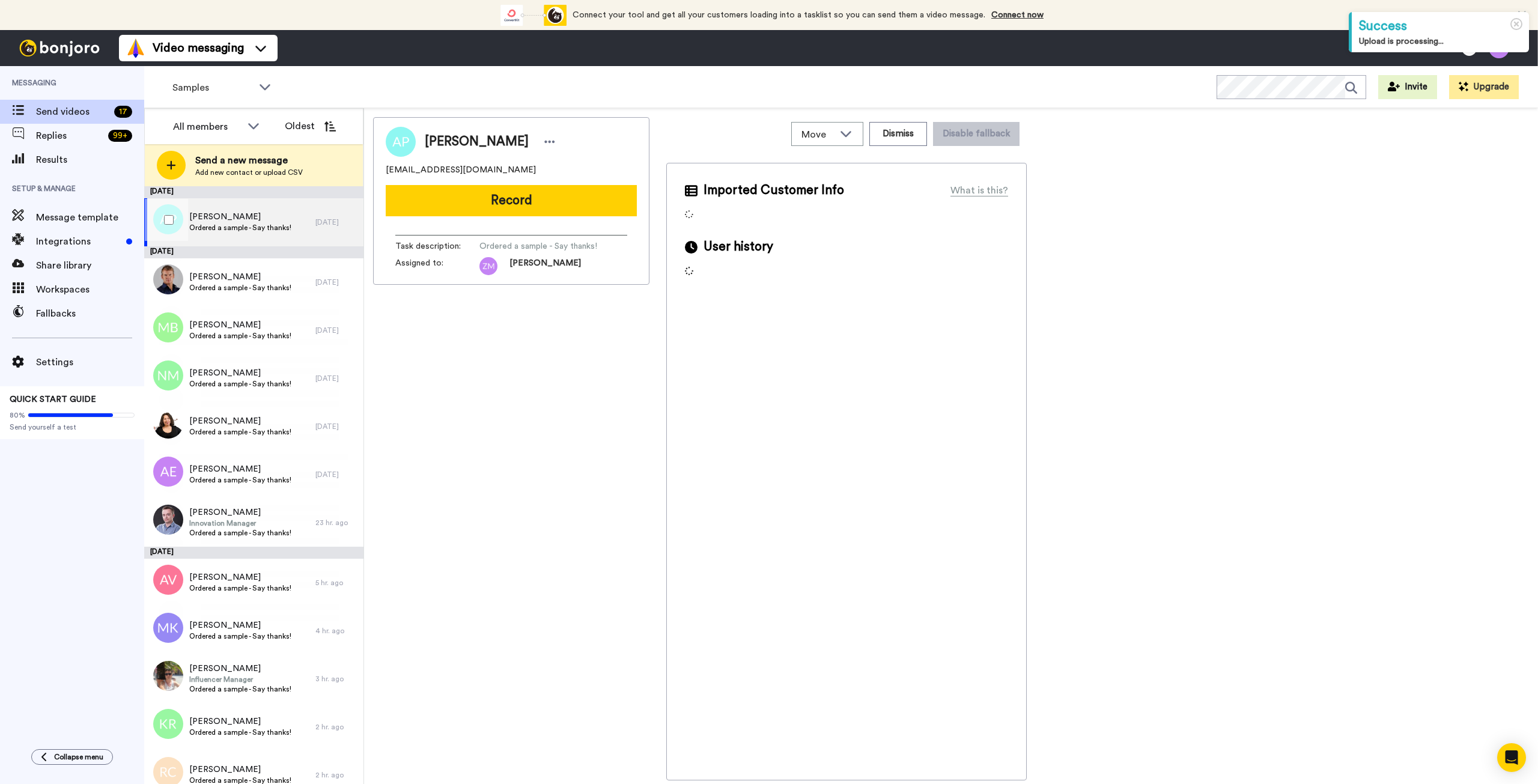
click at [274, 225] on span "Ordered a sample - Say thanks!" at bounding box center [240, 227] width 102 height 9
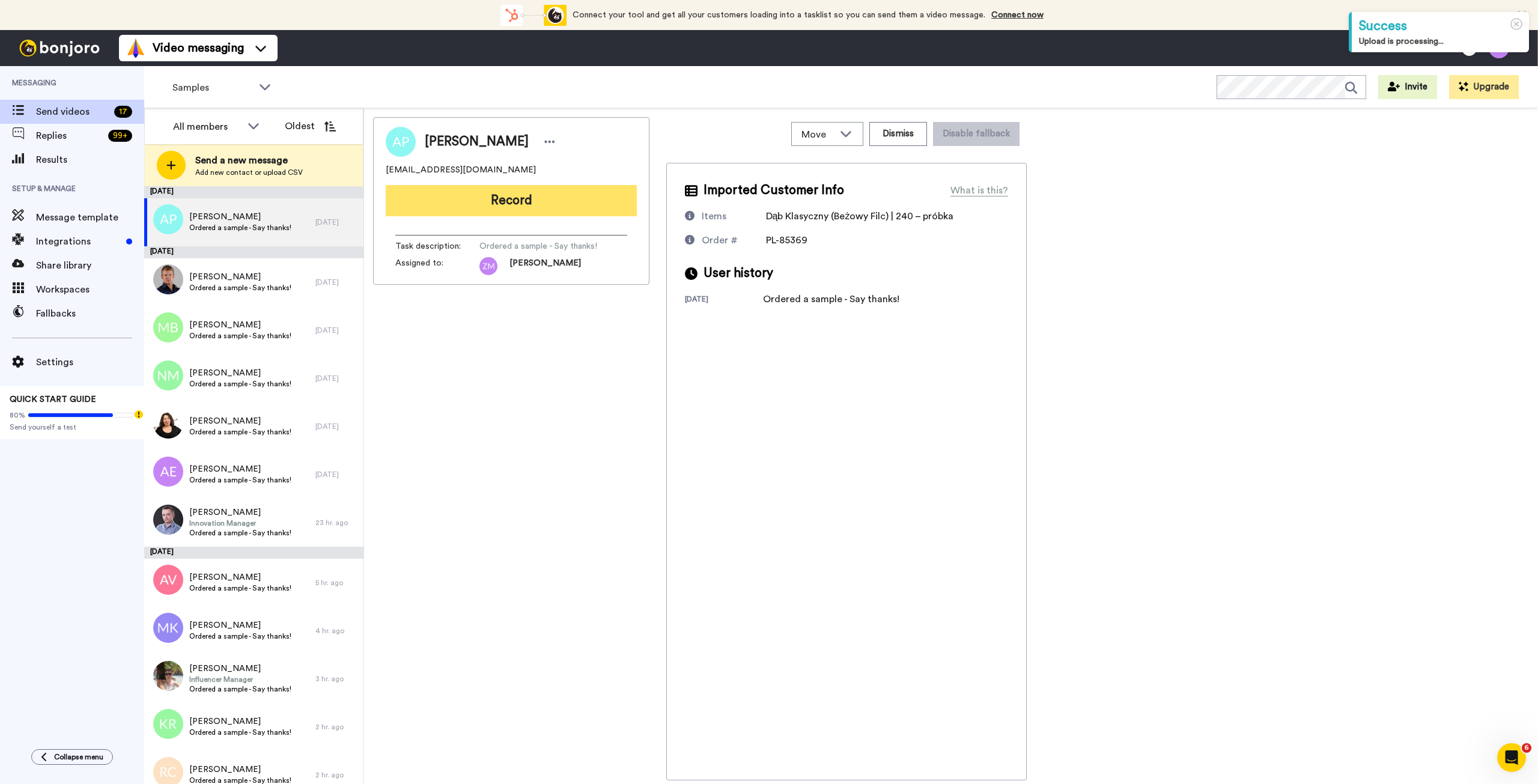
click at [517, 206] on button "Record" at bounding box center [511, 201] width 251 height 31
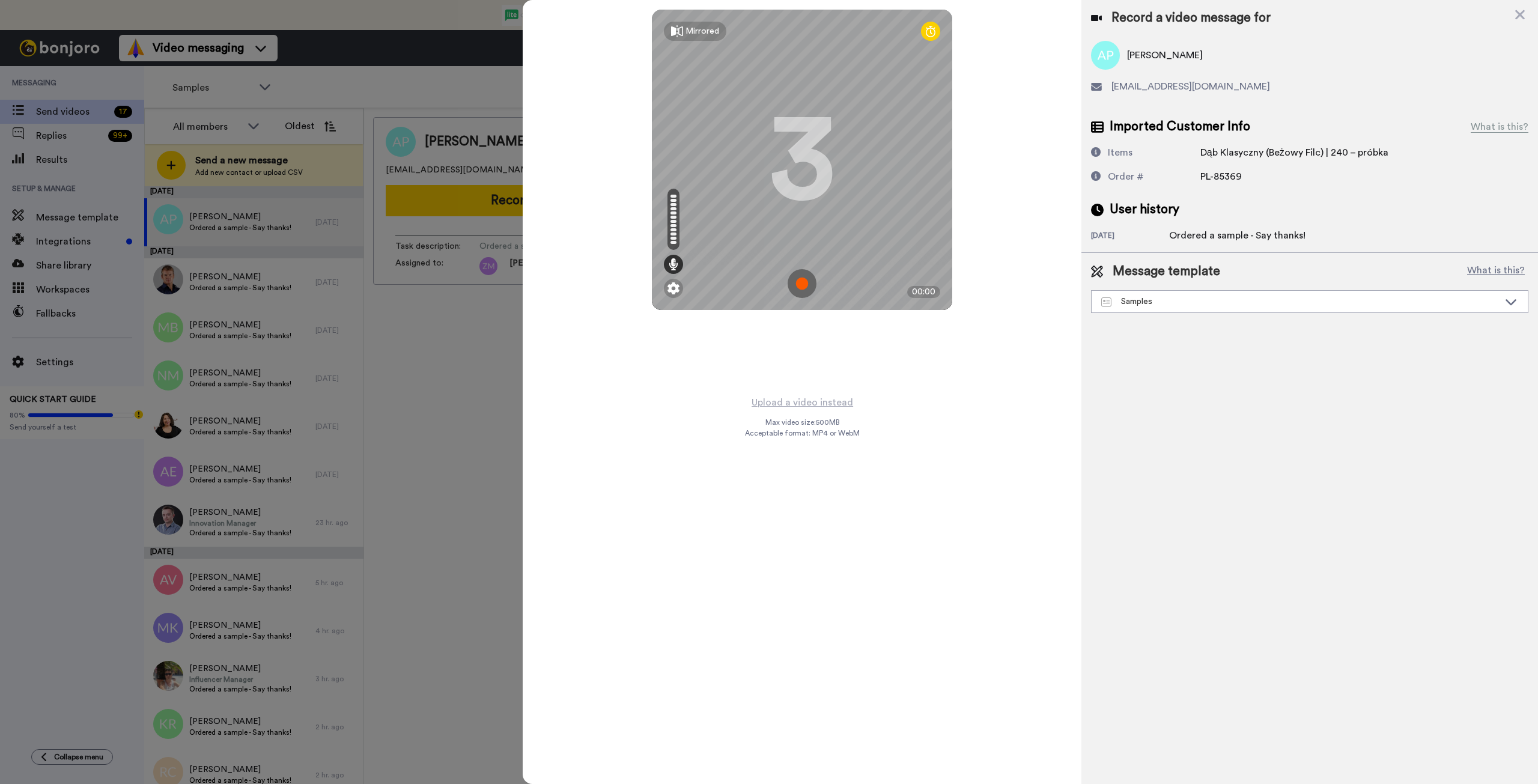
click at [800, 281] on img at bounding box center [802, 284] width 29 height 29
click at [800, 275] on img at bounding box center [802, 284] width 29 height 29
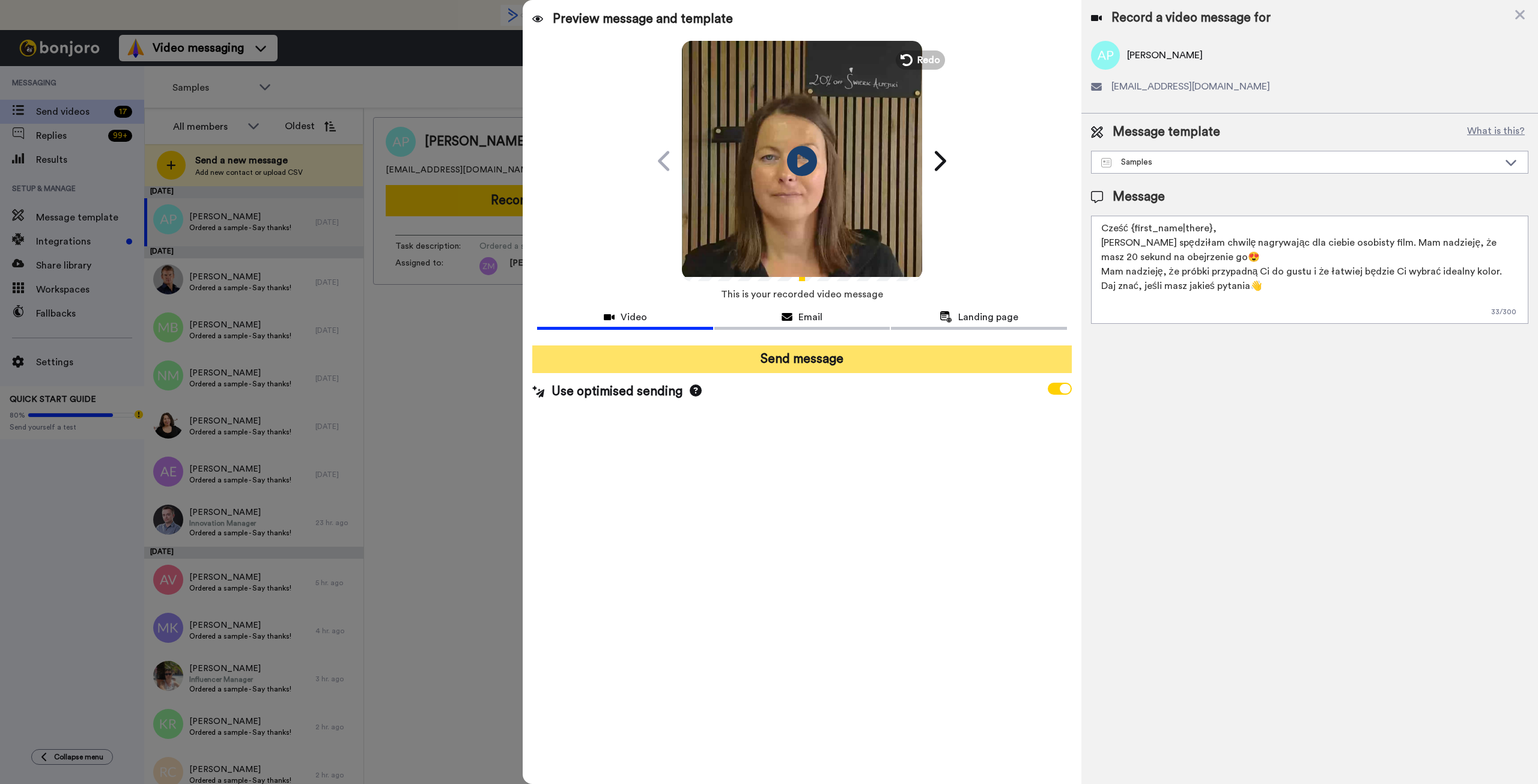
click at [800, 359] on button "Send message" at bounding box center [802, 359] width 539 height 28
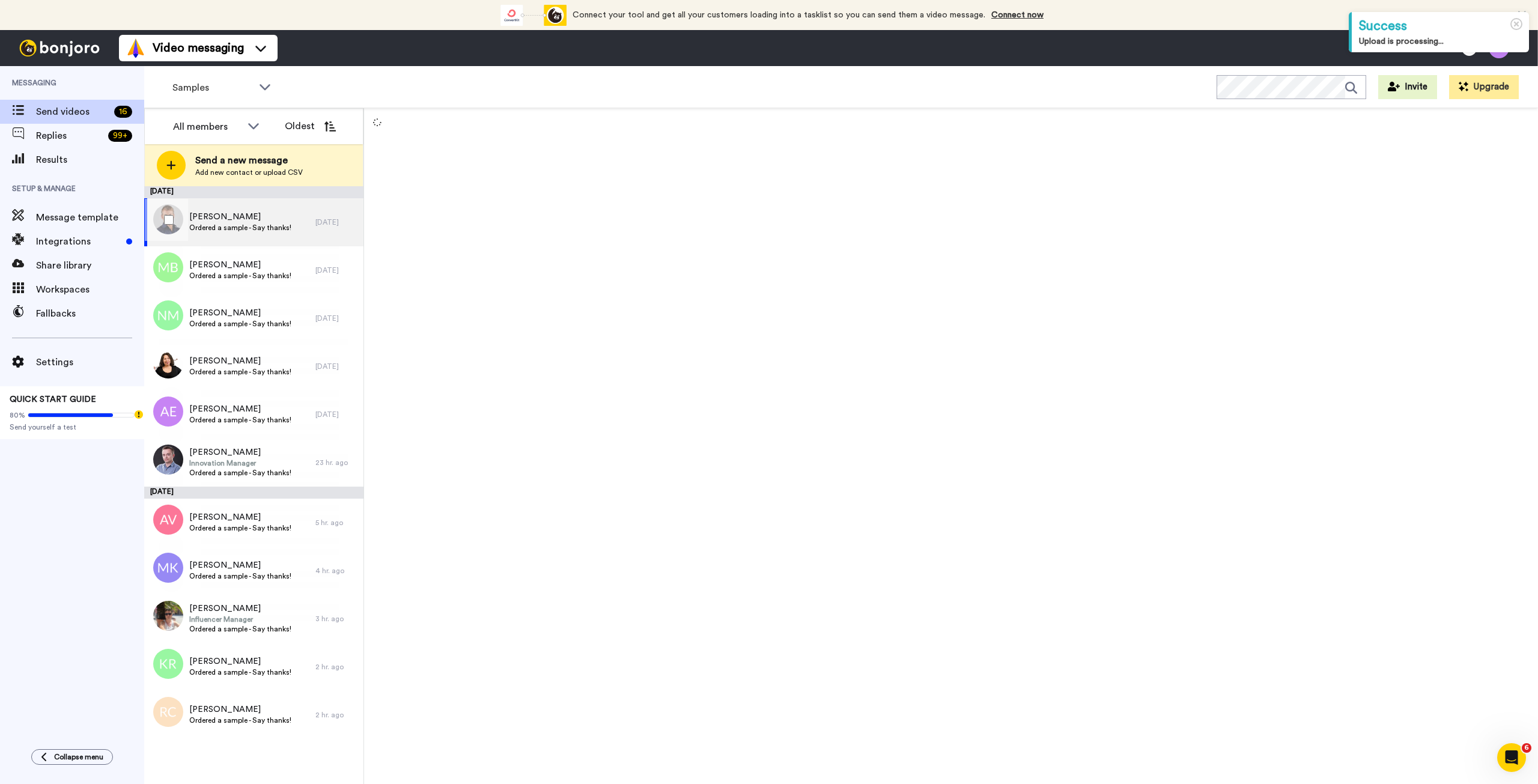
click at [263, 223] on span "Ordered a sample - Say thanks!" at bounding box center [240, 227] width 102 height 9
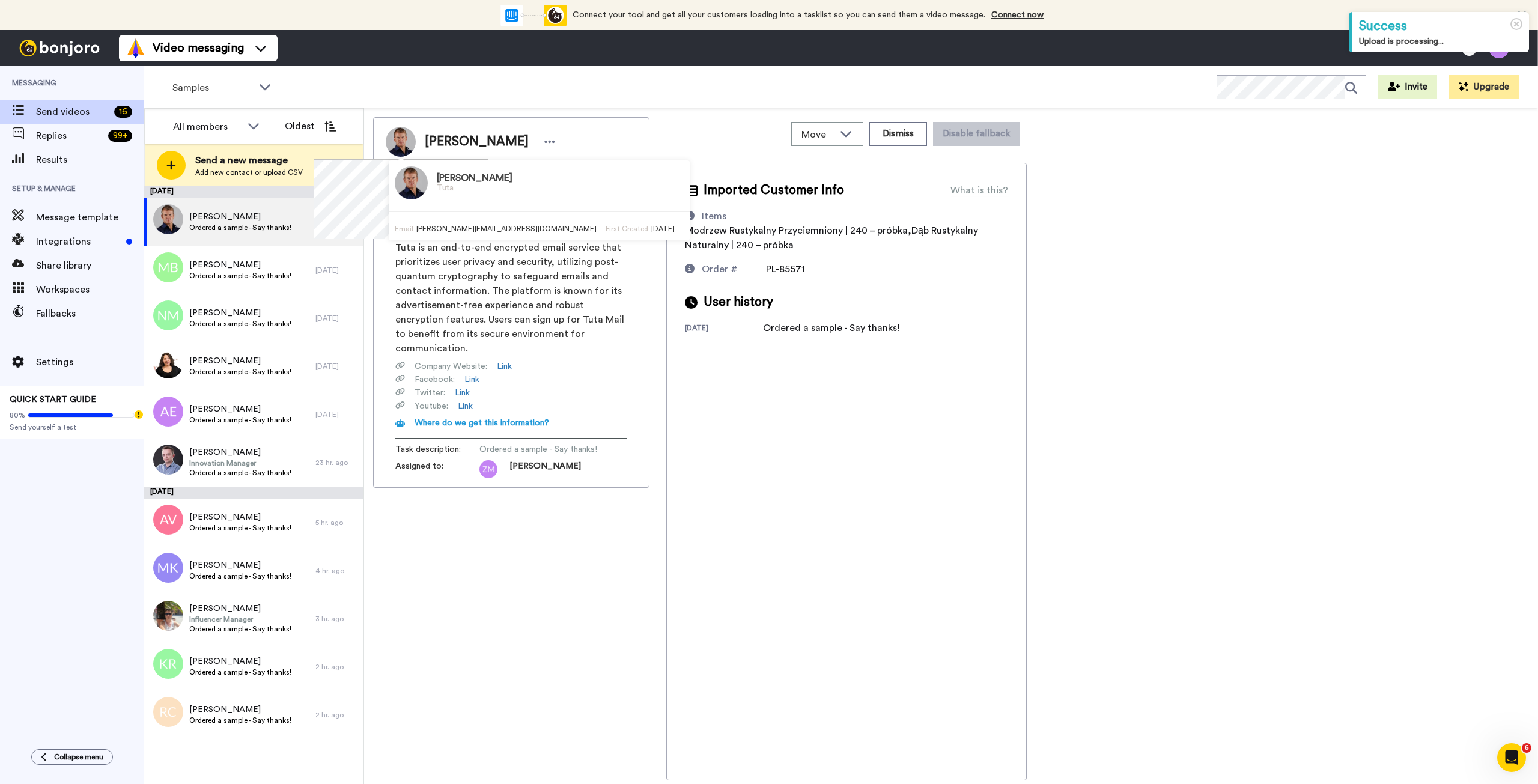
click at [402, 139] on img at bounding box center [401, 142] width 30 height 30
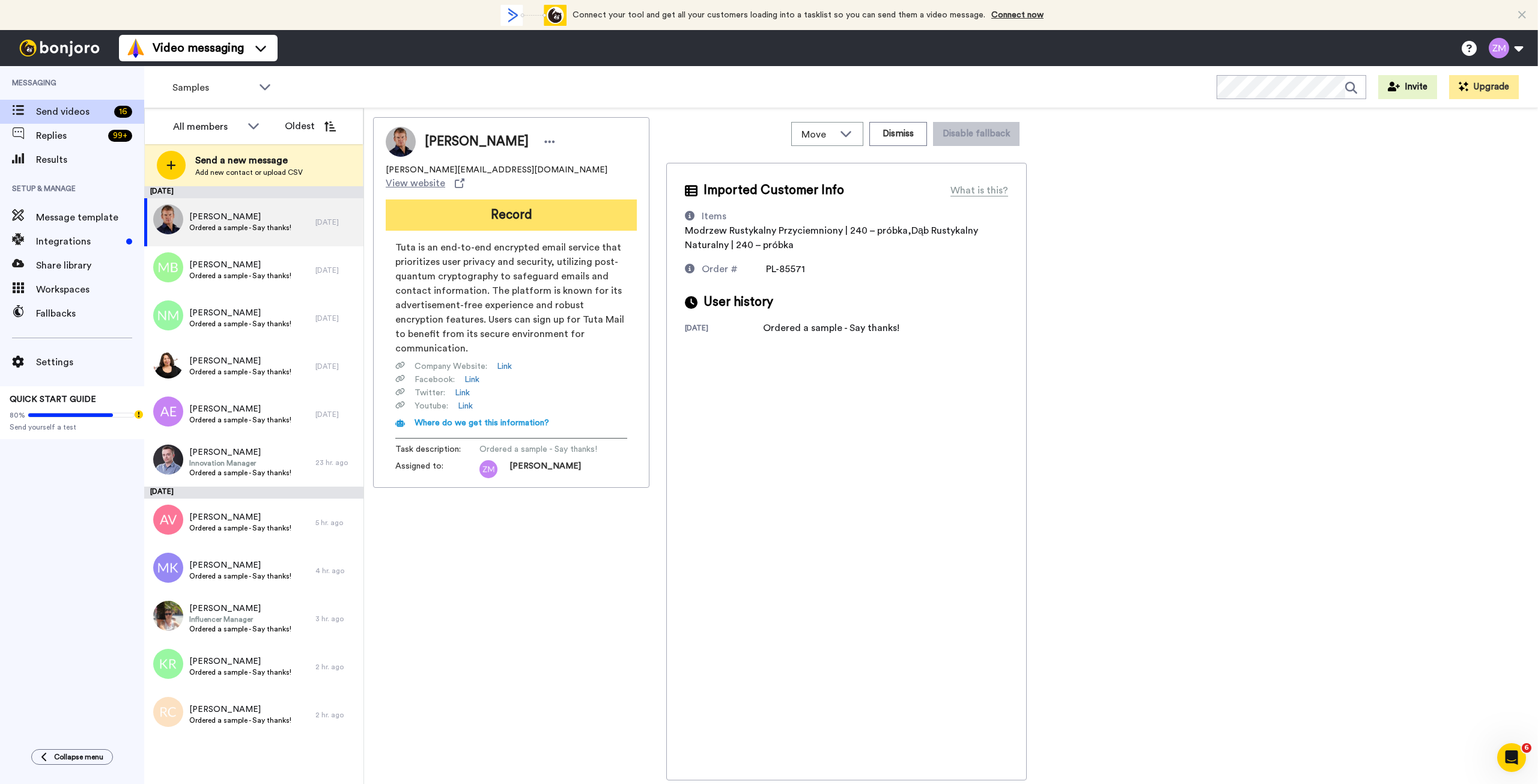
click at [507, 204] on button "Record" at bounding box center [511, 215] width 251 height 31
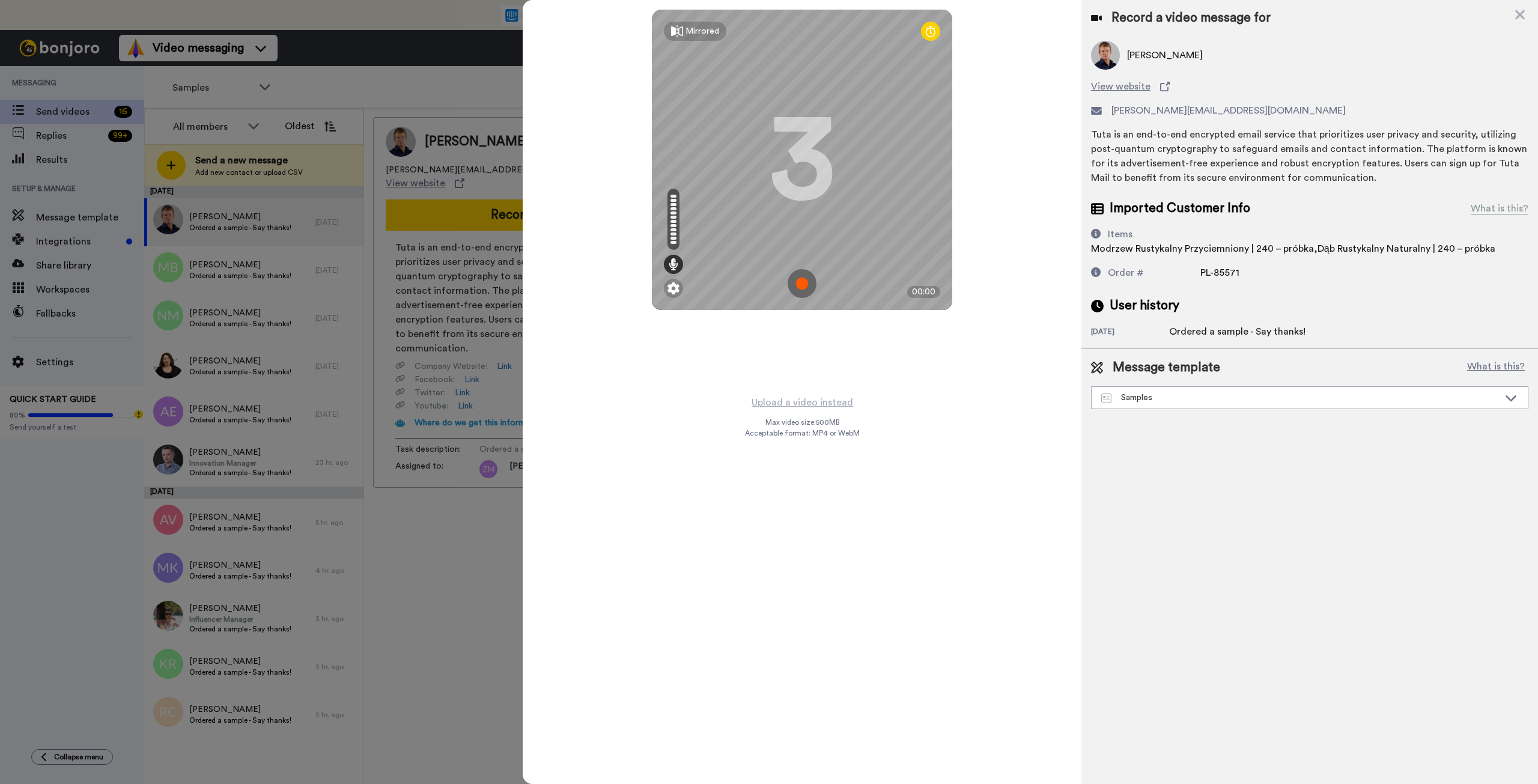
click at [801, 286] on img at bounding box center [802, 284] width 29 height 29
click at [800, 287] on img at bounding box center [802, 284] width 29 height 29
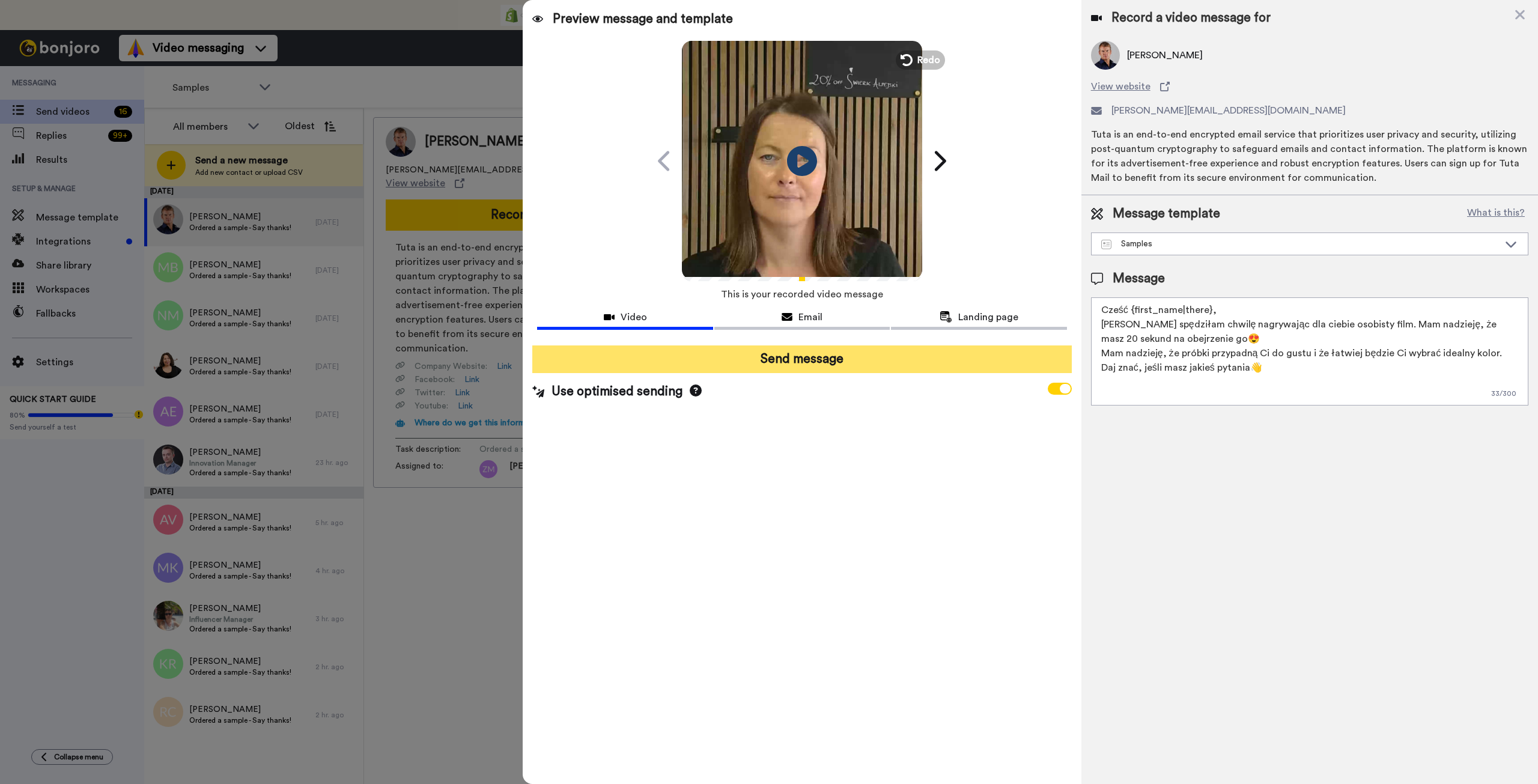
click at [831, 360] on button "Send message" at bounding box center [802, 359] width 539 height 28
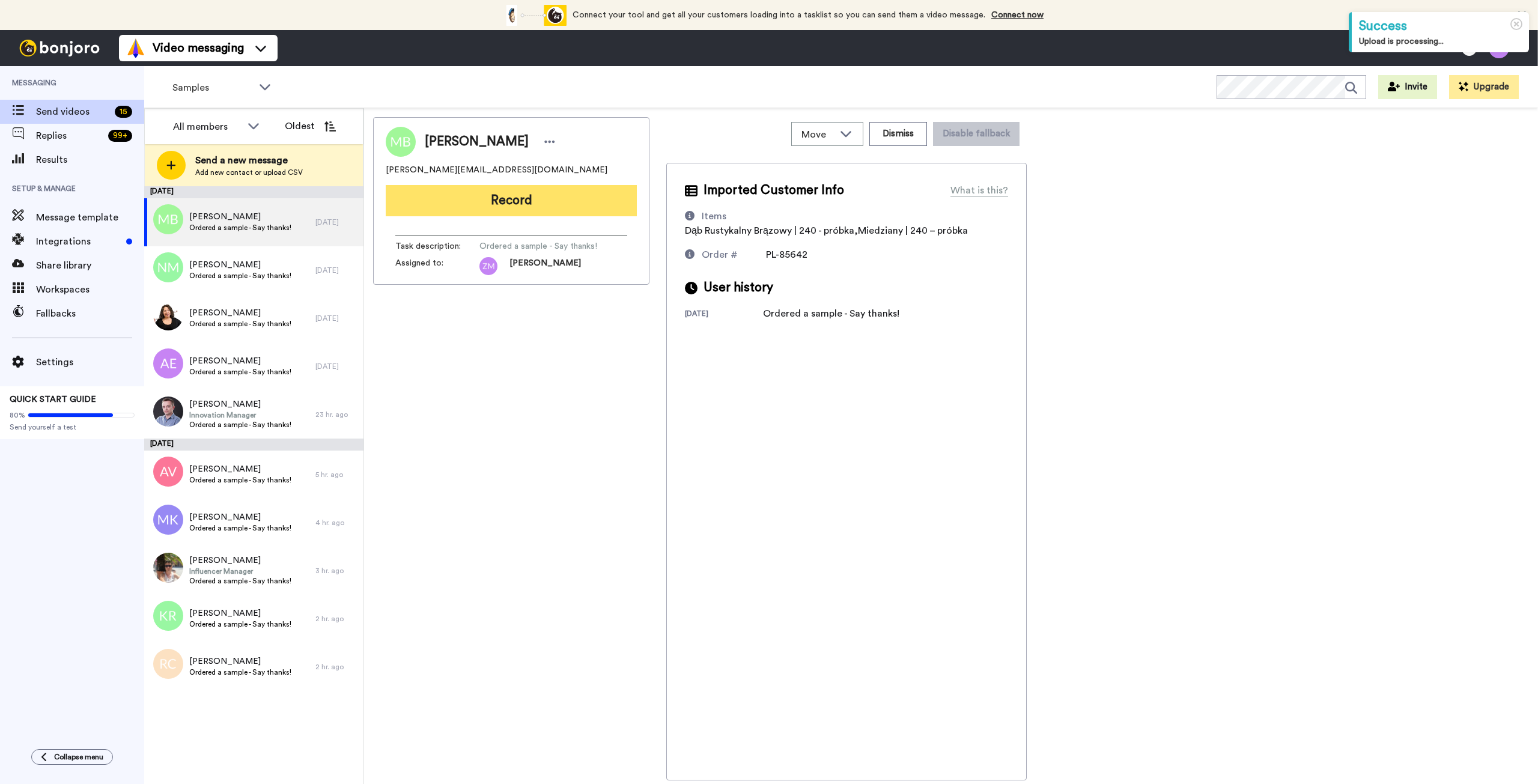
click at [531, 202] on button "Record" at bounding box center [511, 201] width 251 height 31
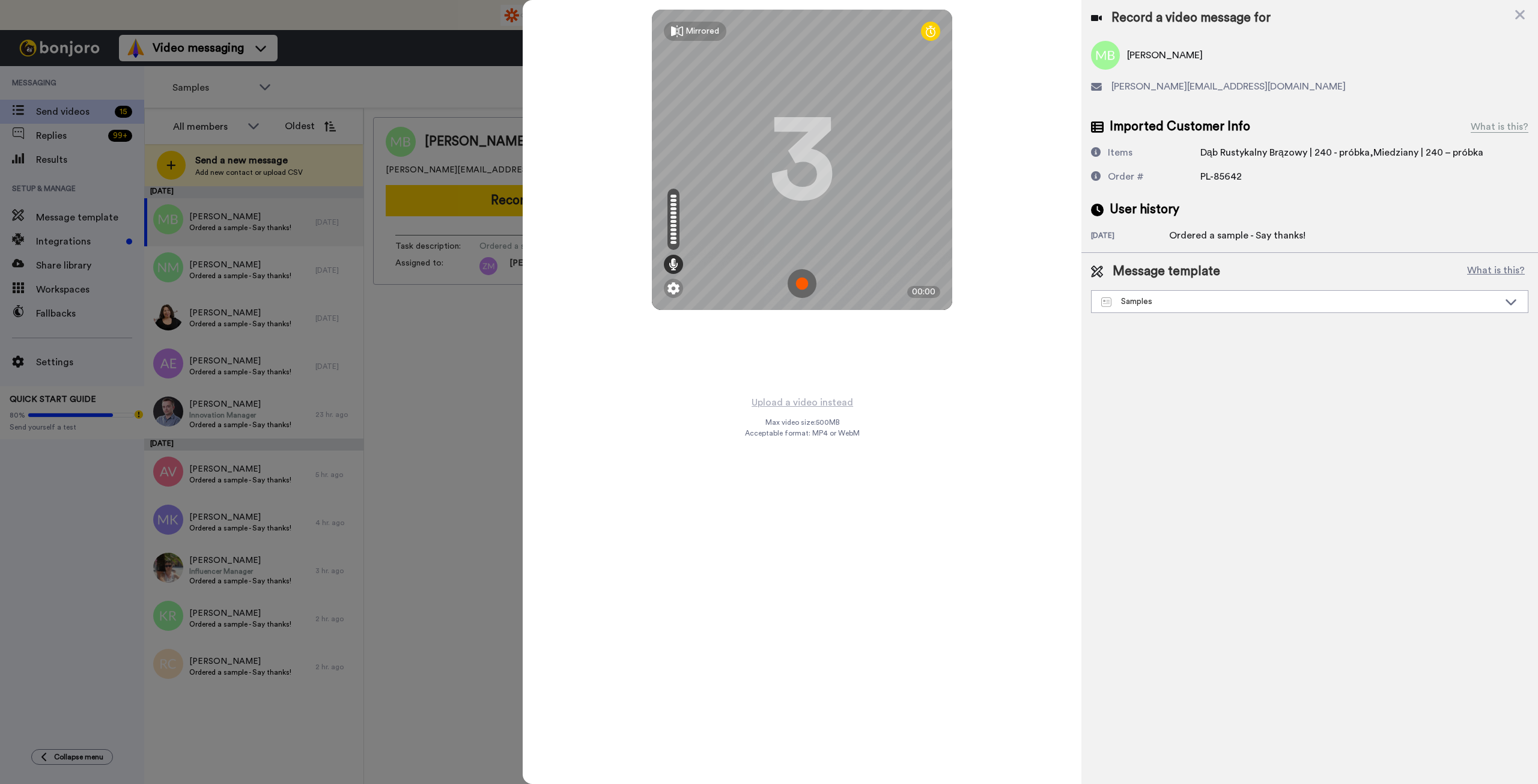
click at [799, 284] on img at bounding box center [802, 284] width 29 height 29
click at [807, 286] on img at bounding box center [802, 284] width 29 height 29
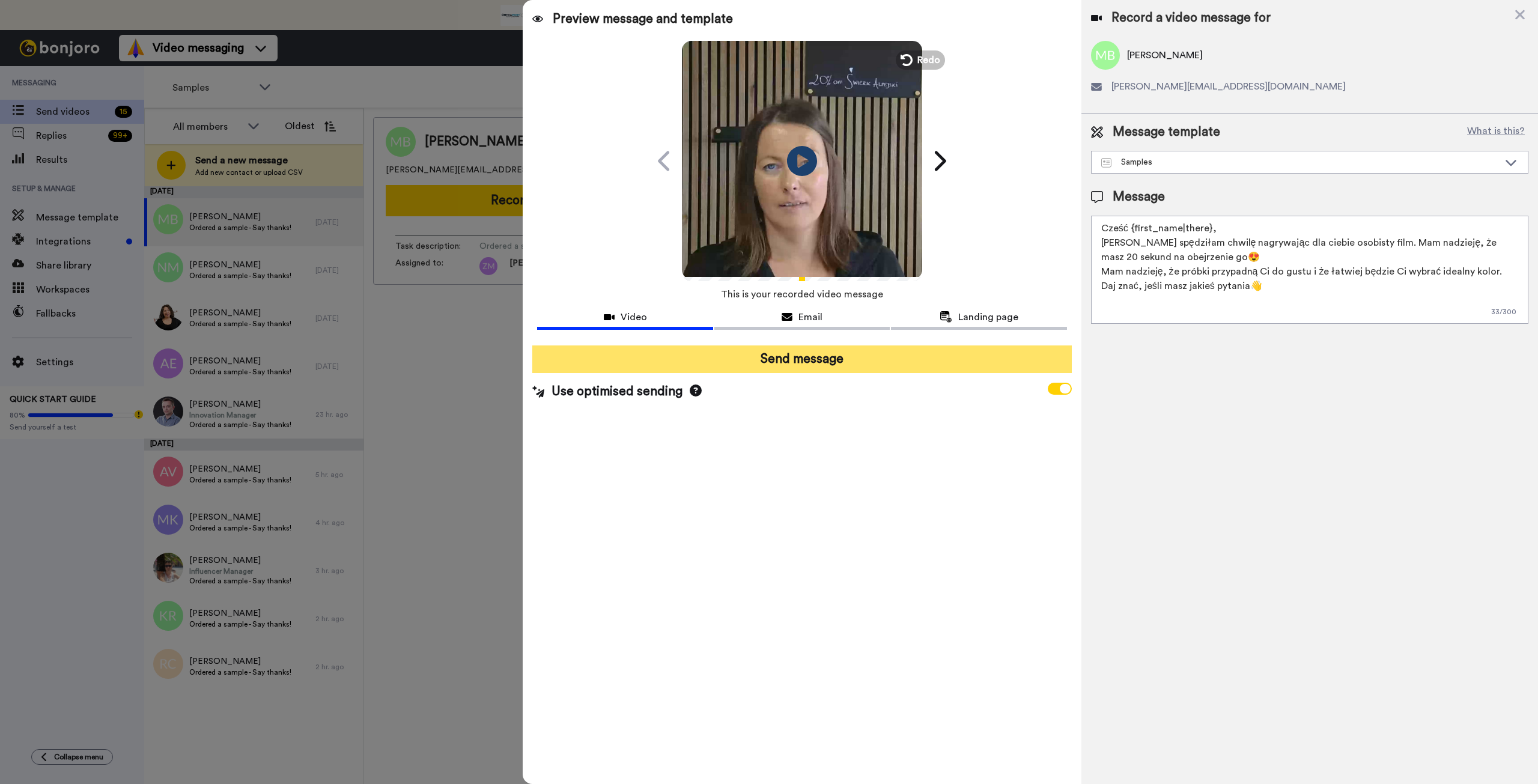
click at [835, 367] on button "Send message" at bounding box center [802, 359] width 539 height 28
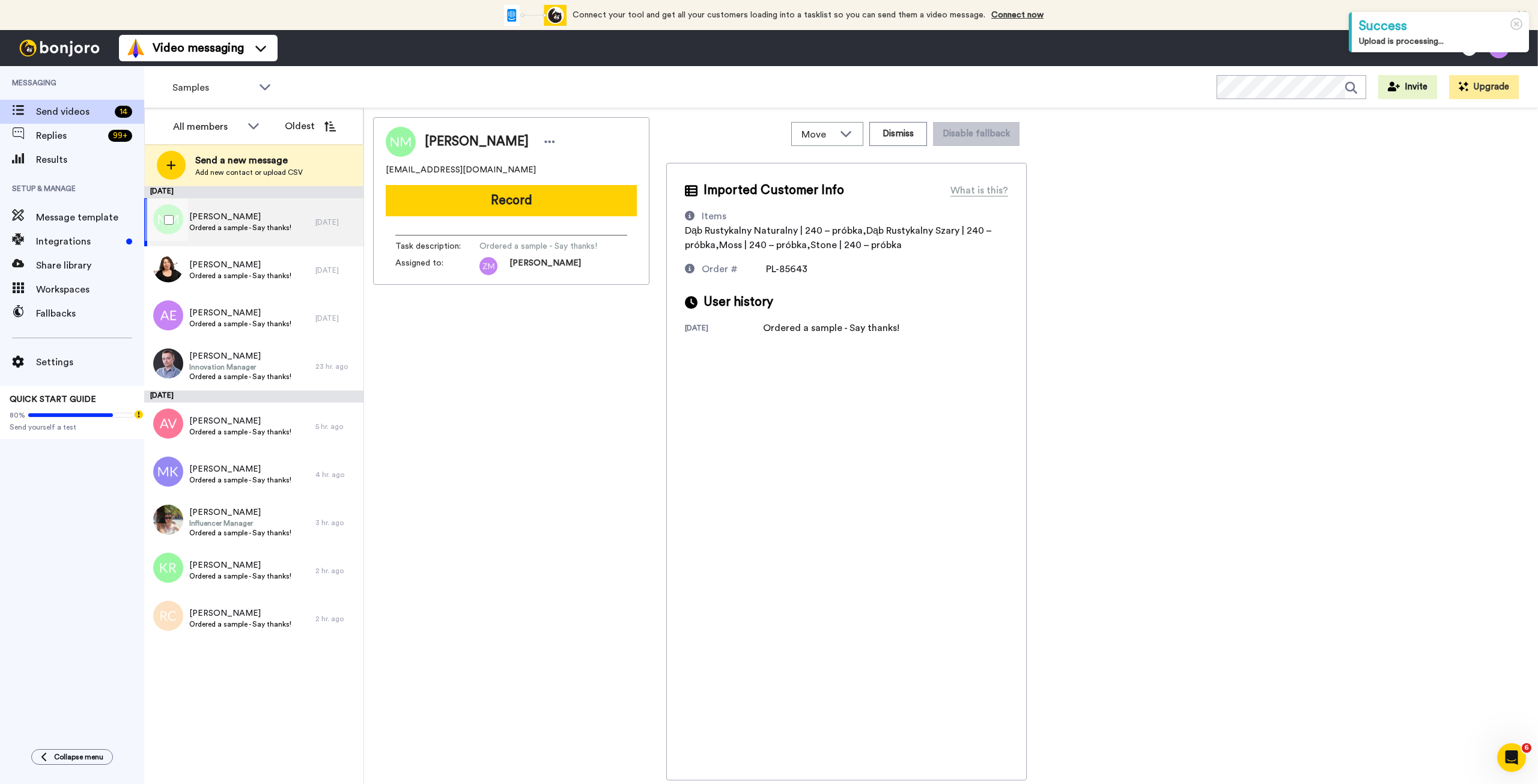
click at [301, 230] on div "Nikola Materniak Ordered a sample - Say thanks!" at bounding box center [230, 222] width 171 height 48
click at [531, 203] on button "Record" at bounding box center [511, 201] width 251 height 31
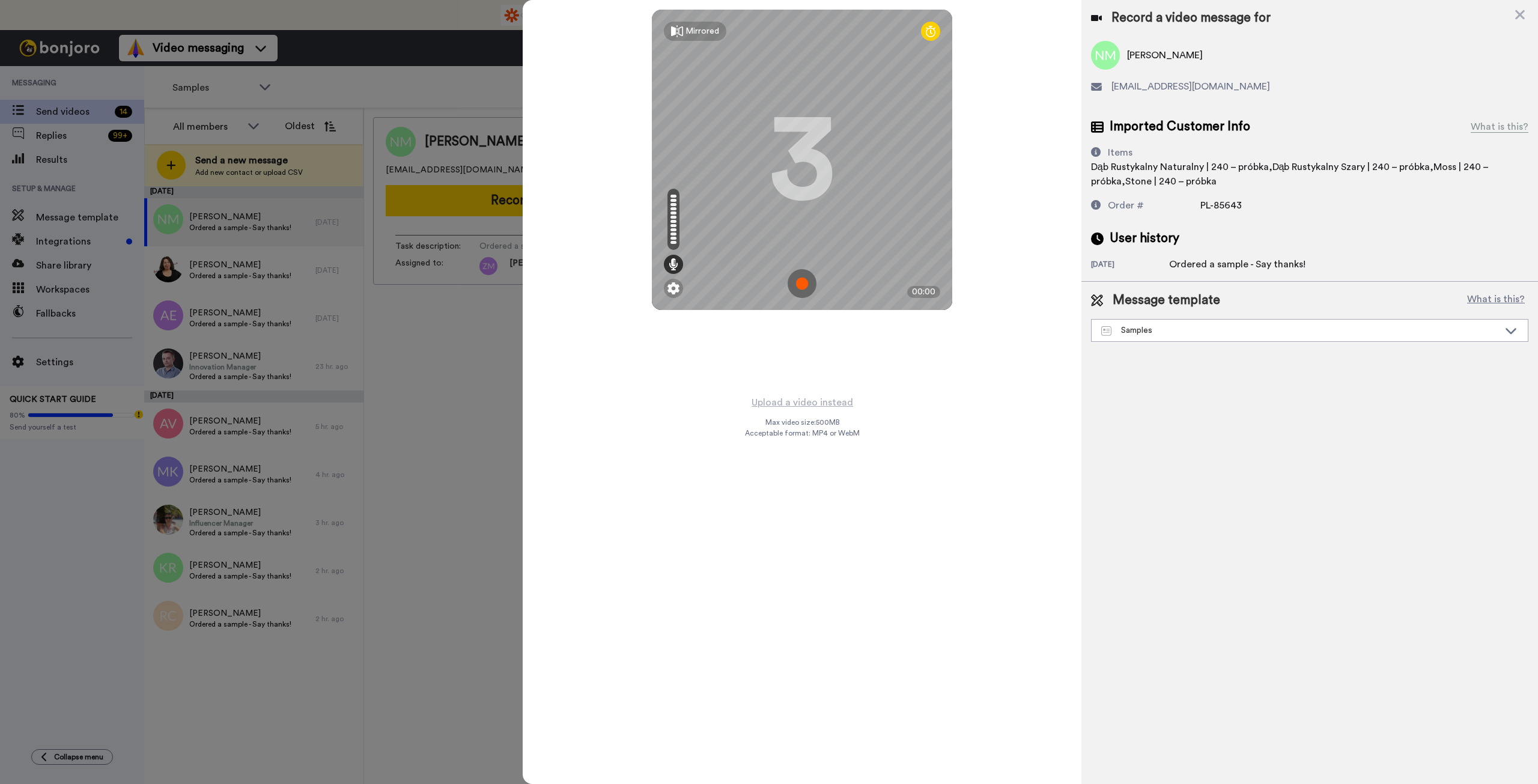
click at [802, 283] on img at bounding box center [802, 284] width 29 height 29
click at [795, 274] on img at bounding box center [802, 284] width 29 height 29
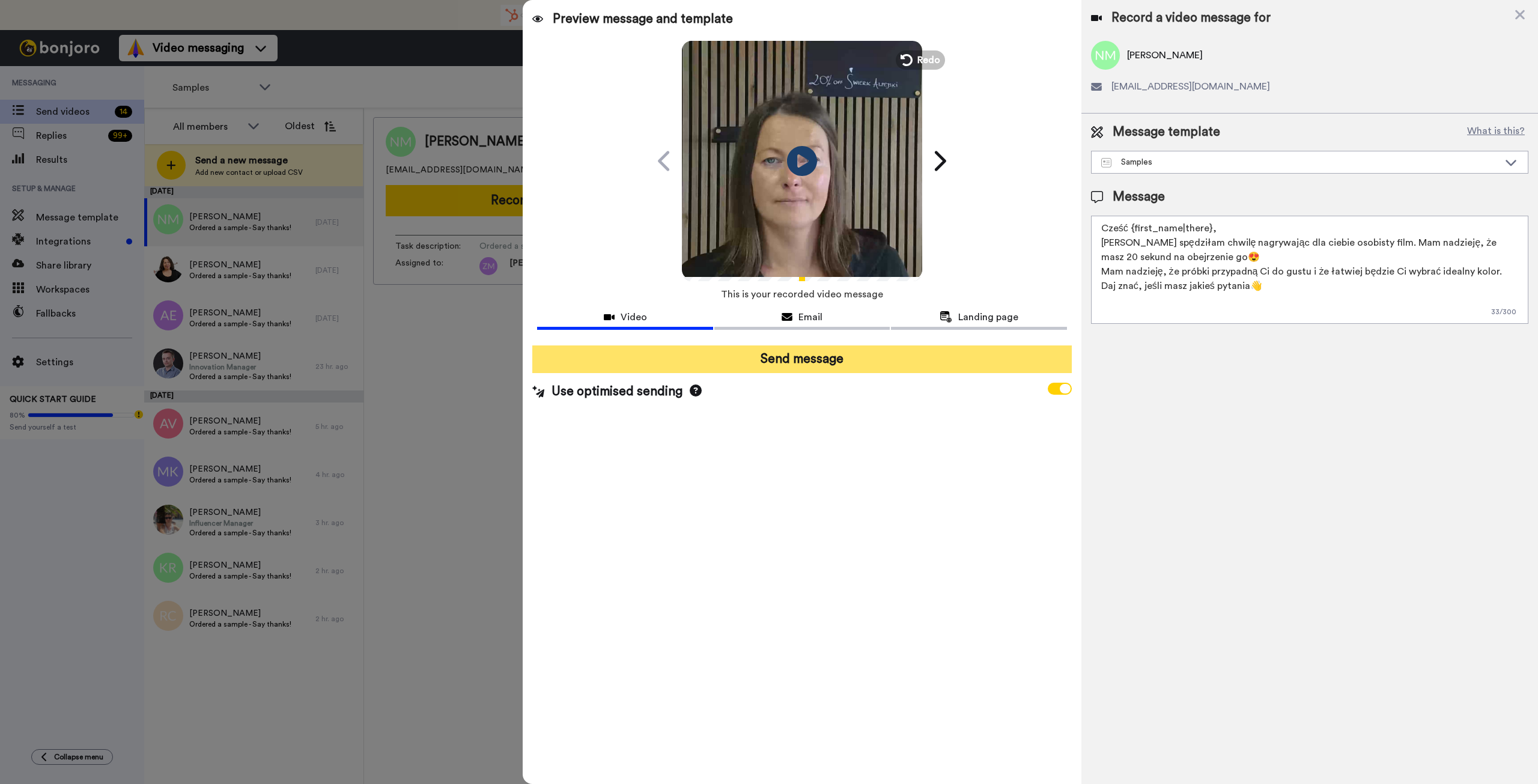
drag, startPoint x: 799, startPoint y: 346, endPoint x: 801, endPoint y: 352, distance: 6.3
click at [800, 350] on button "Send message" at bounding box center [802, 359] width 539 height 28
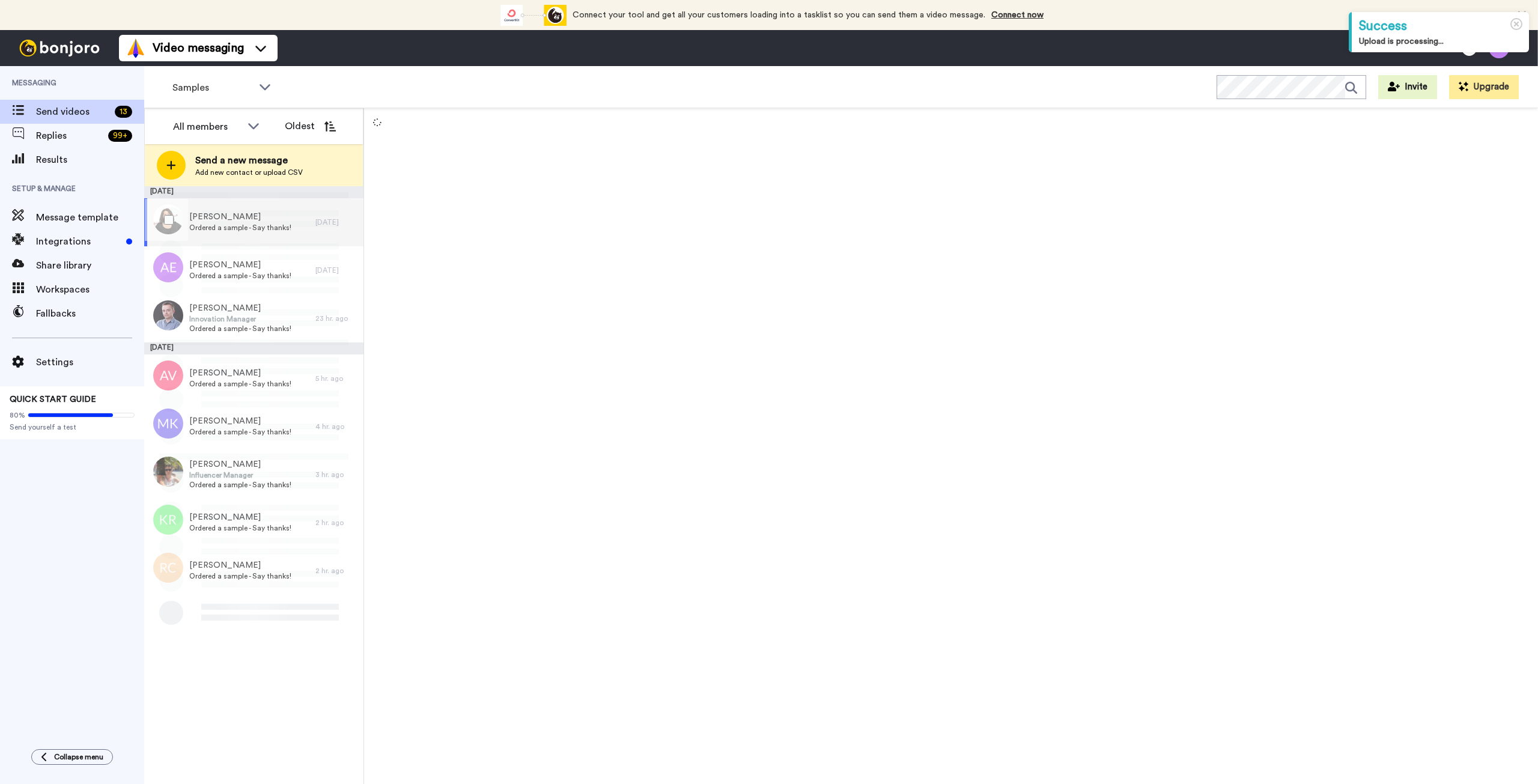
click at [245, 220] on span "Małgorzata Ślusarczyk" at bounding box center [240, 217] width 102 height 12
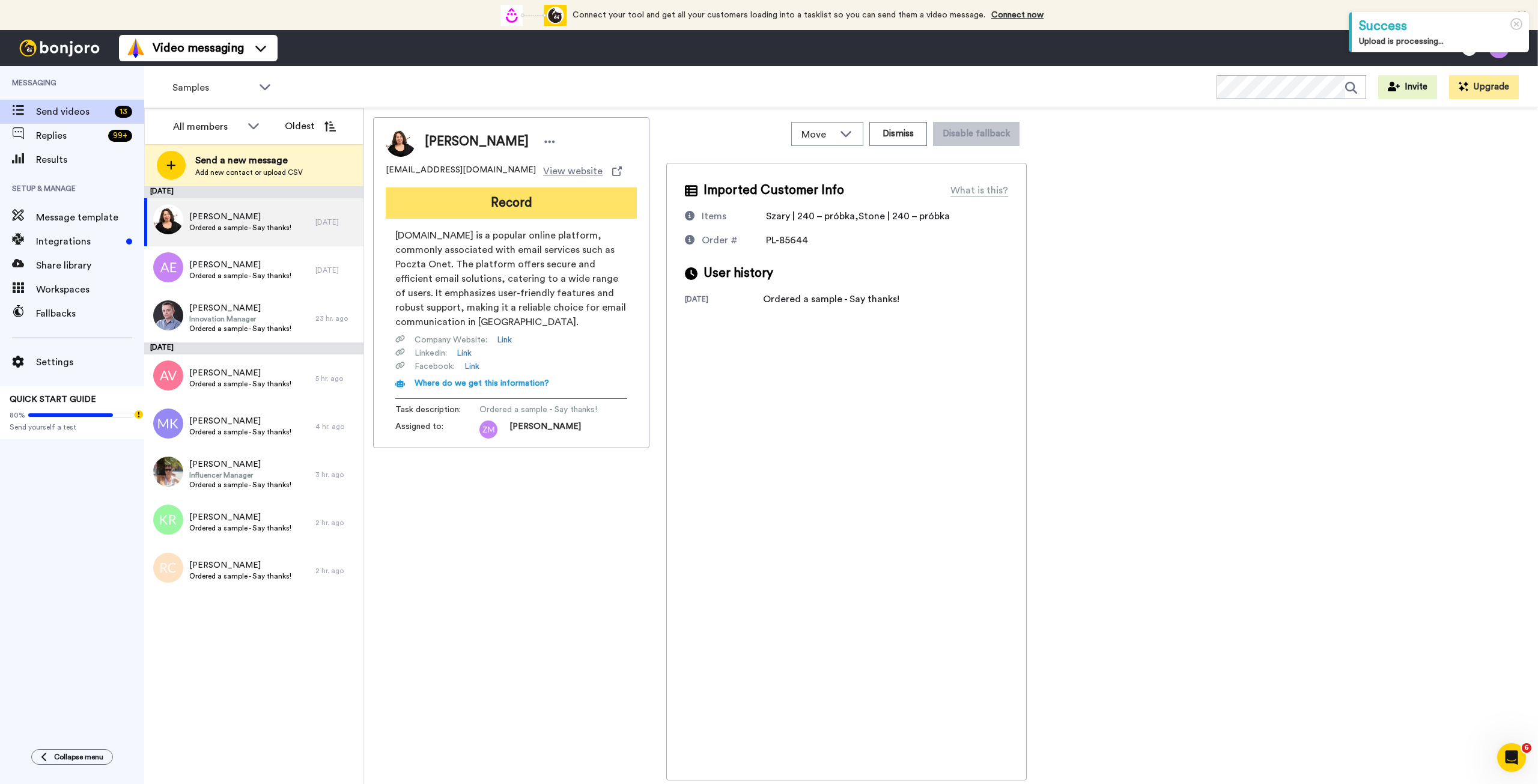
click at [507, 208] on button "Record" at bounding box center [511, 203] width 251 height 31
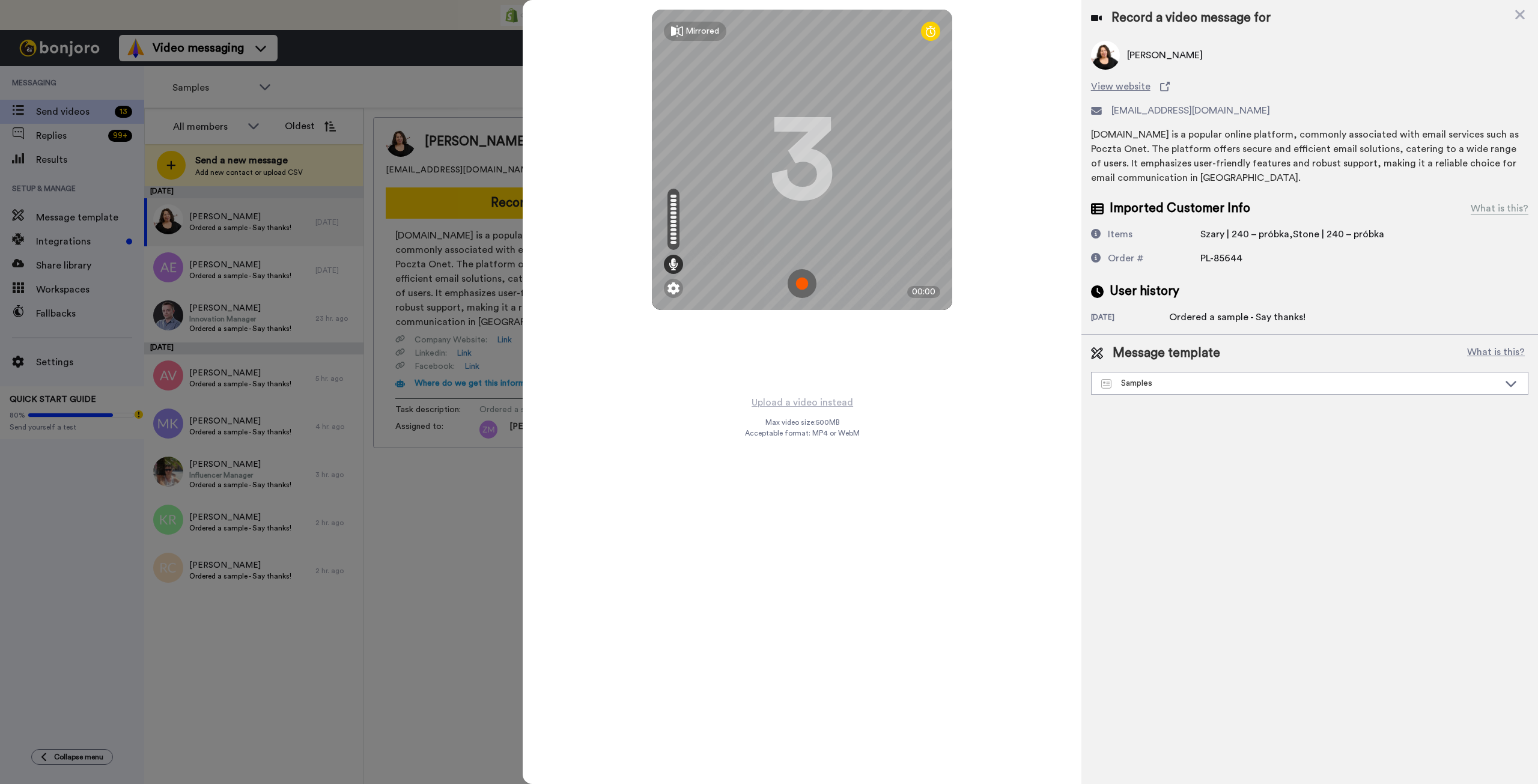
click at [799, 287] on img at bounding box center [802, 284] width 29 height 29
click at [802, 289] on img at bounding box center [802, 284] width 29 height 29
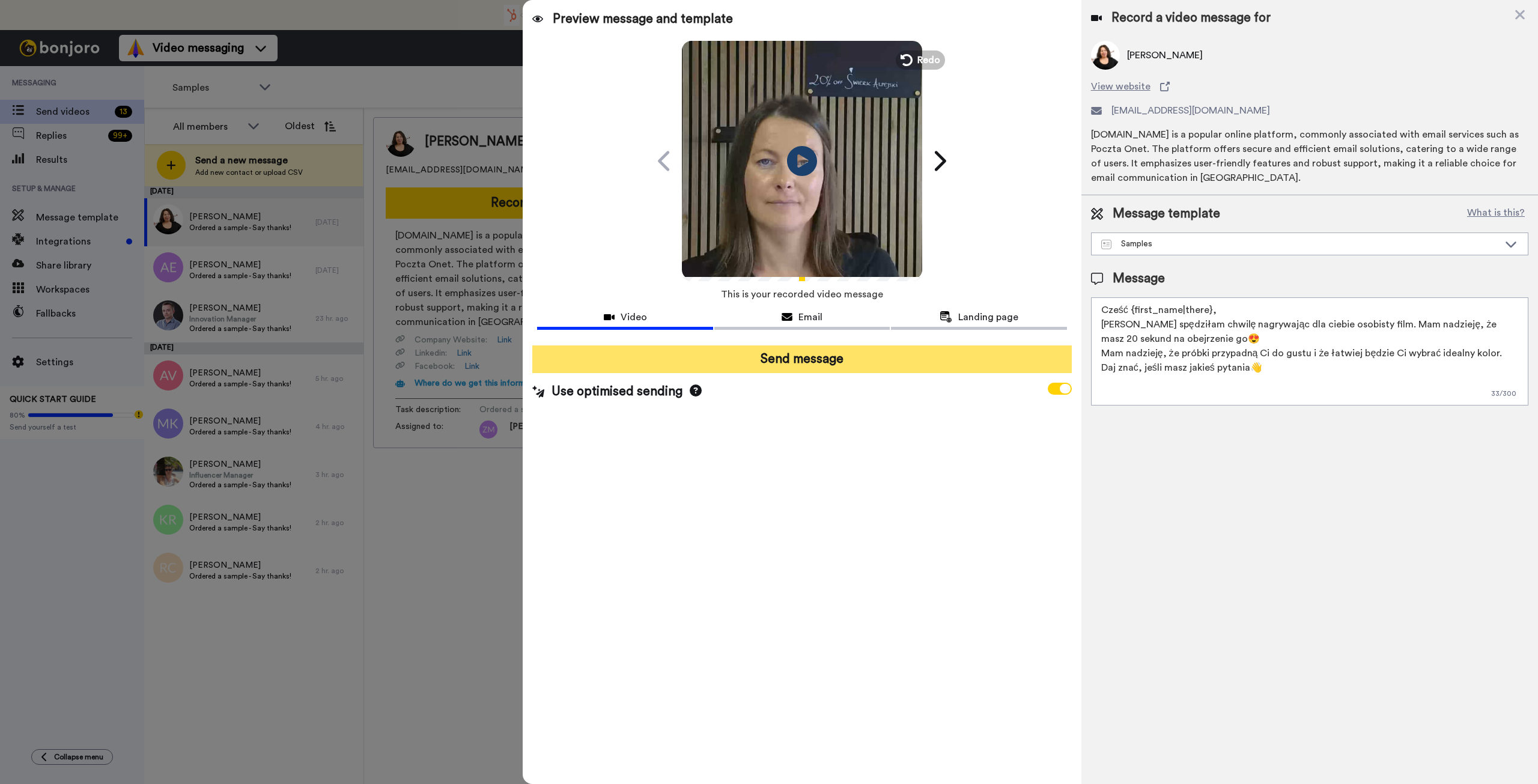
click at [821, 363] on button "Send message" at bounding box center [802, 359] width 539 height 28
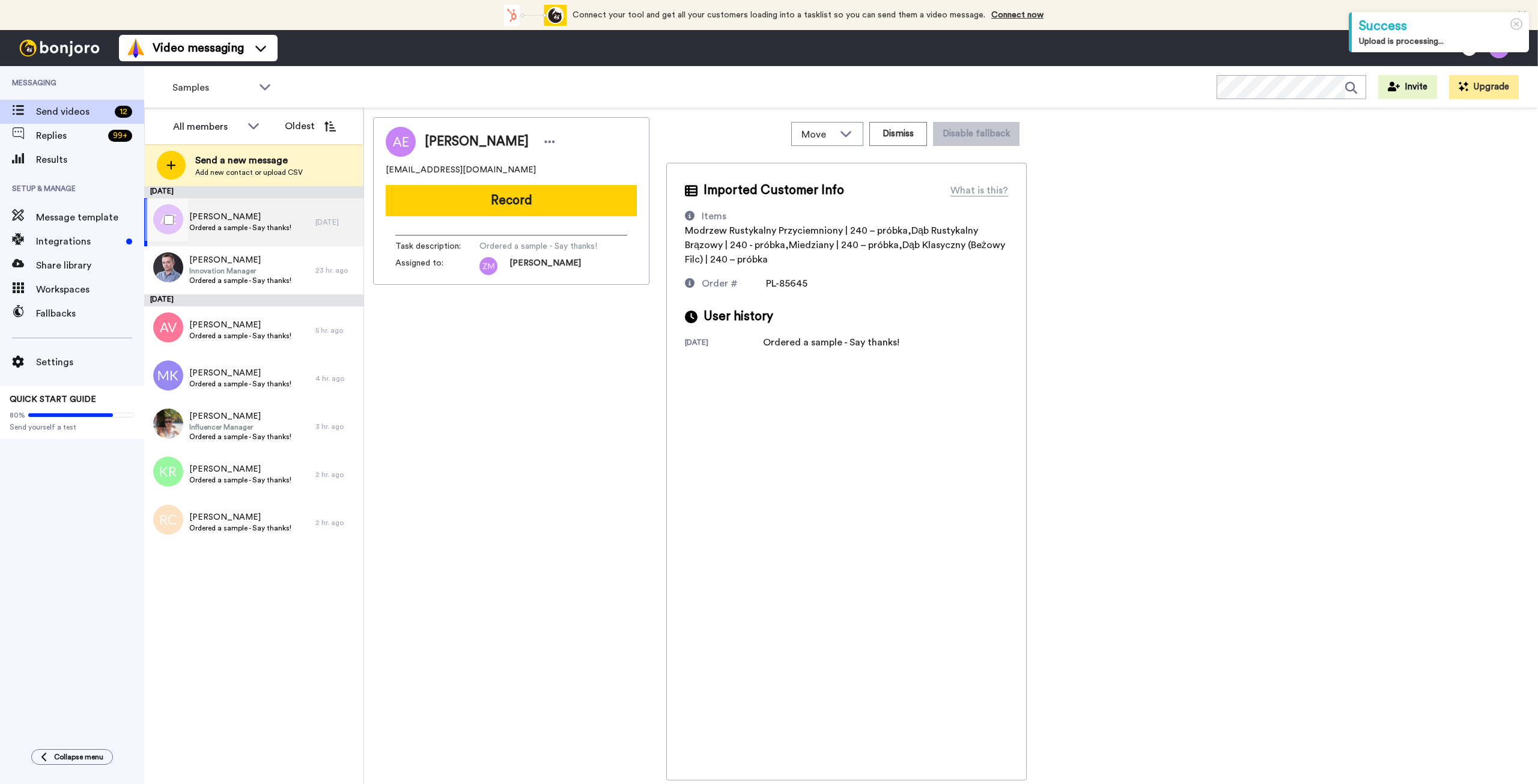
click at [251, 227] on span "Ordered a sample - Say thanks!" at bounding box center [240, 227] width 102 height 9
click at [544, 202] on button "Record" at bounding box center [511, 201] width 251 height 31
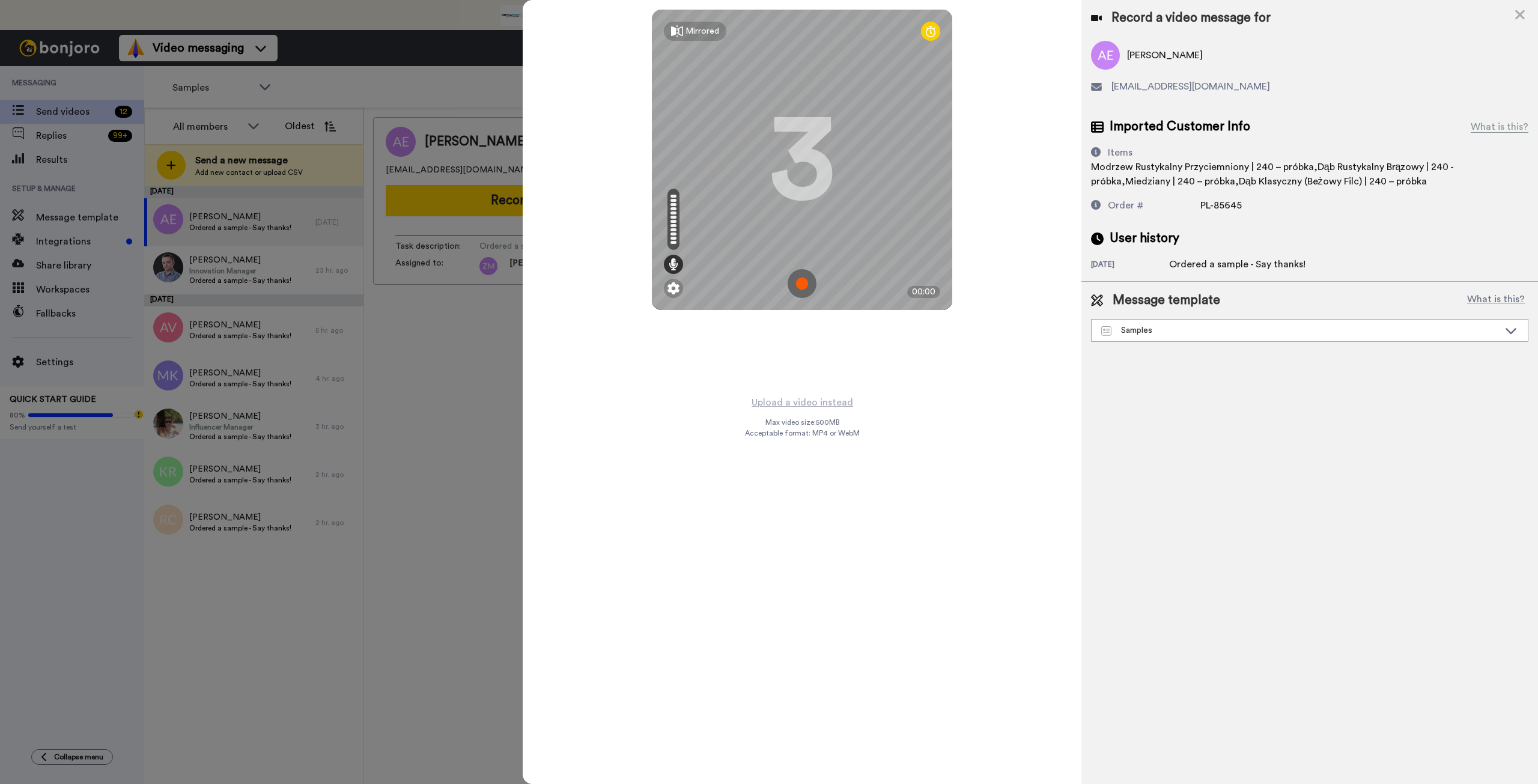
click at [799, 287] on img at bounding box center [802, 284] width 29 height 29
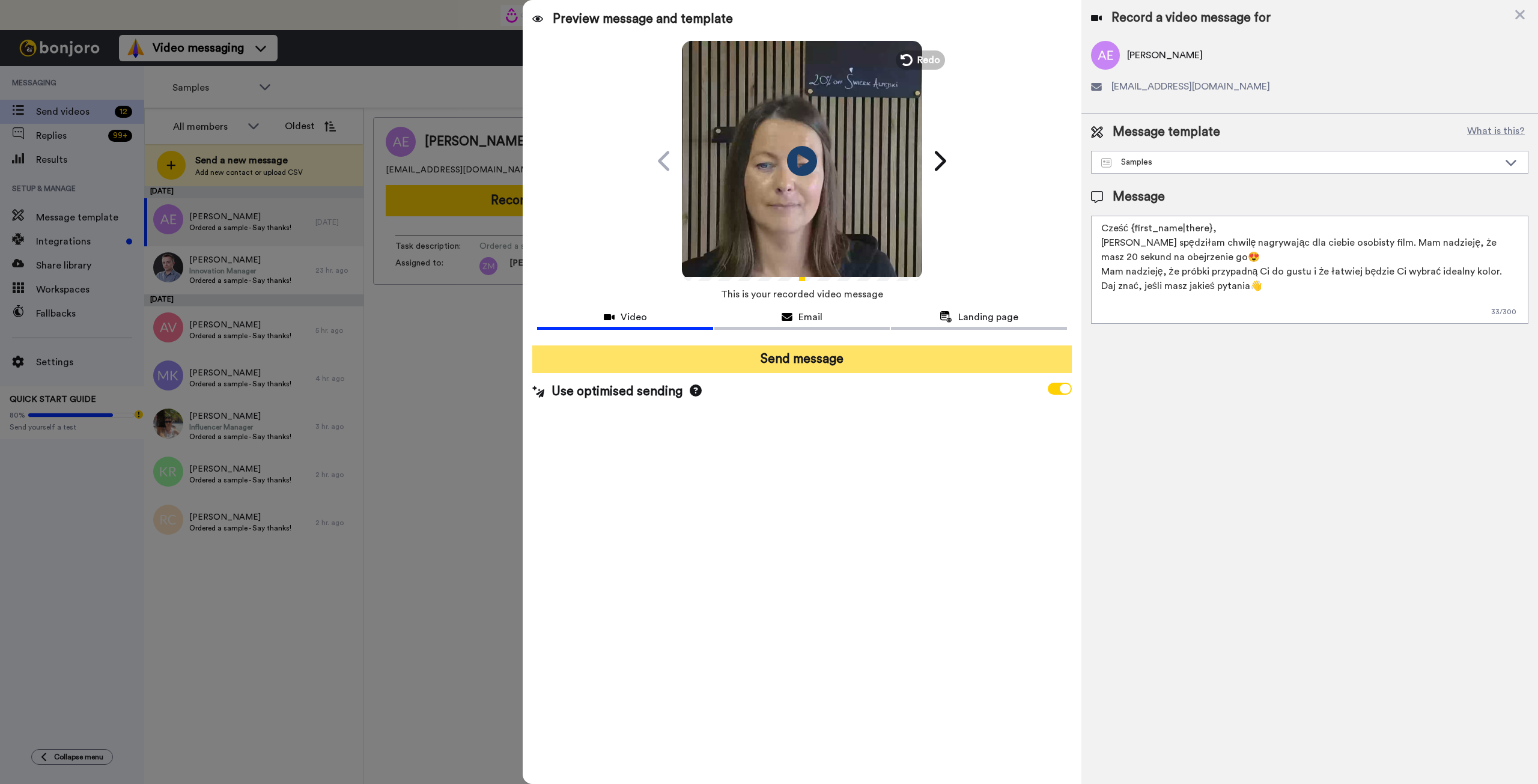
click at [851, 368] on button "Send message" at bounding box center [802, 359] width 539 height 28
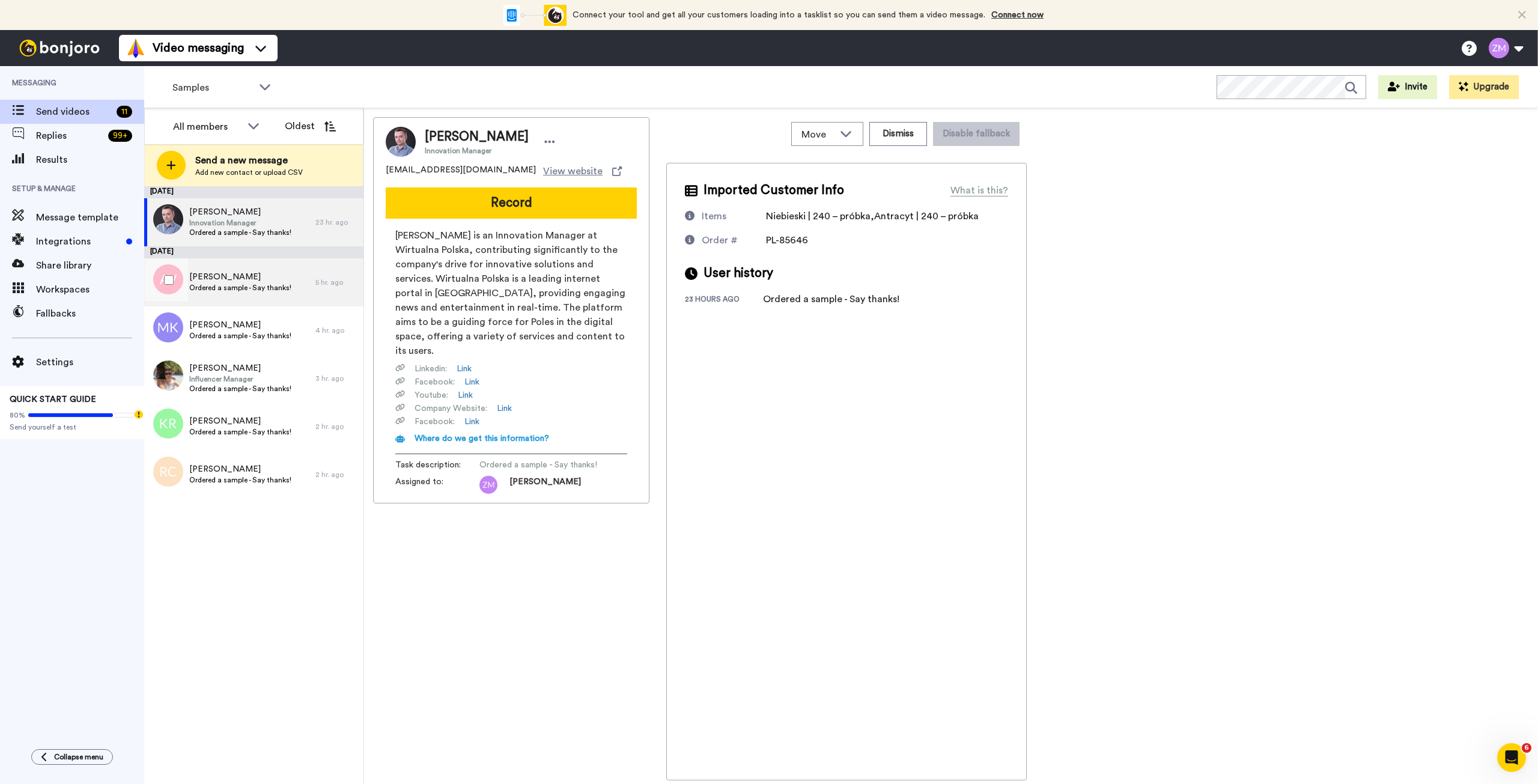
click at [232, 278] on span "[PERSON_NAME]" at bounding box center [240, 277] width 102 height 12
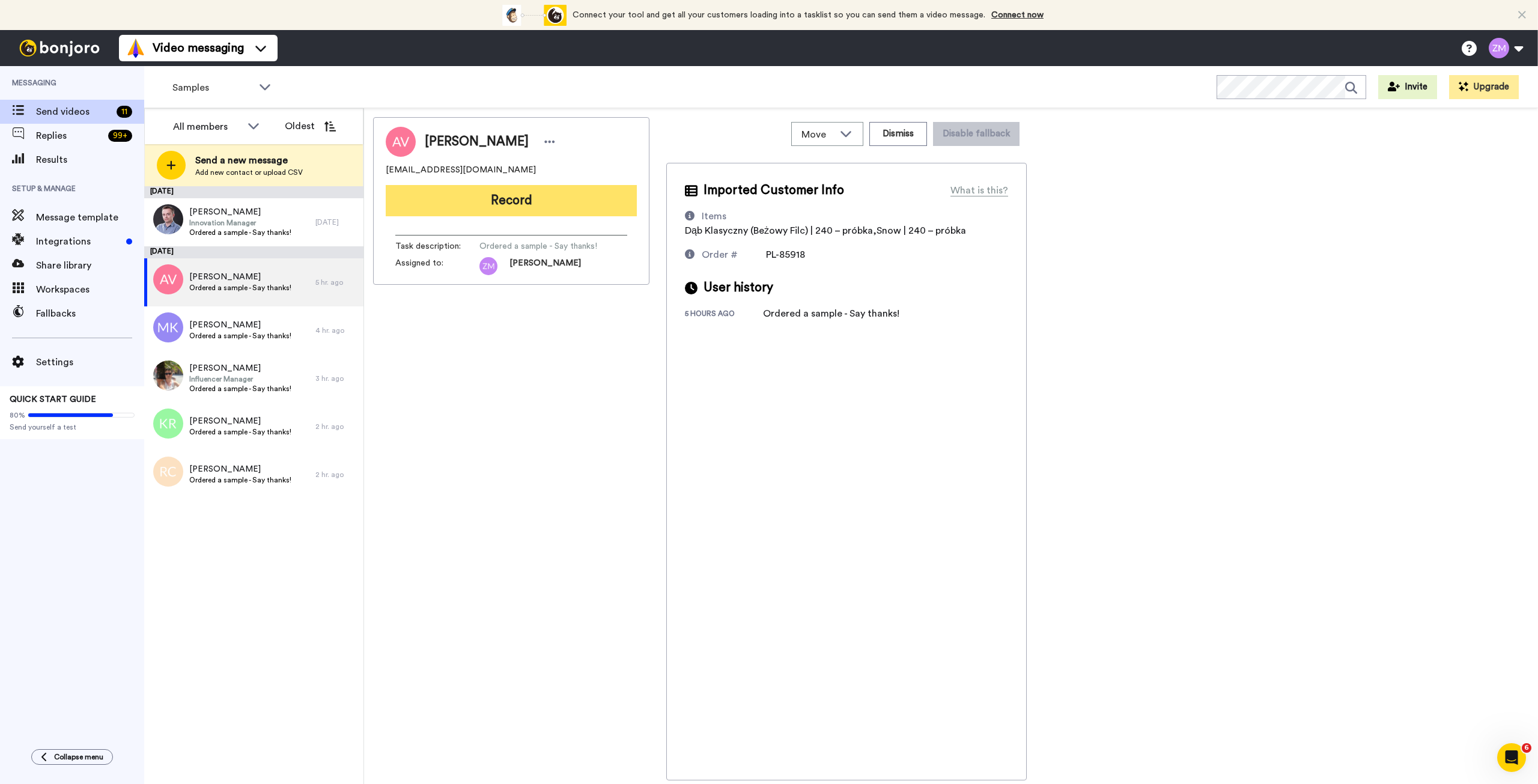
click at [520, 204] on button "Record" at bounding box center [511, 201] width 251 height 31
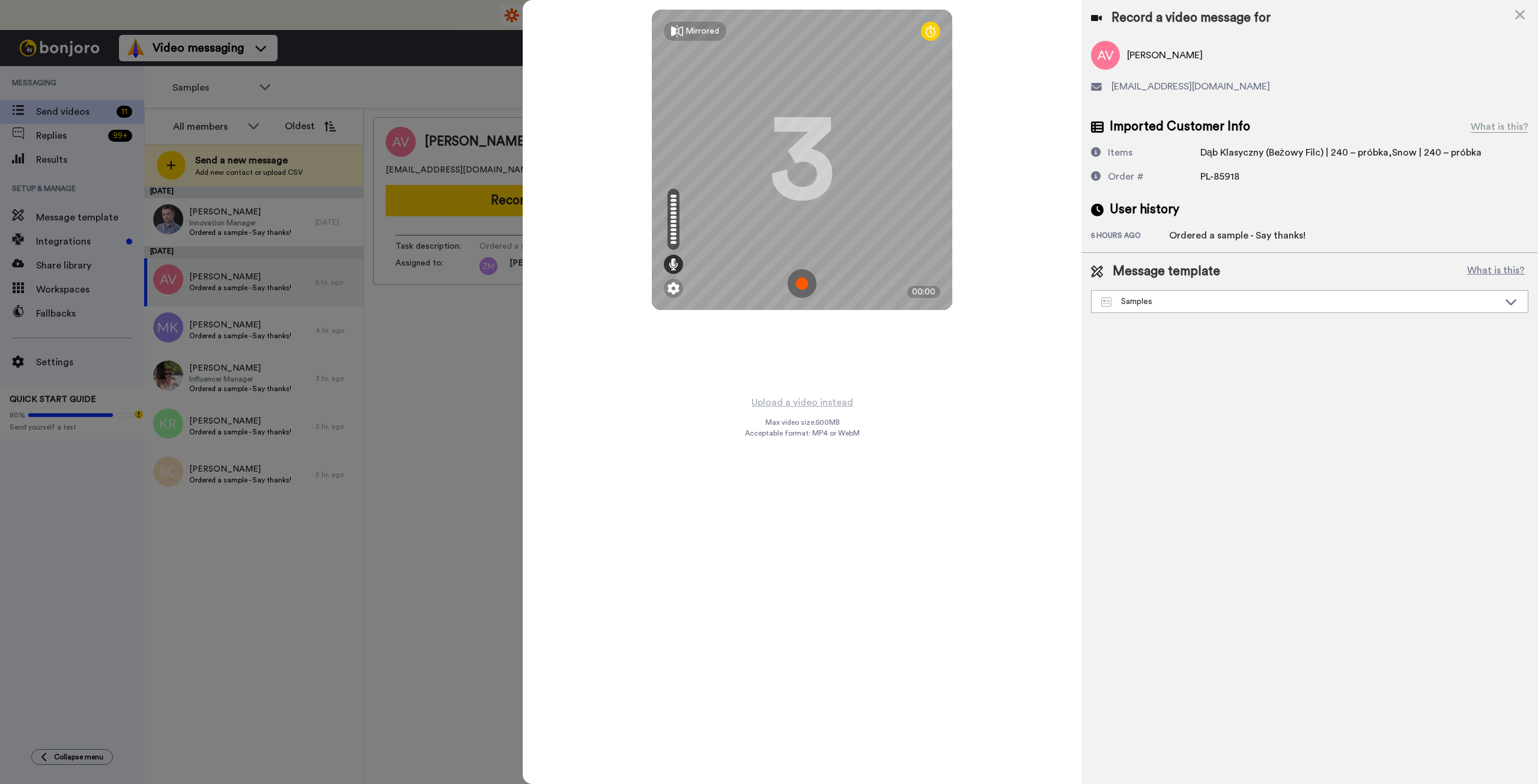
click at [803, 285] on img at bounding box center [802, 284] width 29 height 29
click at [815, 276] on img at bounding box center [802, 284] width 29 height 29
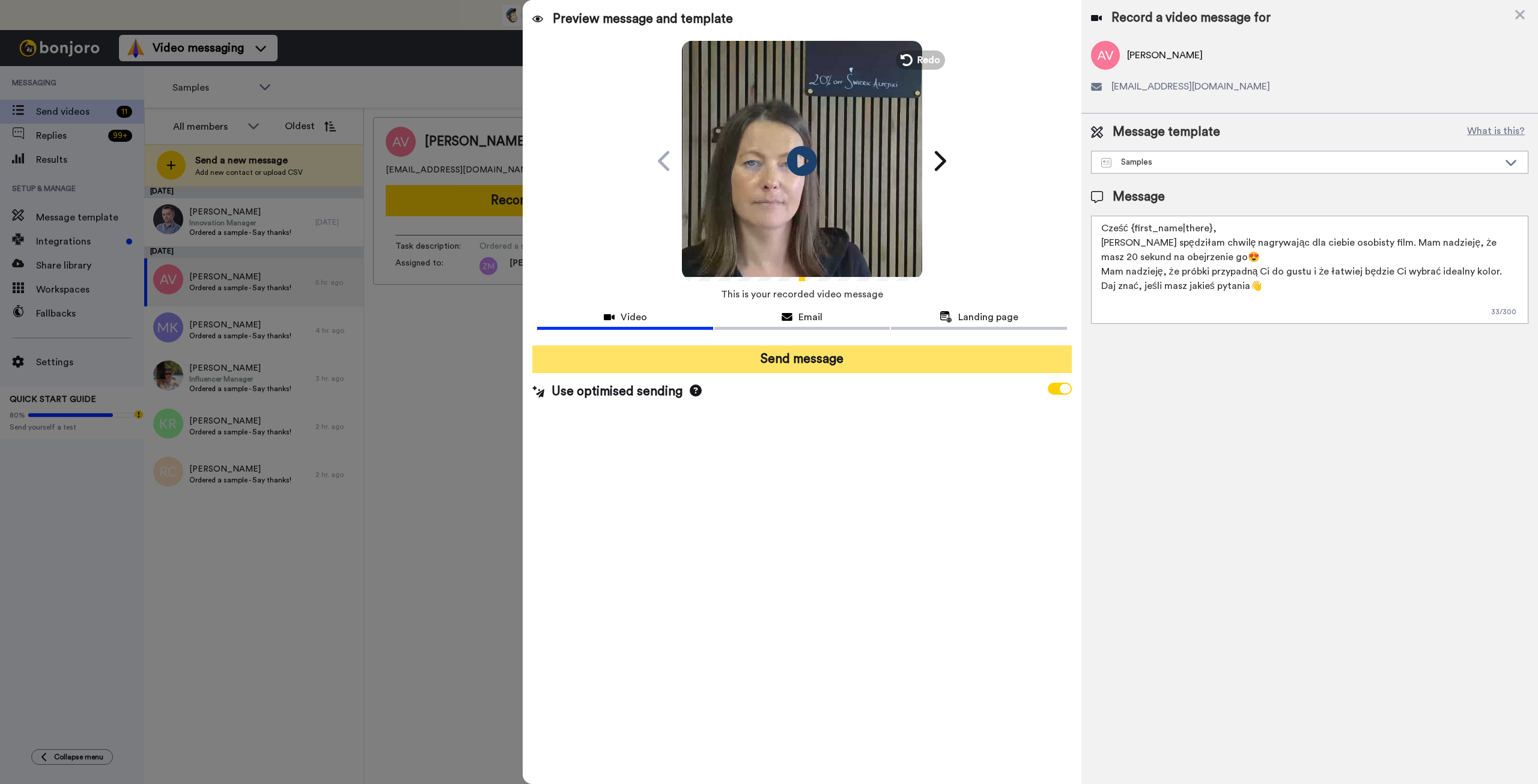
click at [886, 363] on button "Send message" at bounding box center [802, 359] width 539 height 28
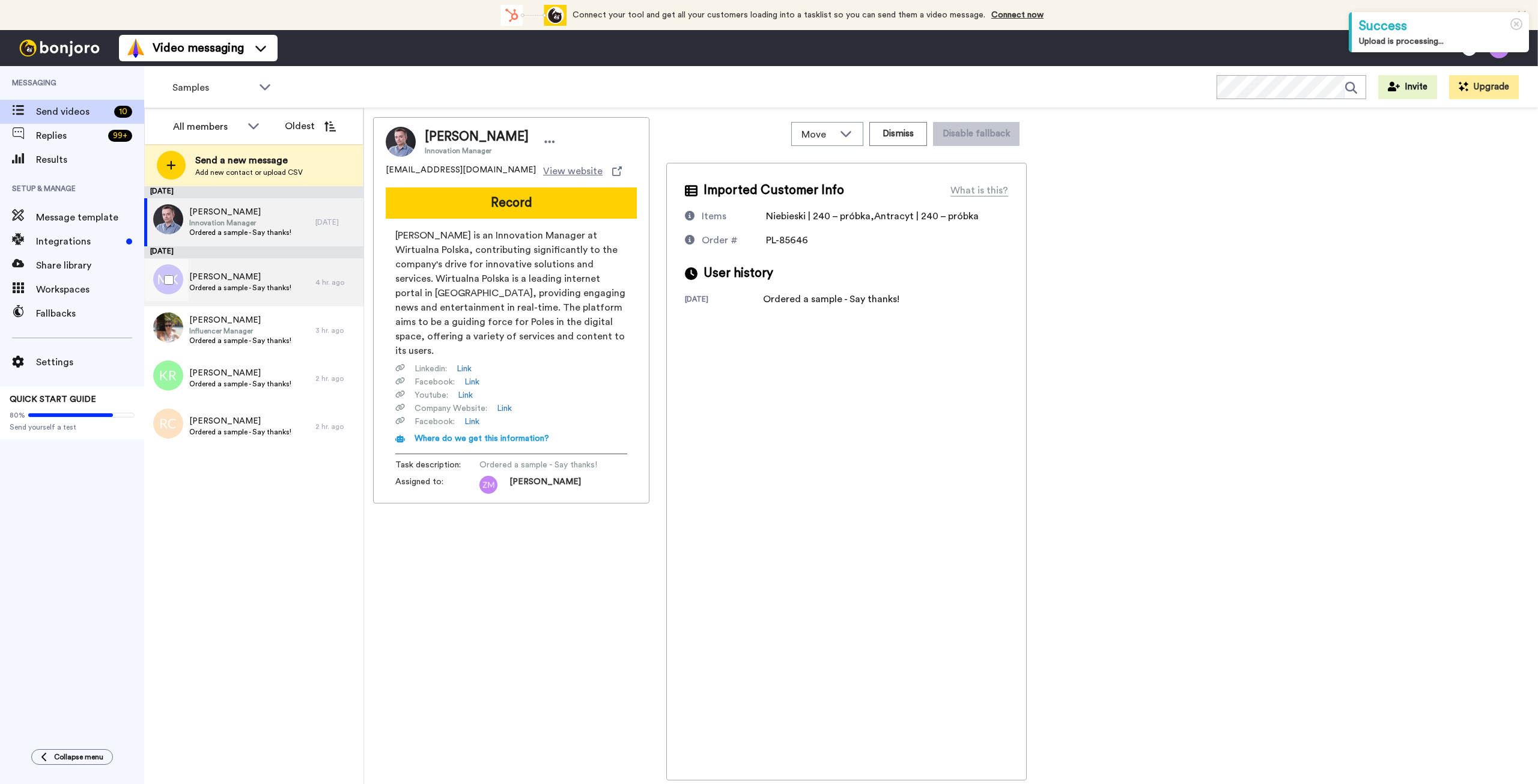
click at [248, 287] on span "Ordered a sample - Say thanks!" at bounding box center [240, 287] width 102 height 9
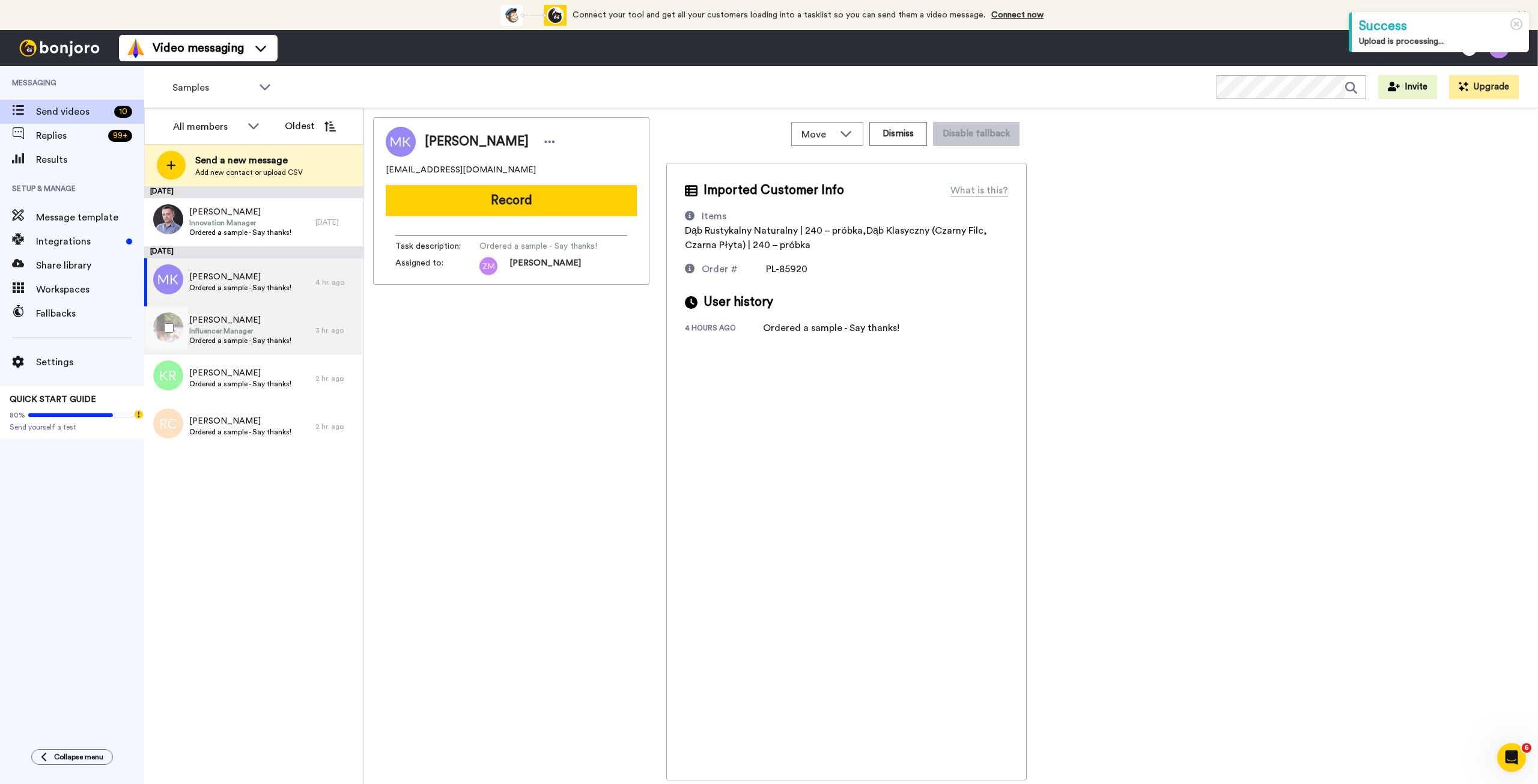
click at [240, 334] on span "Influencer Manager" at bounding box center [240, 331] width 102 height 9
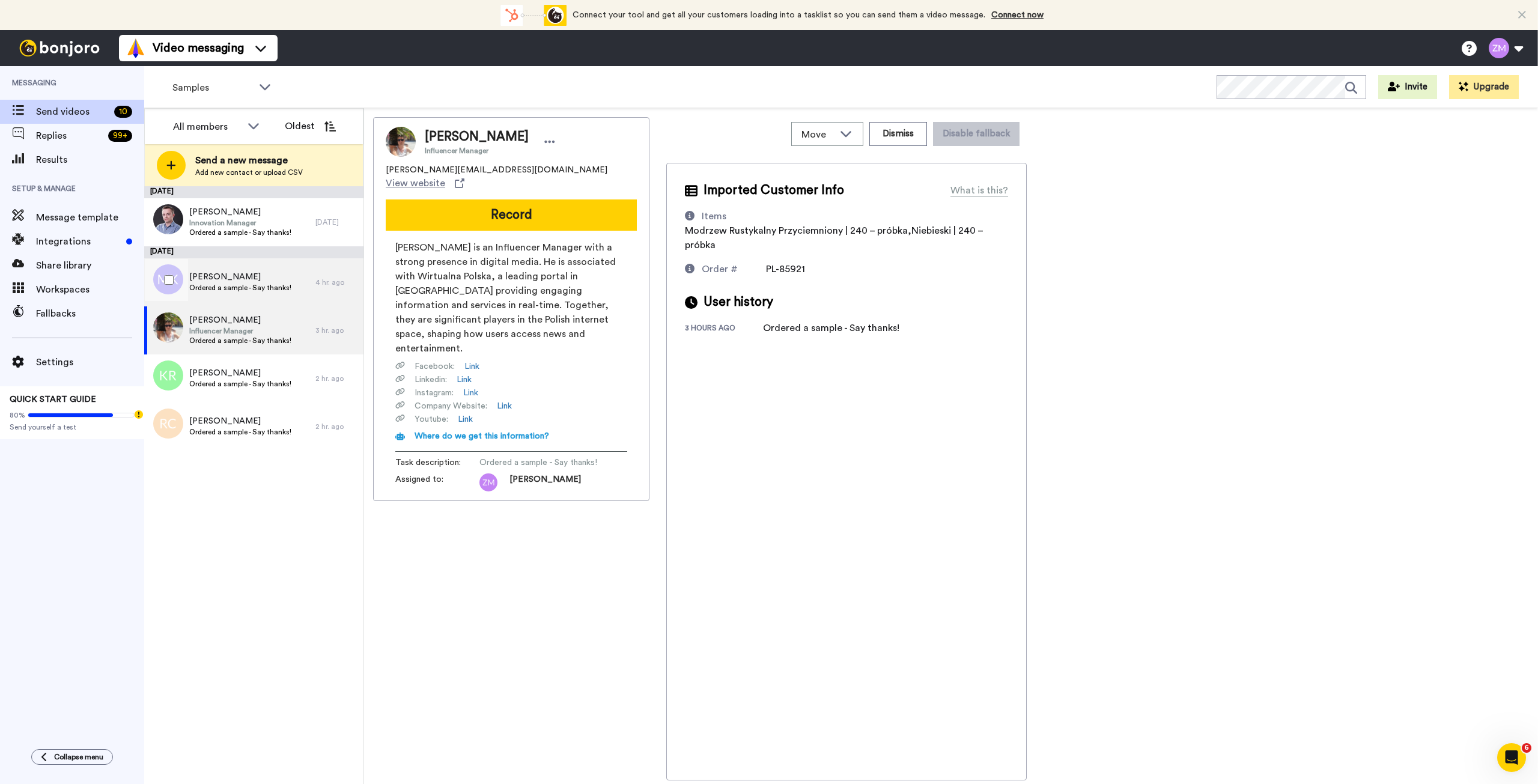
click at [236, 286] on span "Ordered a sample - Say thanks!" at bounding box center [240, 287] width 102 height 9
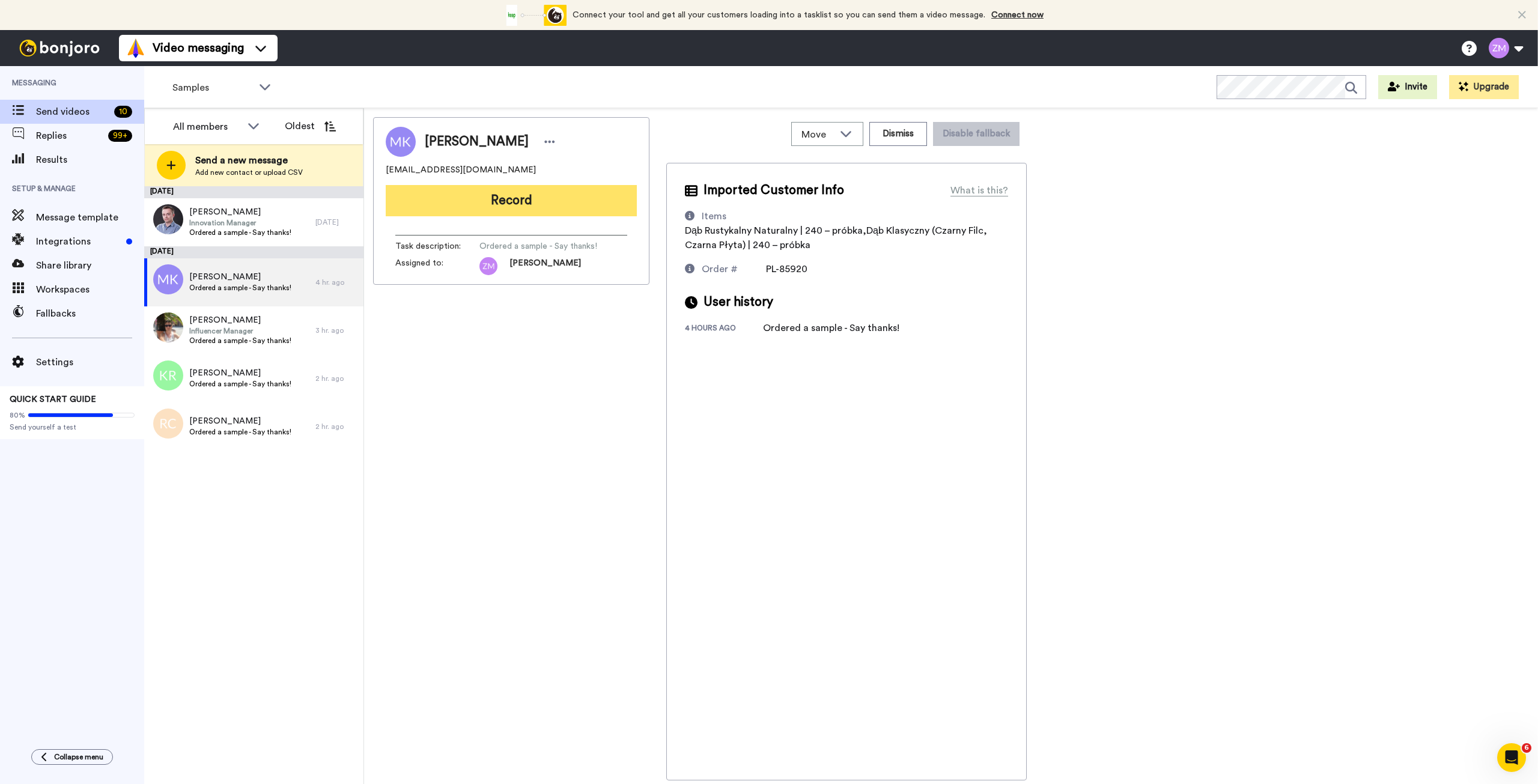
click at [493, 200] on button "Record" at bounding box center [511, 201] width 251 height 31
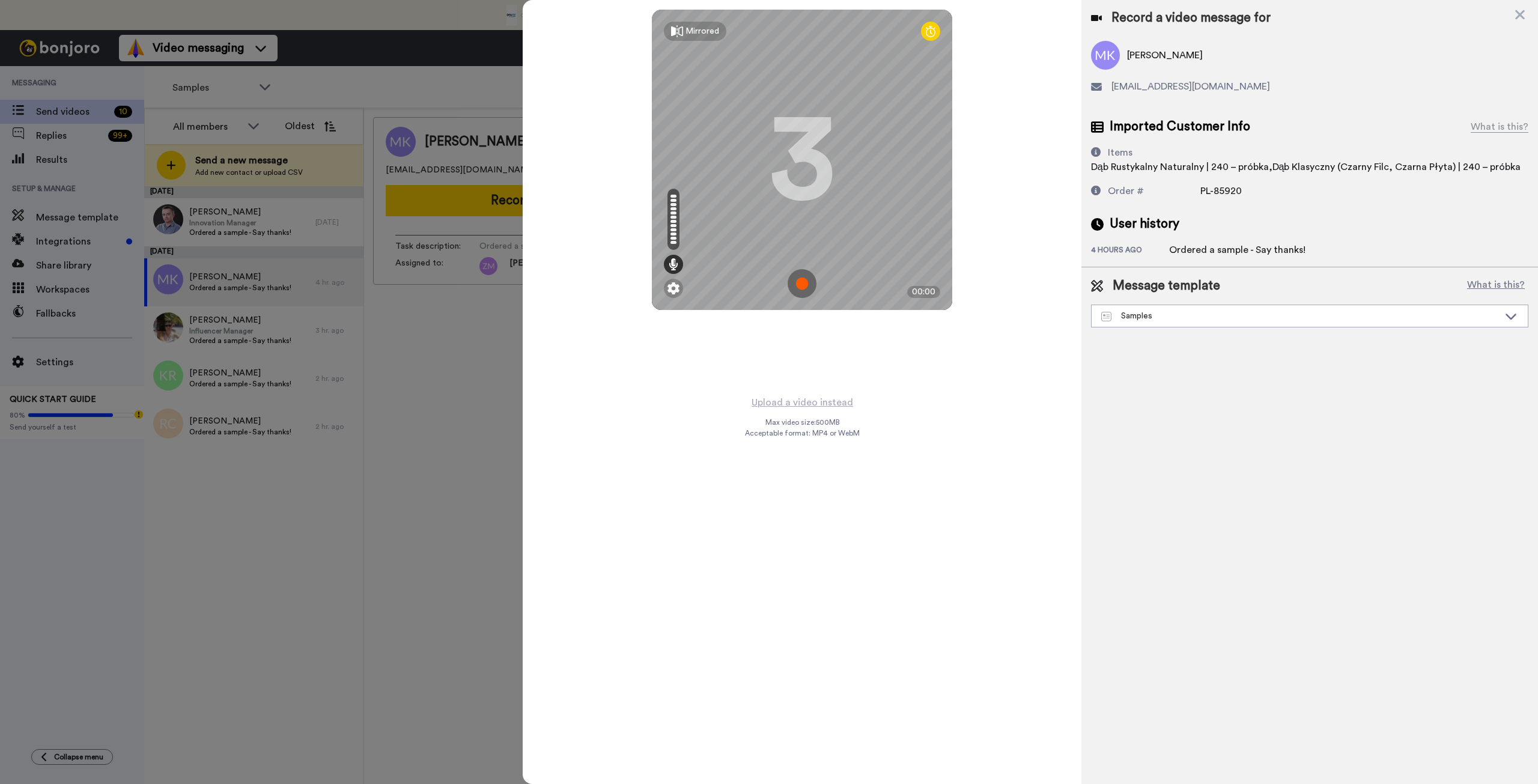
click at [797, 286] on img at bounding box center [802, 284] width 29 height 29
click at [815, 272] on img at bounding box center [802, 284] width 29 height 29
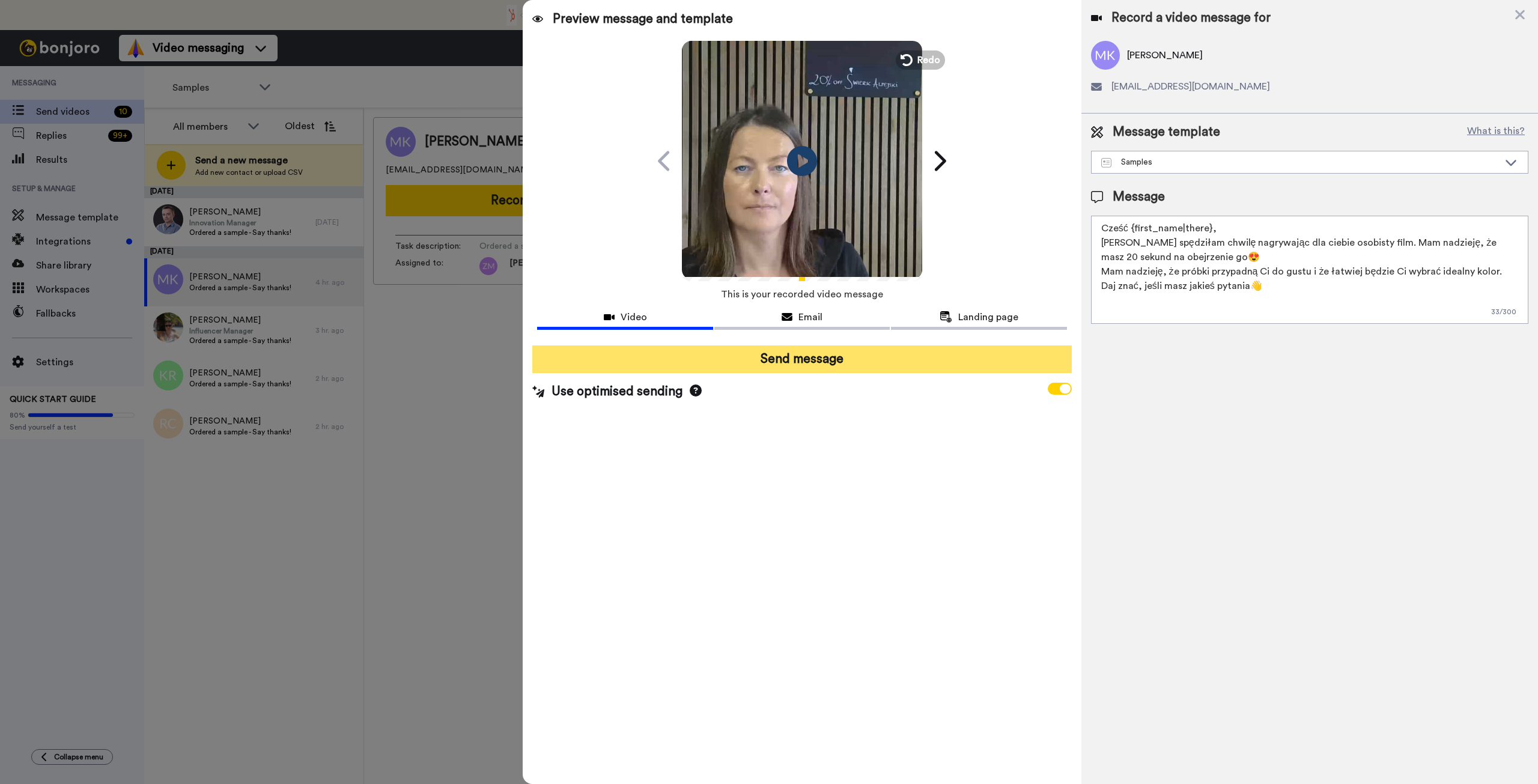
click at [860, 362] on button "Send message" at bounding box center [802, 359] width 539 height 28
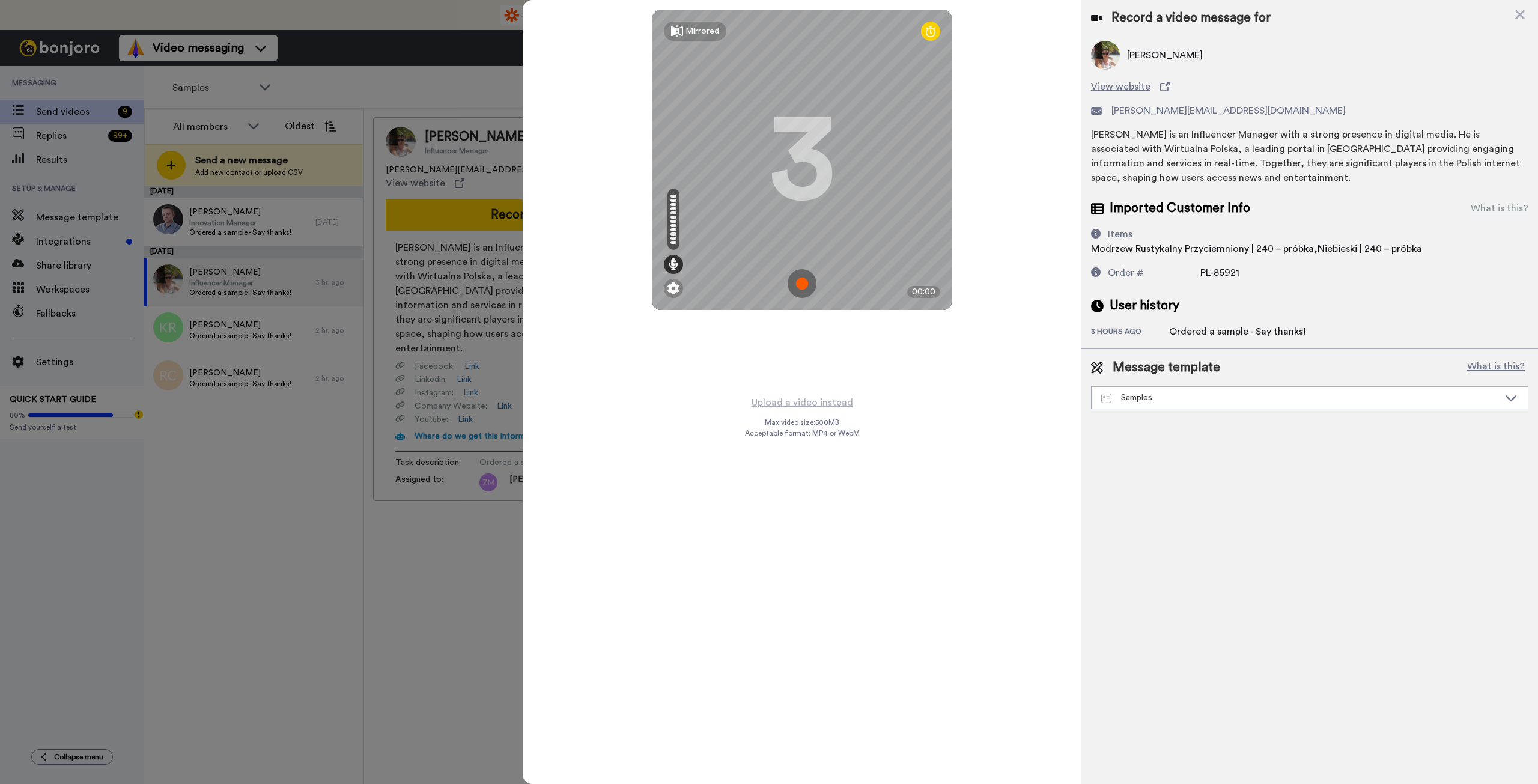
click at [798, 284] on img at bounding box center [802, 284] width 29 height 29
click at [789, 284] on img at bounding box center [802, 284] width 29 height 29
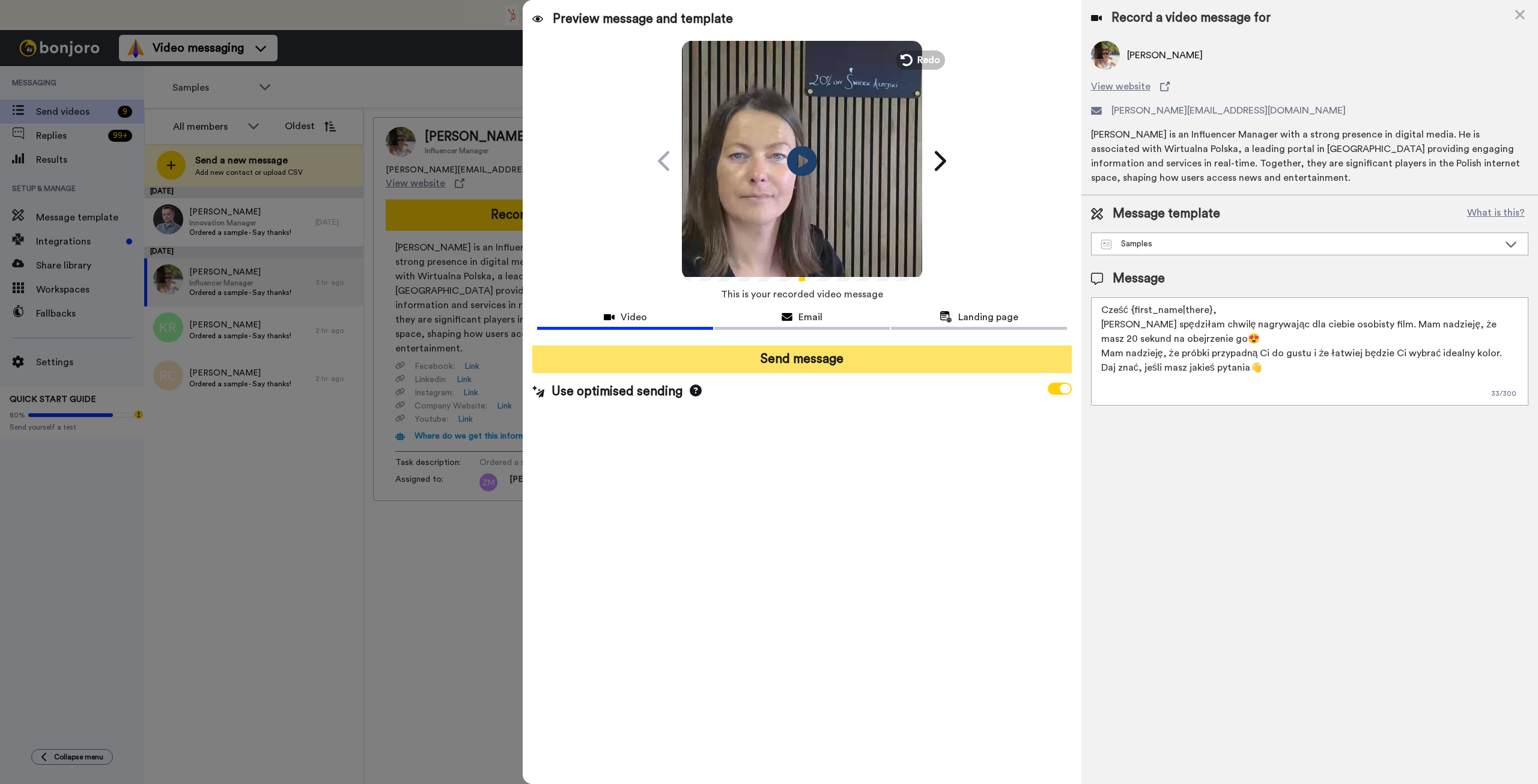
click at [824, 357] on button "Send message" at bounding box center [802, 359] width 539 height 28
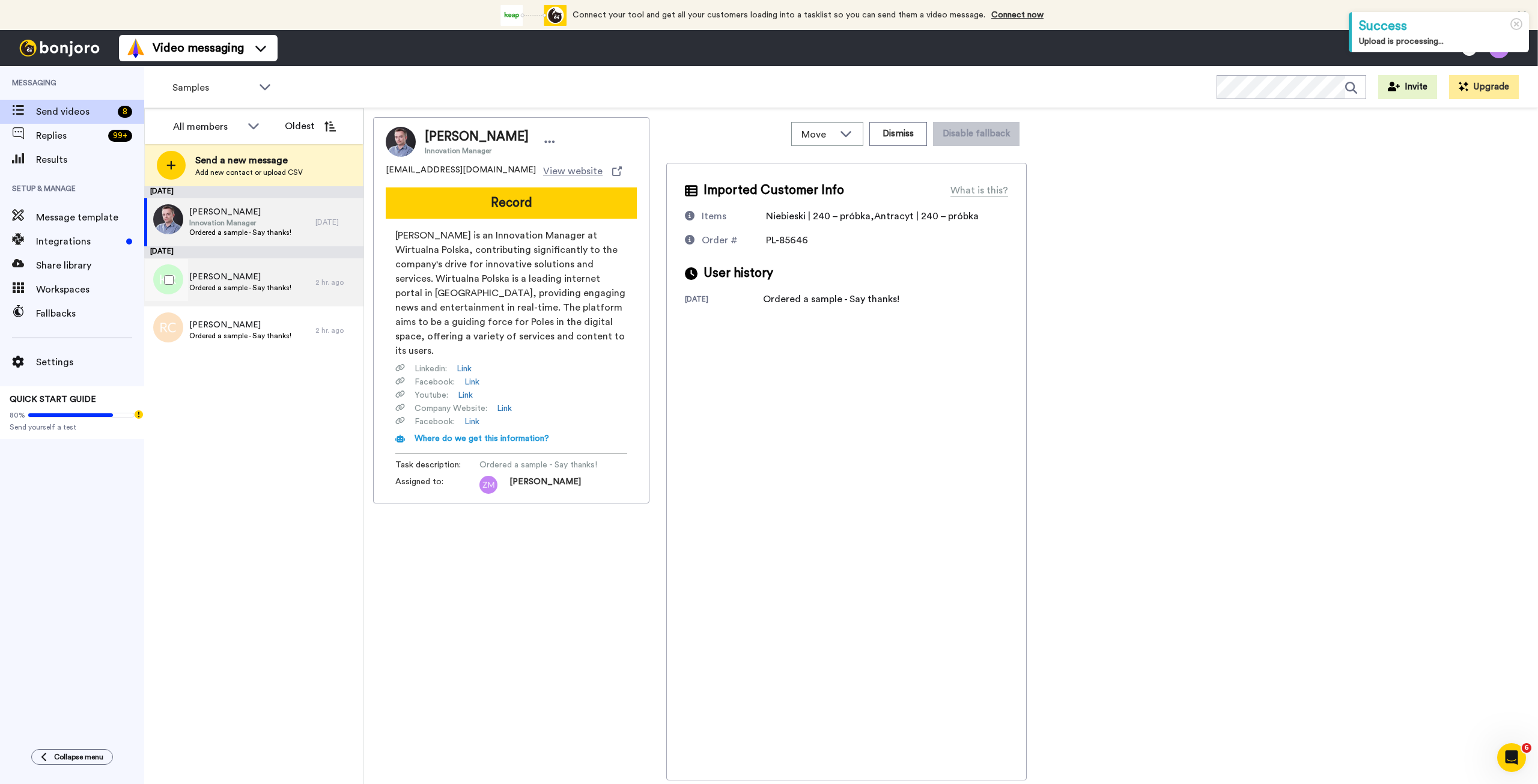
click at [240, 284] on span "Ordered a sample - Say thanks!" at bounding box center [240, 287] width 102 height 9
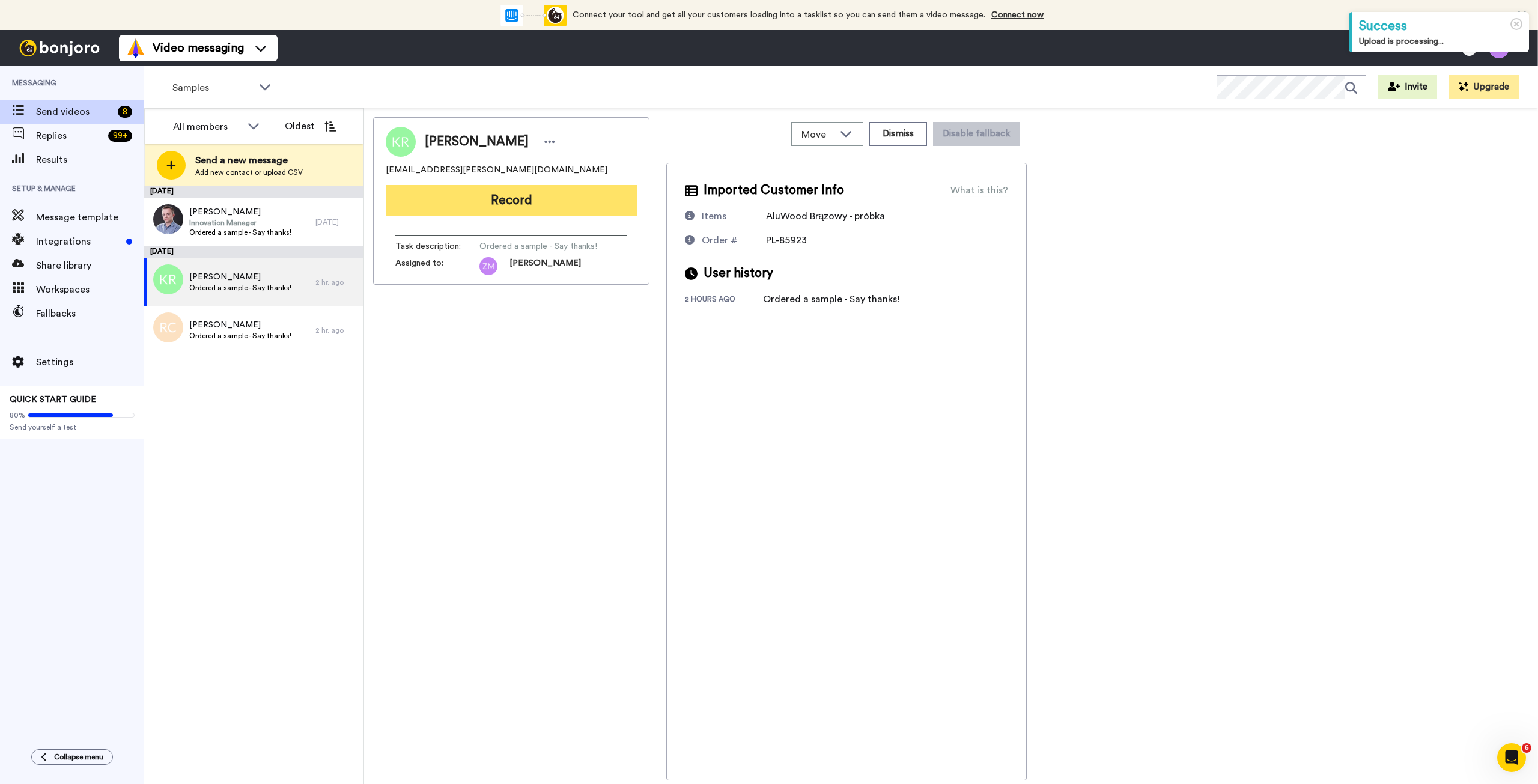
click at [539, 207] on button "Record" at bounding box center [511, 201] width 251 height 31
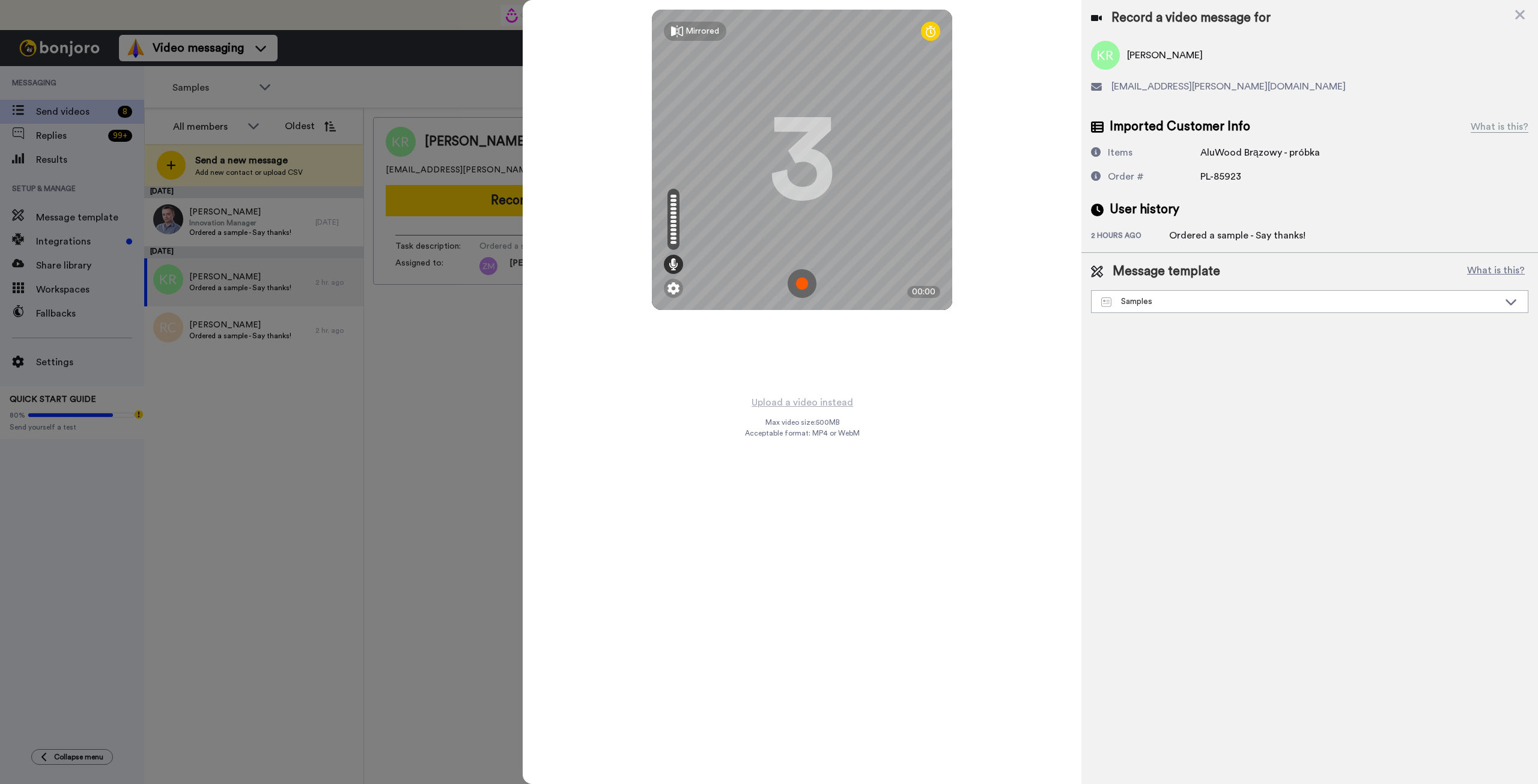
click at [801, 286] on img at bounding box center [802, 284] width 29 height 29
click at [812, 274] on img at bounding box center [802, 284] width 29 height 29
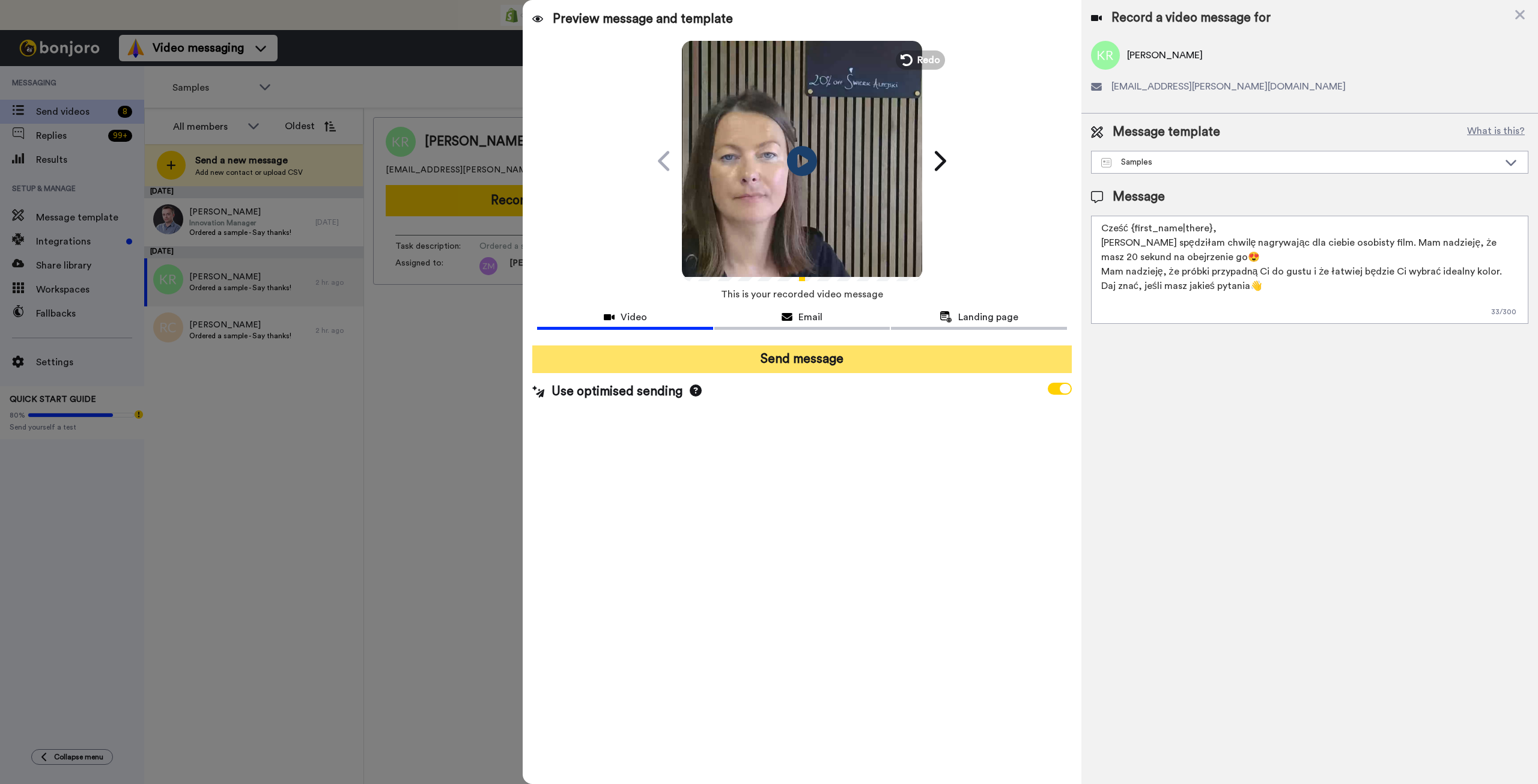
click at [829, 358] on button "Send message" at bounding box center [802, 359] width 539 height 28
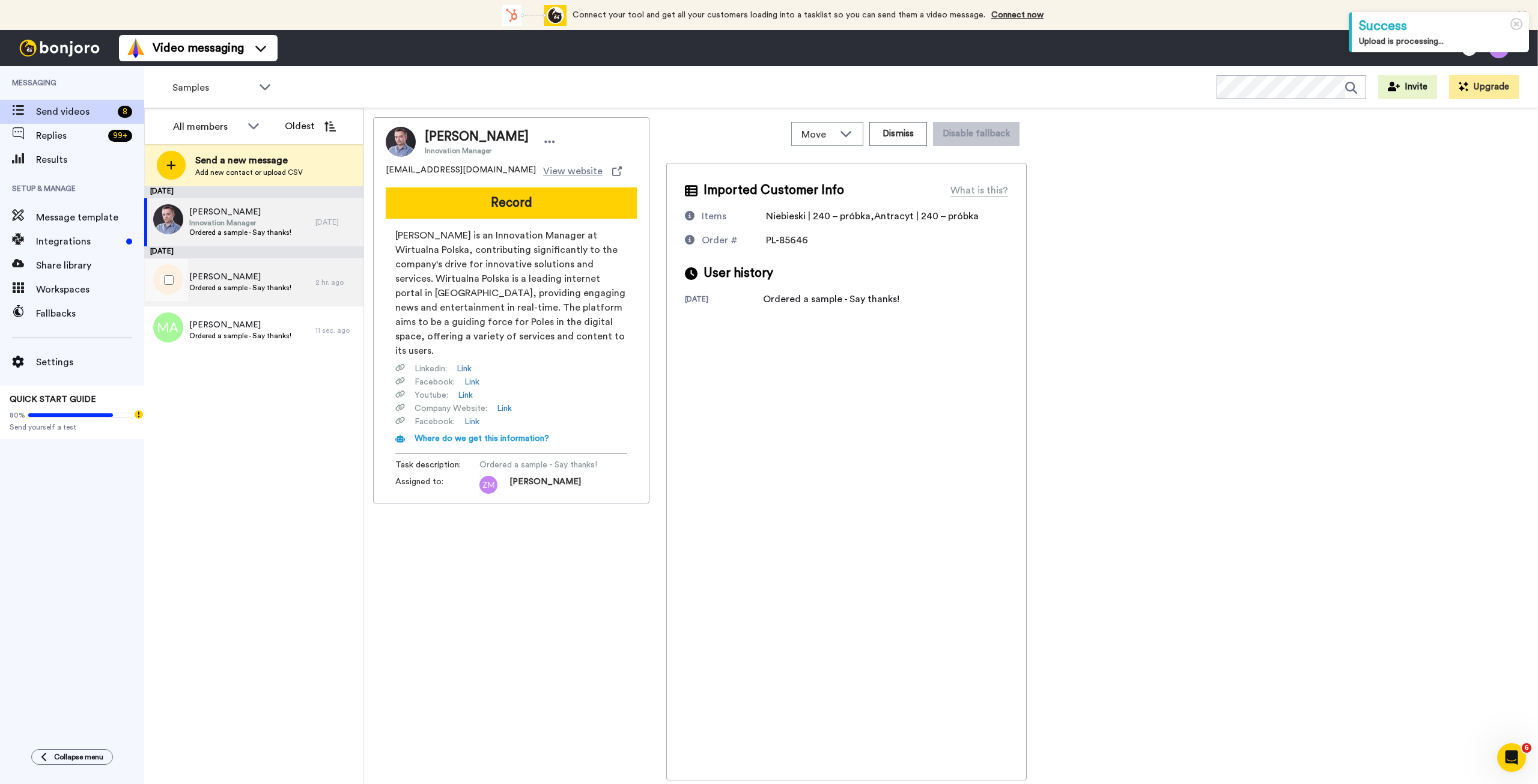
click at [266, 290] on span "Ordered a sample - Say thanks!" at bounding box center [240, 287] width 102 height 9
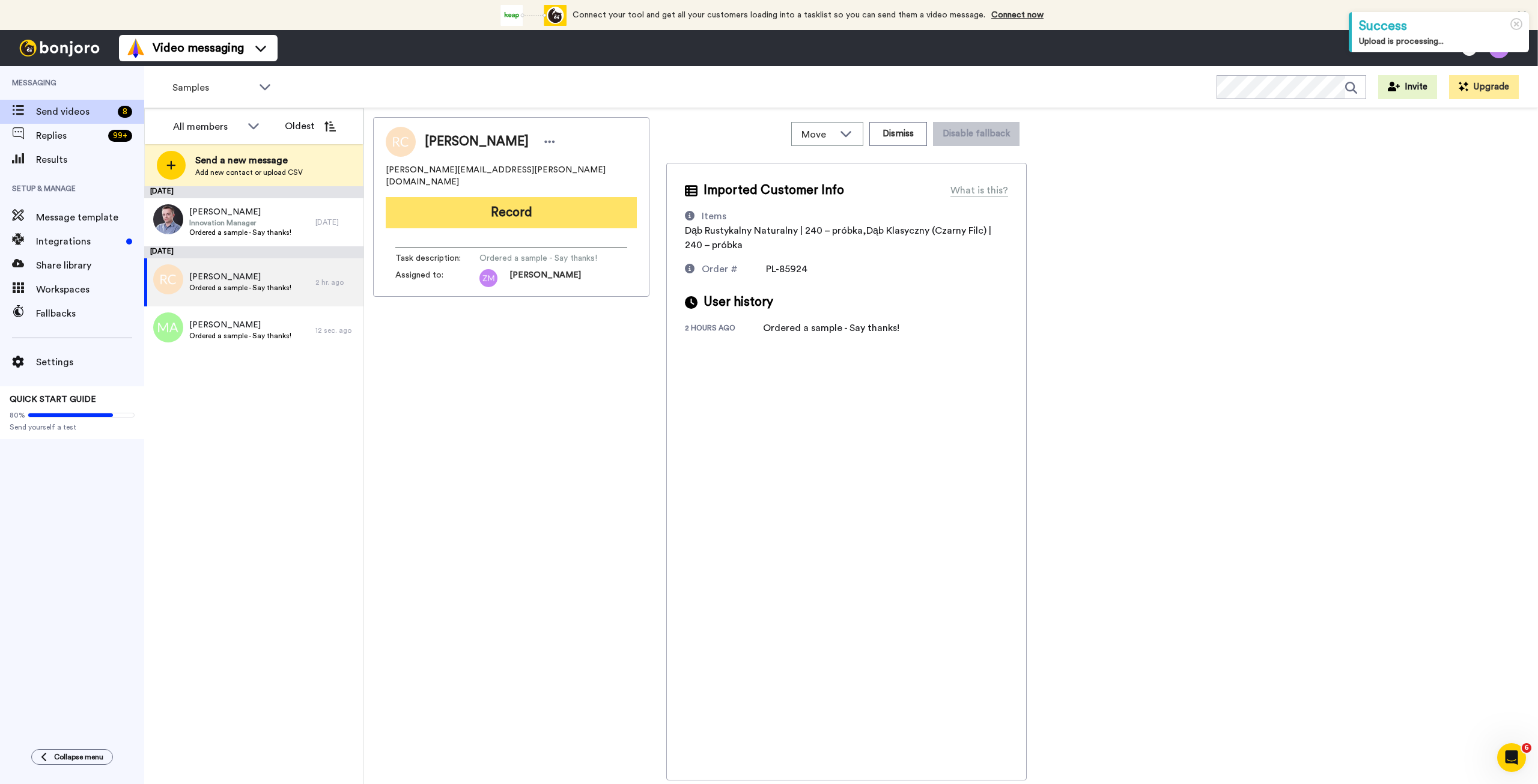
click at [530, 197] on button "Record" at bounding box center [511, 213] width 251 height 31
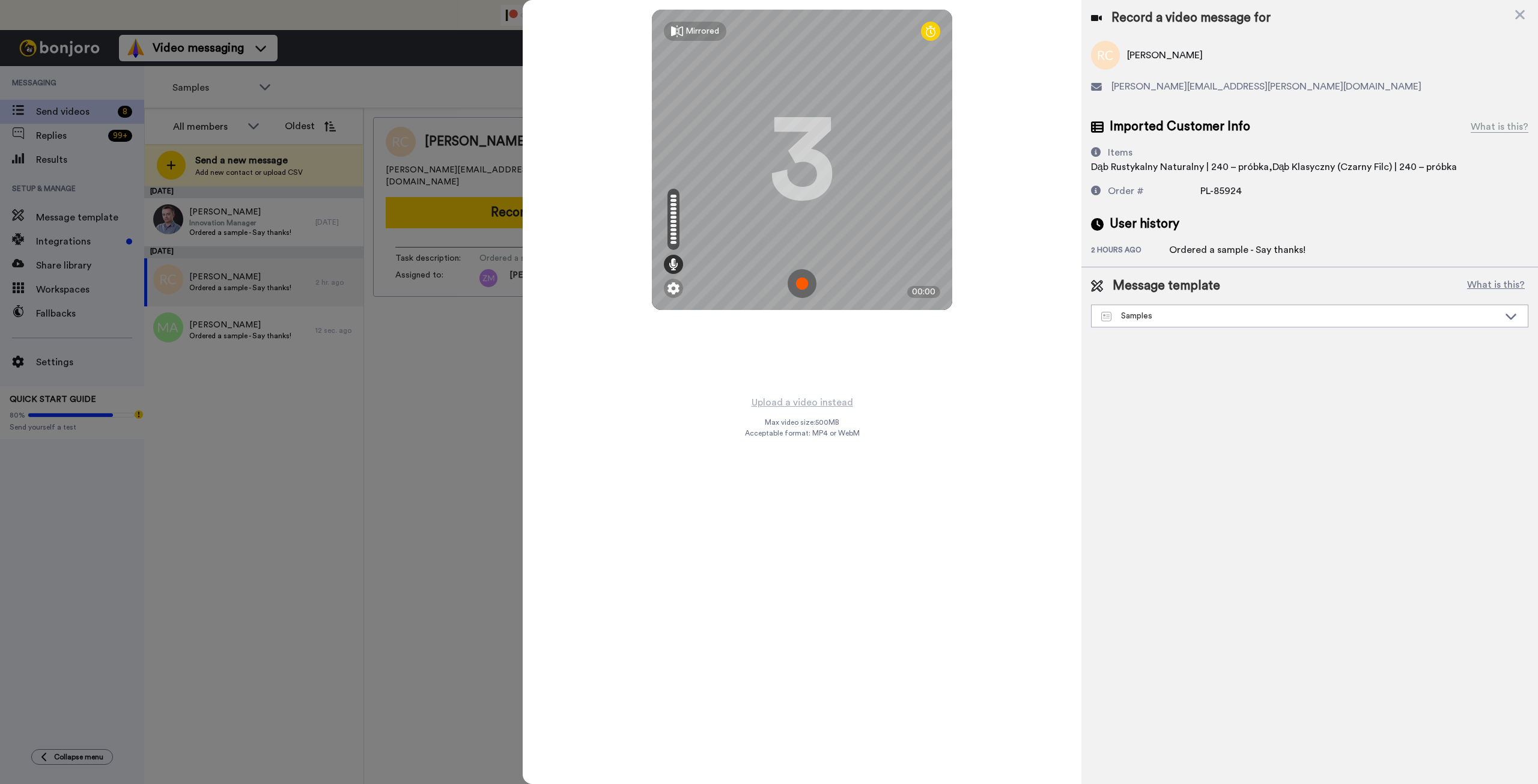
click at [802, 287] on img at bounding box center [802, 284] width 29 height 29
click at [801, 287] on img at bounding box center [802, 284] width 29 height 29
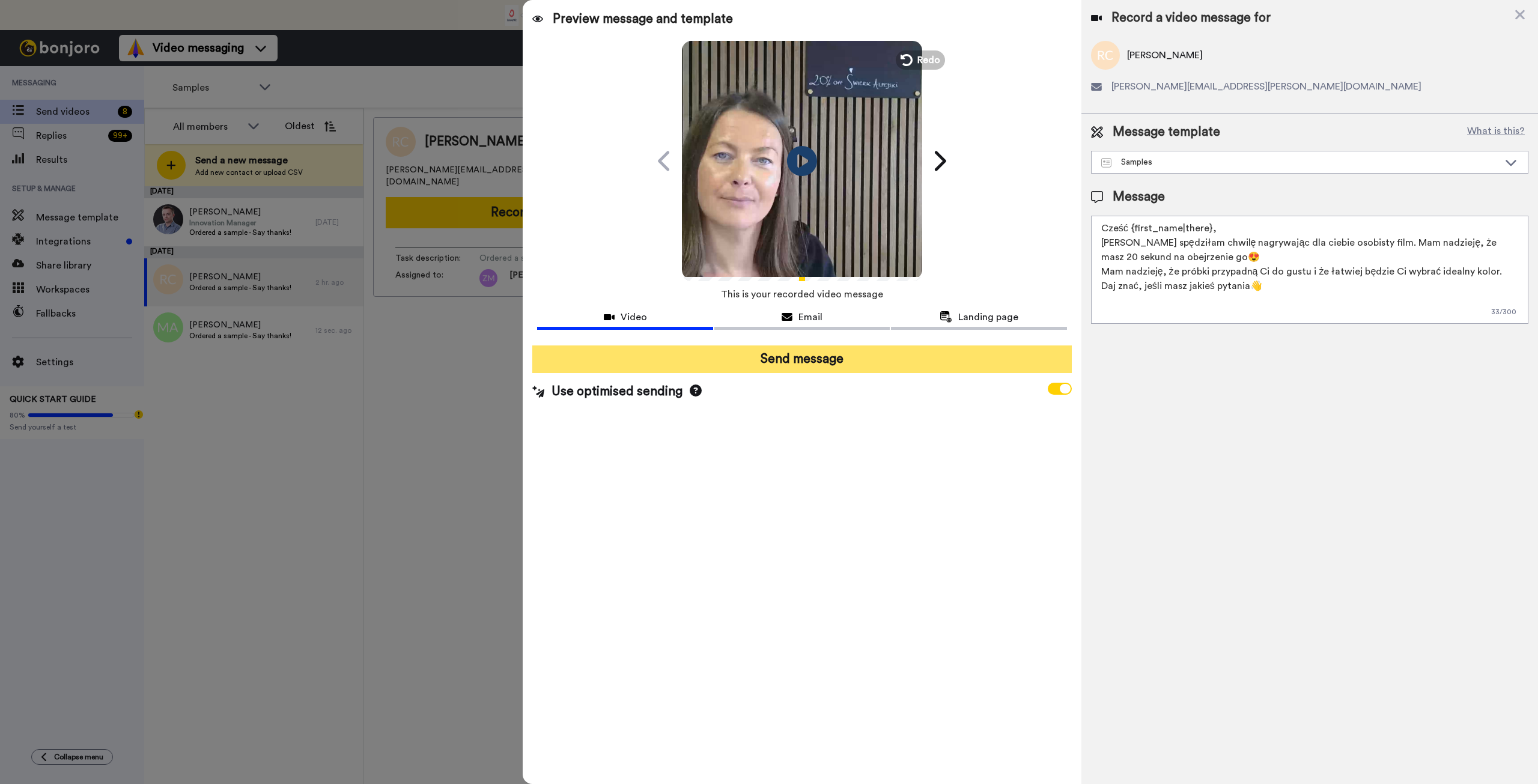
click at [872, 365] on button "Send message" at bounding box center [802, 359] width 539 height 28
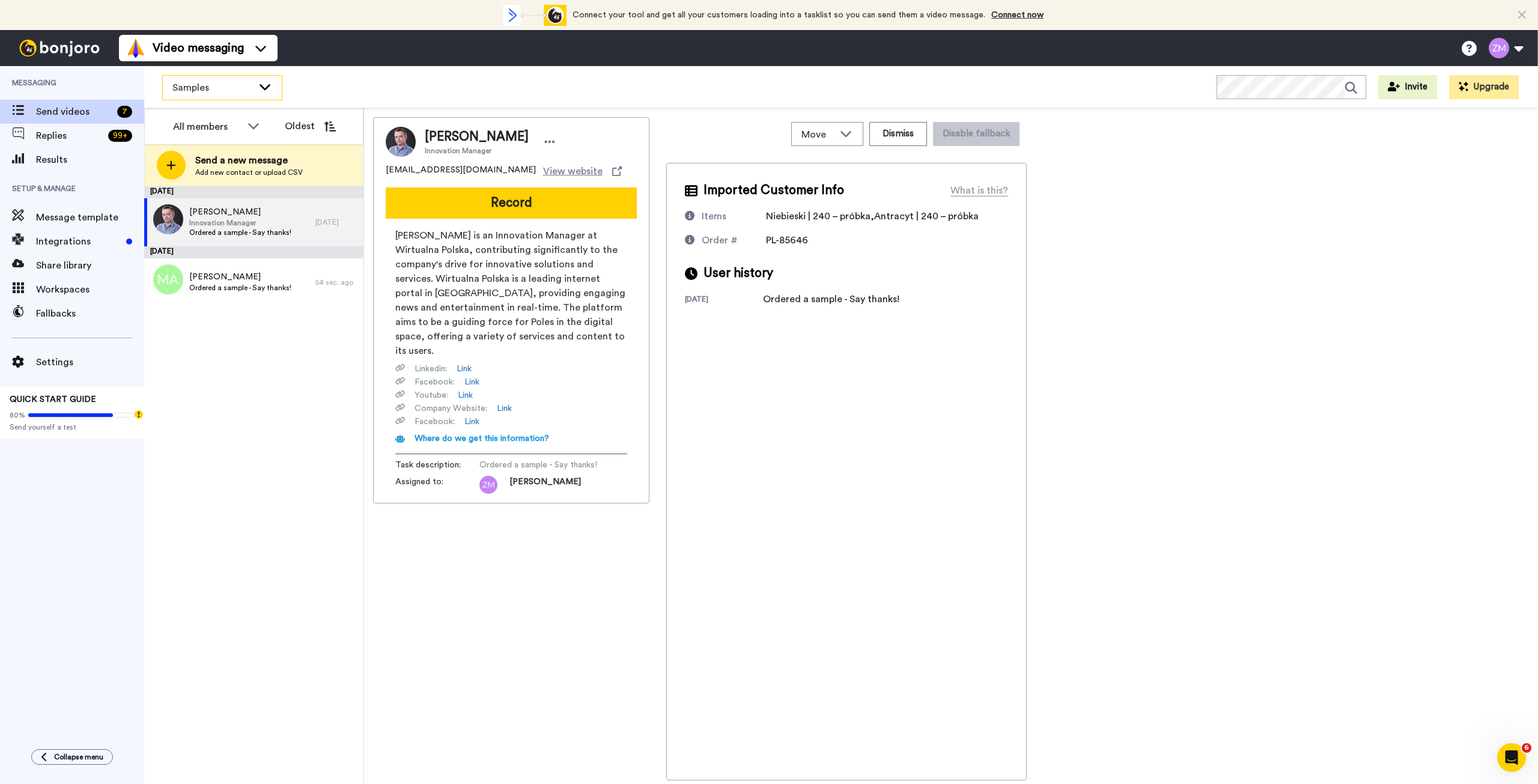
click at [271, 88] on icon at bounding box center [265, 86] width 14 height 12
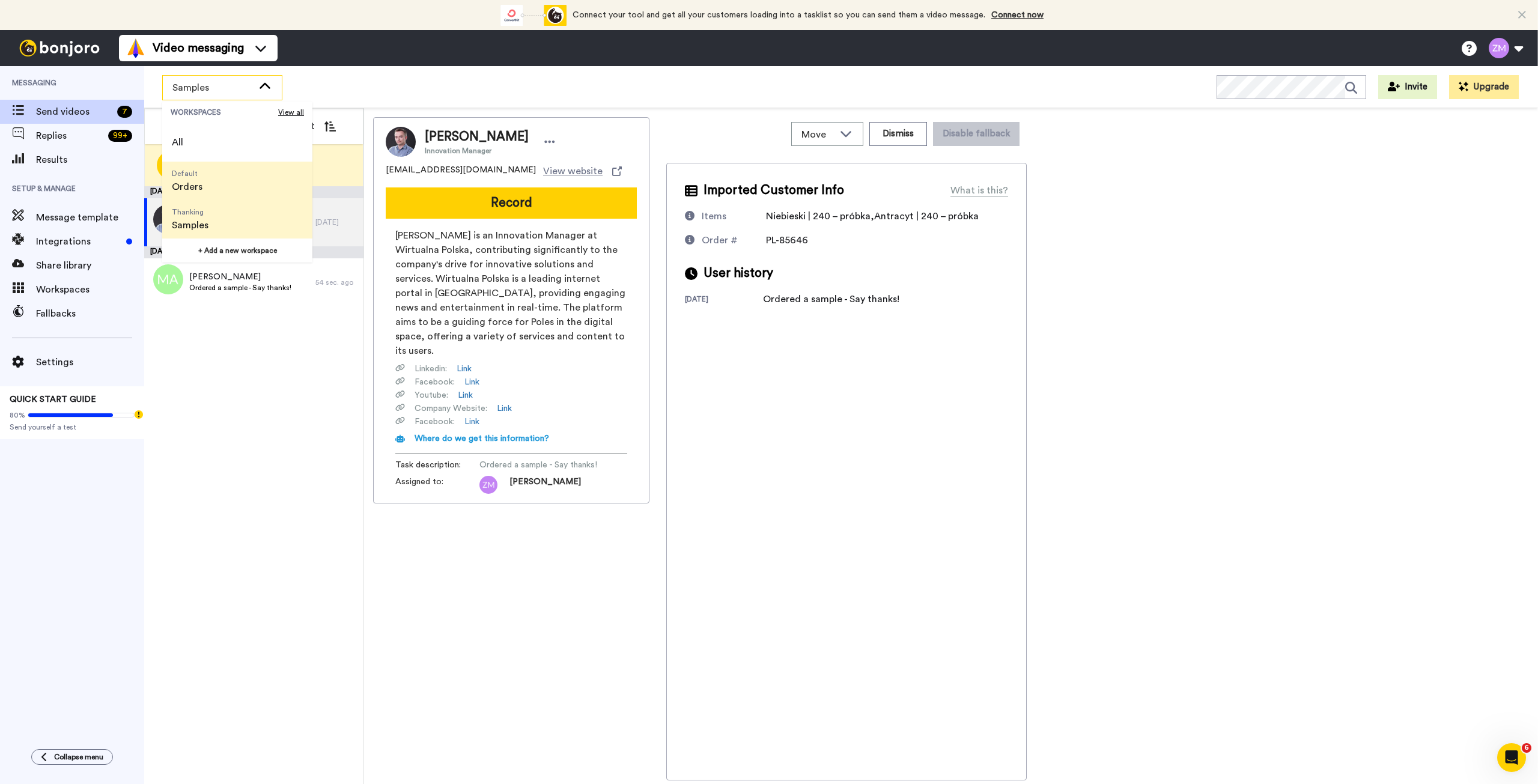
click at [226, 183] on li "Default Orders" at bounding box center [237, 180] width 150 height 38
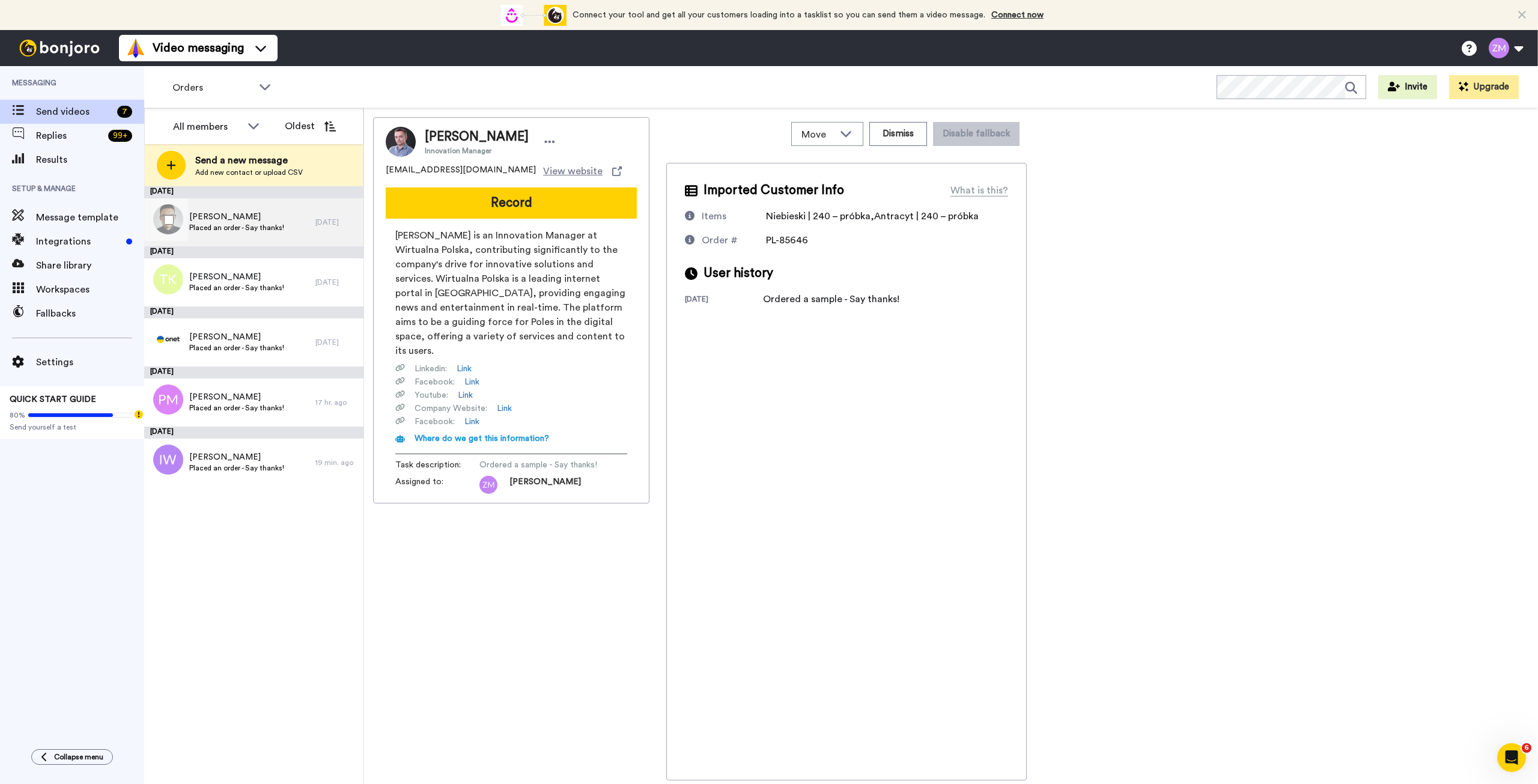
click at [267, 223] on span "Placed an order - Say thanks!" at bounding box center [236, 227] width 95 height 9
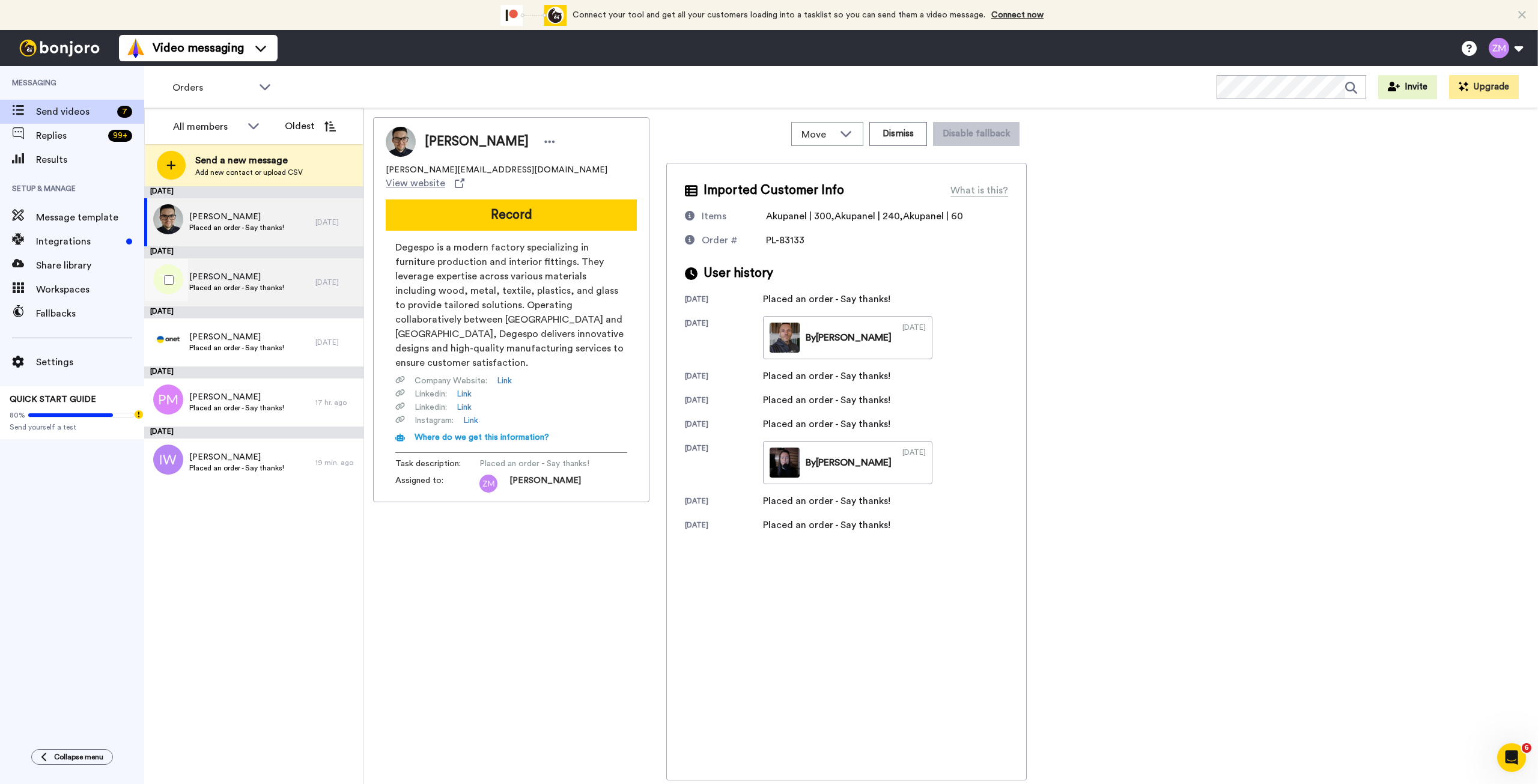
click at [265, 282] on span "Tatiana Krakowska" at bounding box center [236, 277] width 95 height 12
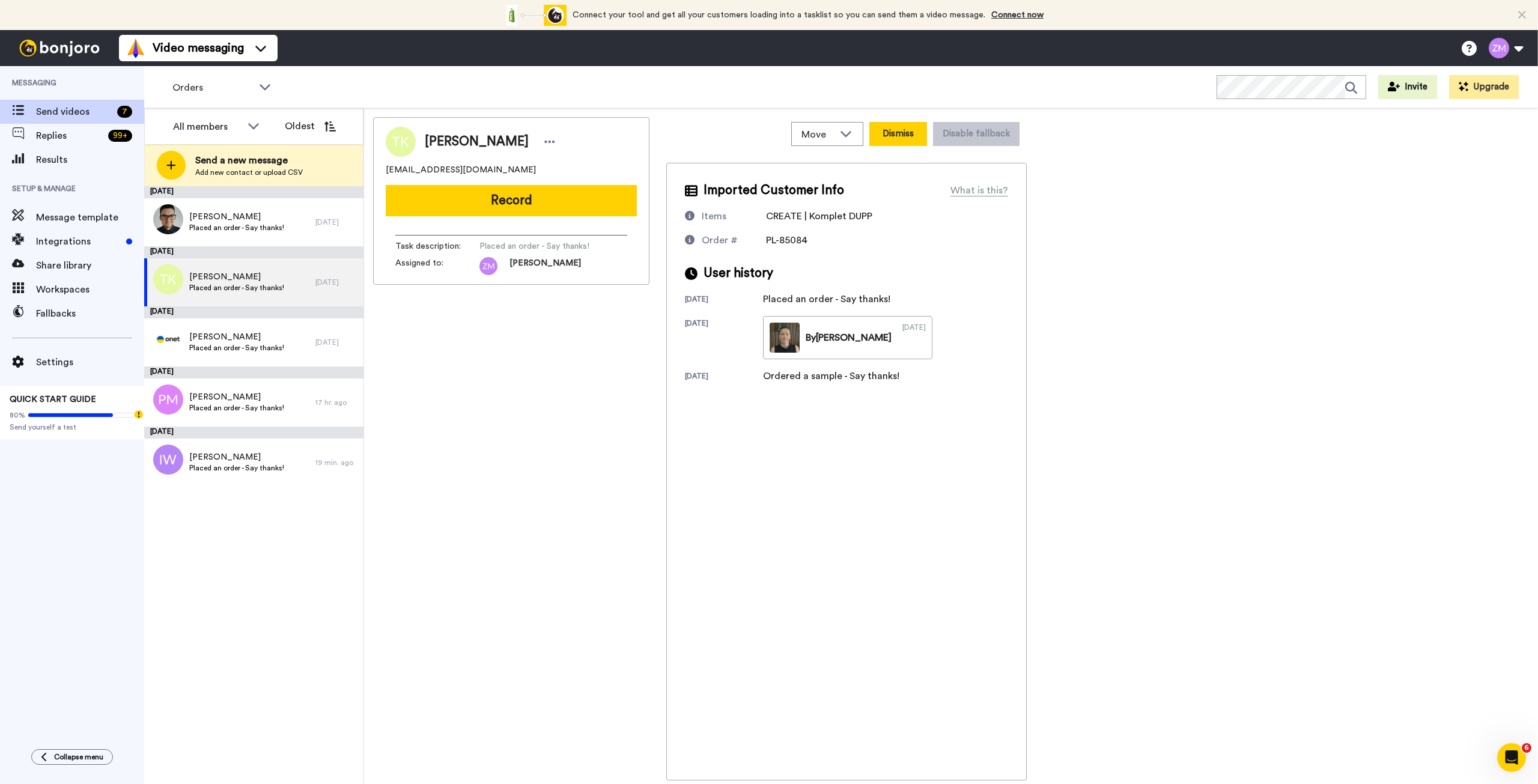
click at [914, 133] on button "Dismiss" at bounding box center [898, 134] width 58 height 24
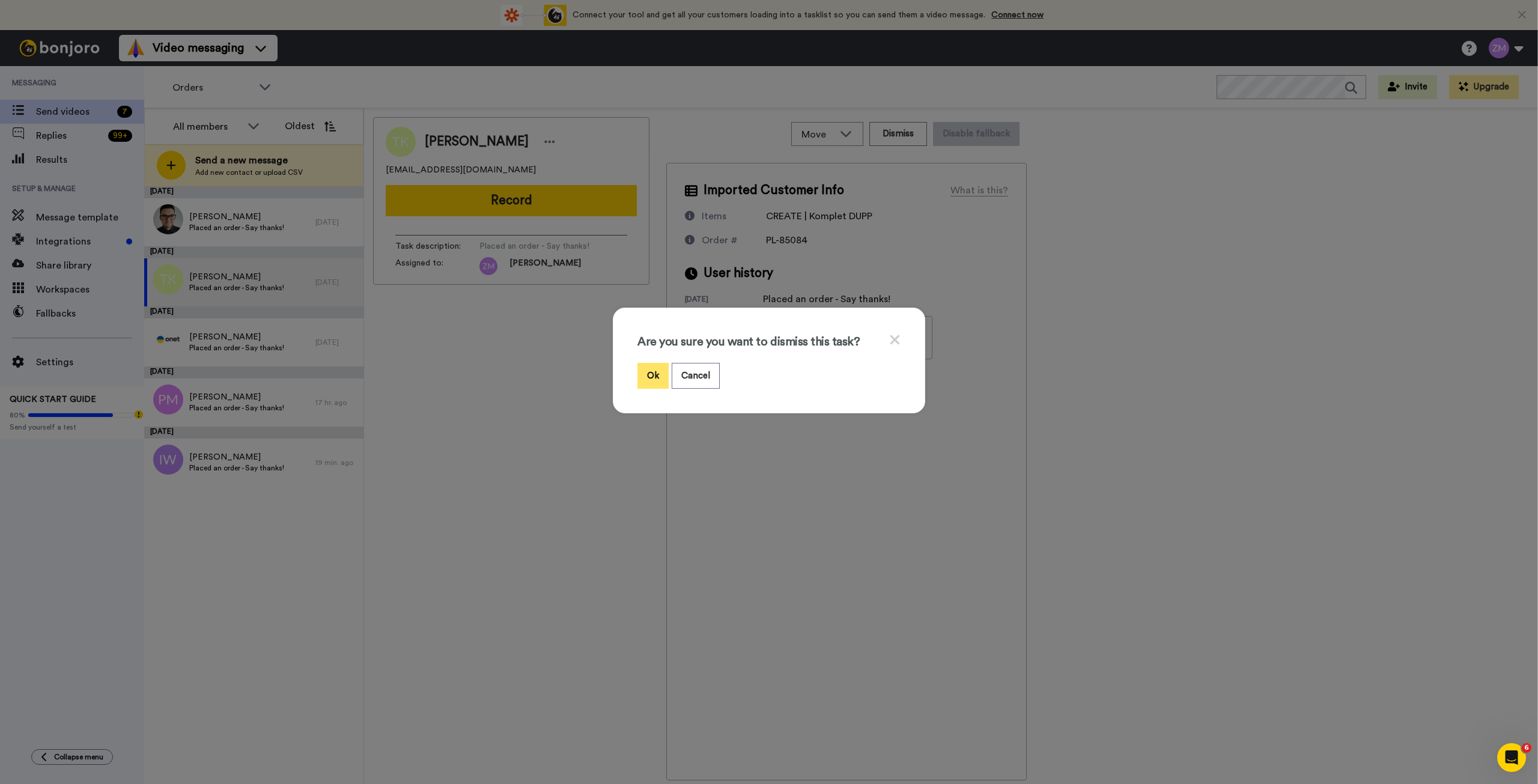
click at [643, 375] on button "Ok" at bounding box center [653, 375] width 31 height 26
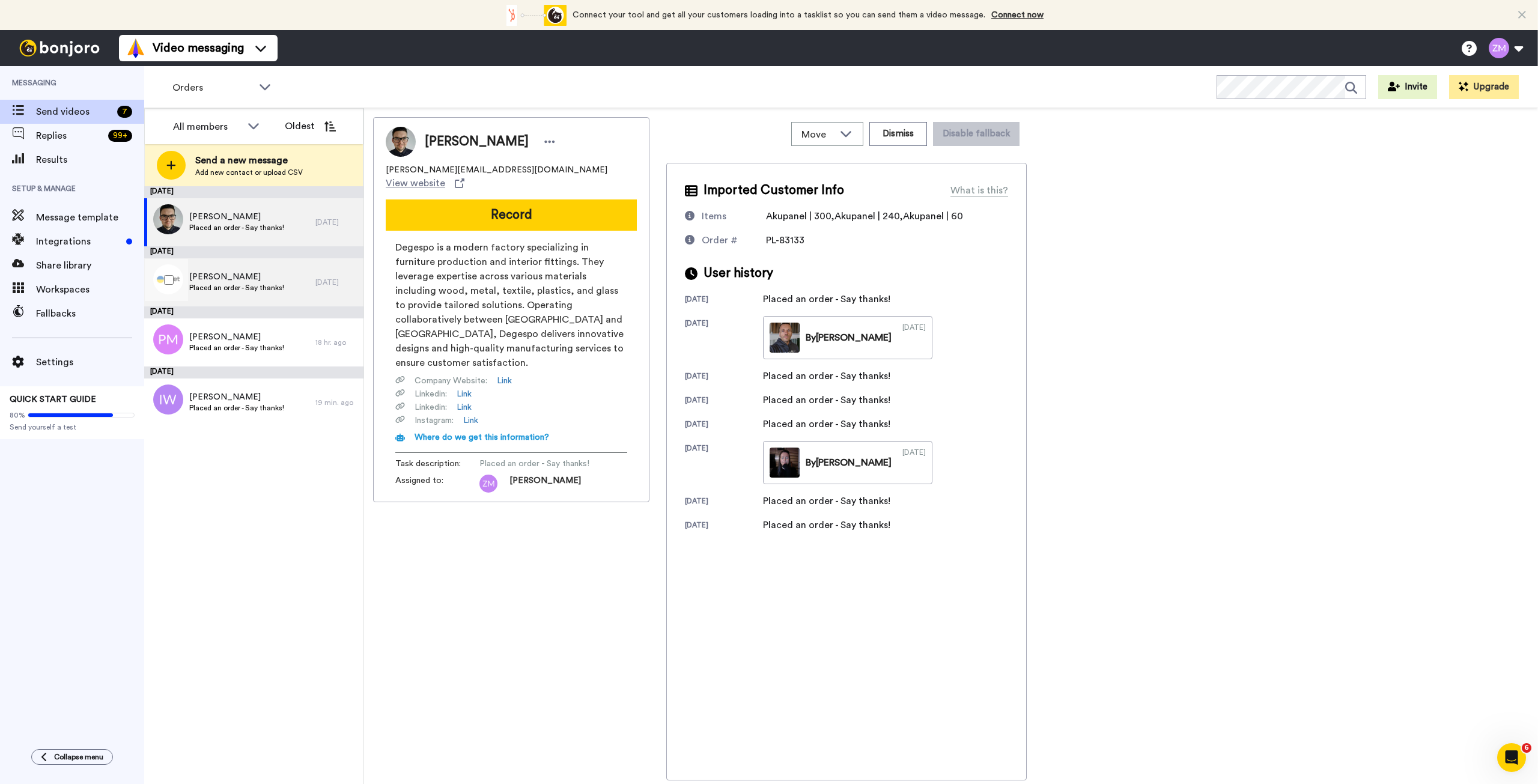
click at [238, 283] on span "Placed an order - Say thanks!" at bounding box center [236, 287] width 95 height 9
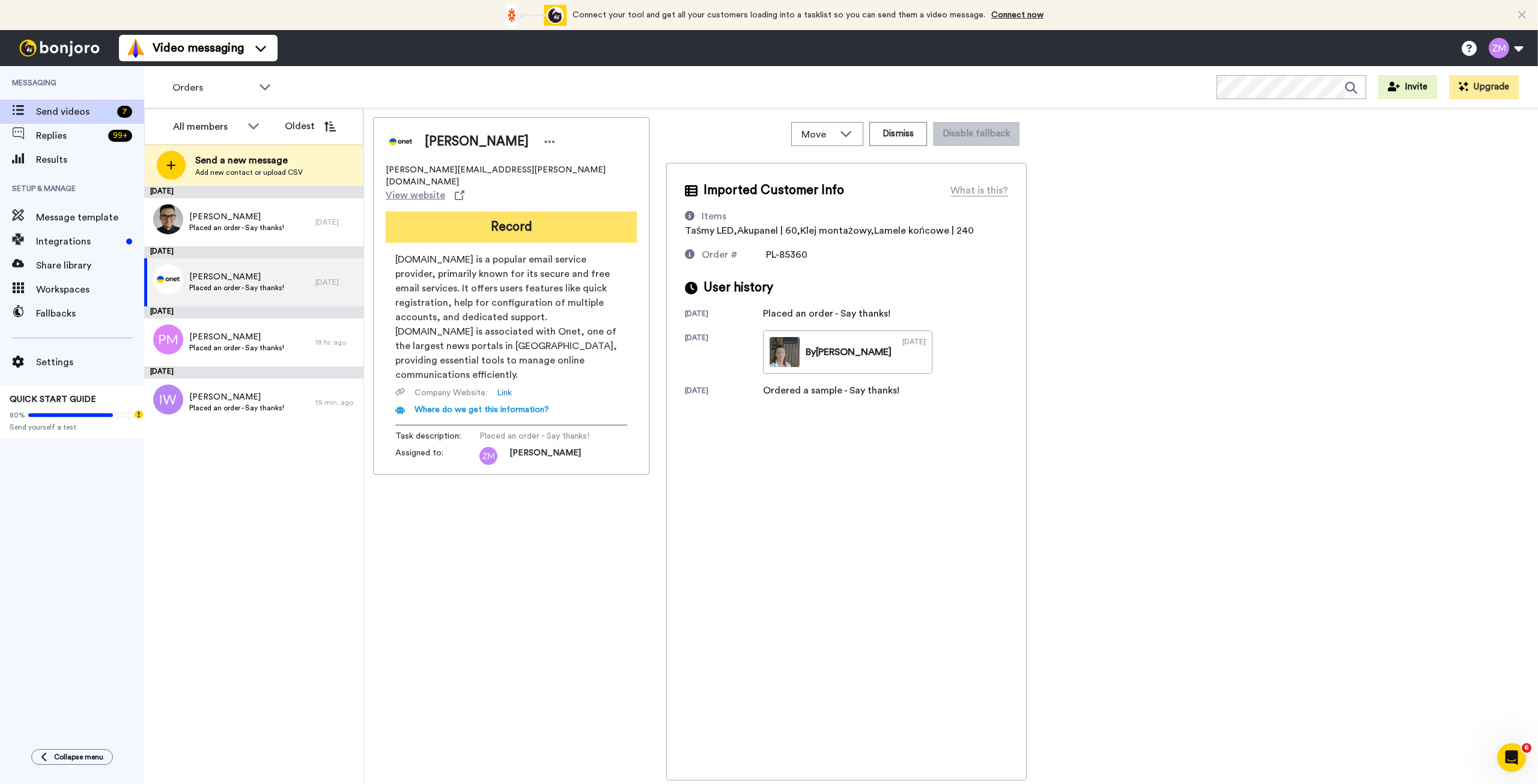
click at [590, 212] on button "Record" at bounding box center [511, 227] width 251 height 31
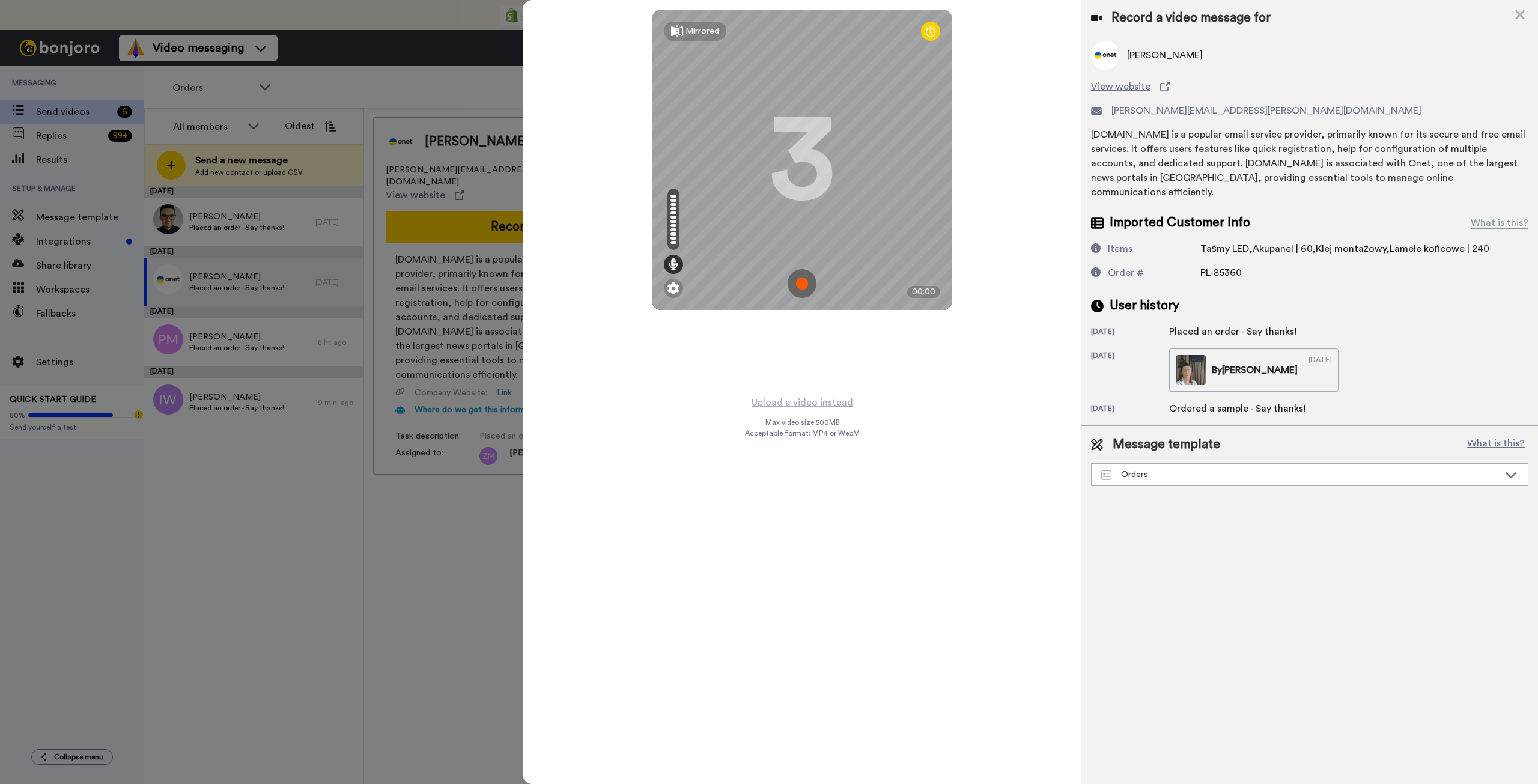
click at [798, 284] on img at bounding box center [802, 284] width 29 height 29
click at [799, 278] on img at bounding box center [802, 284] width 29 height 29
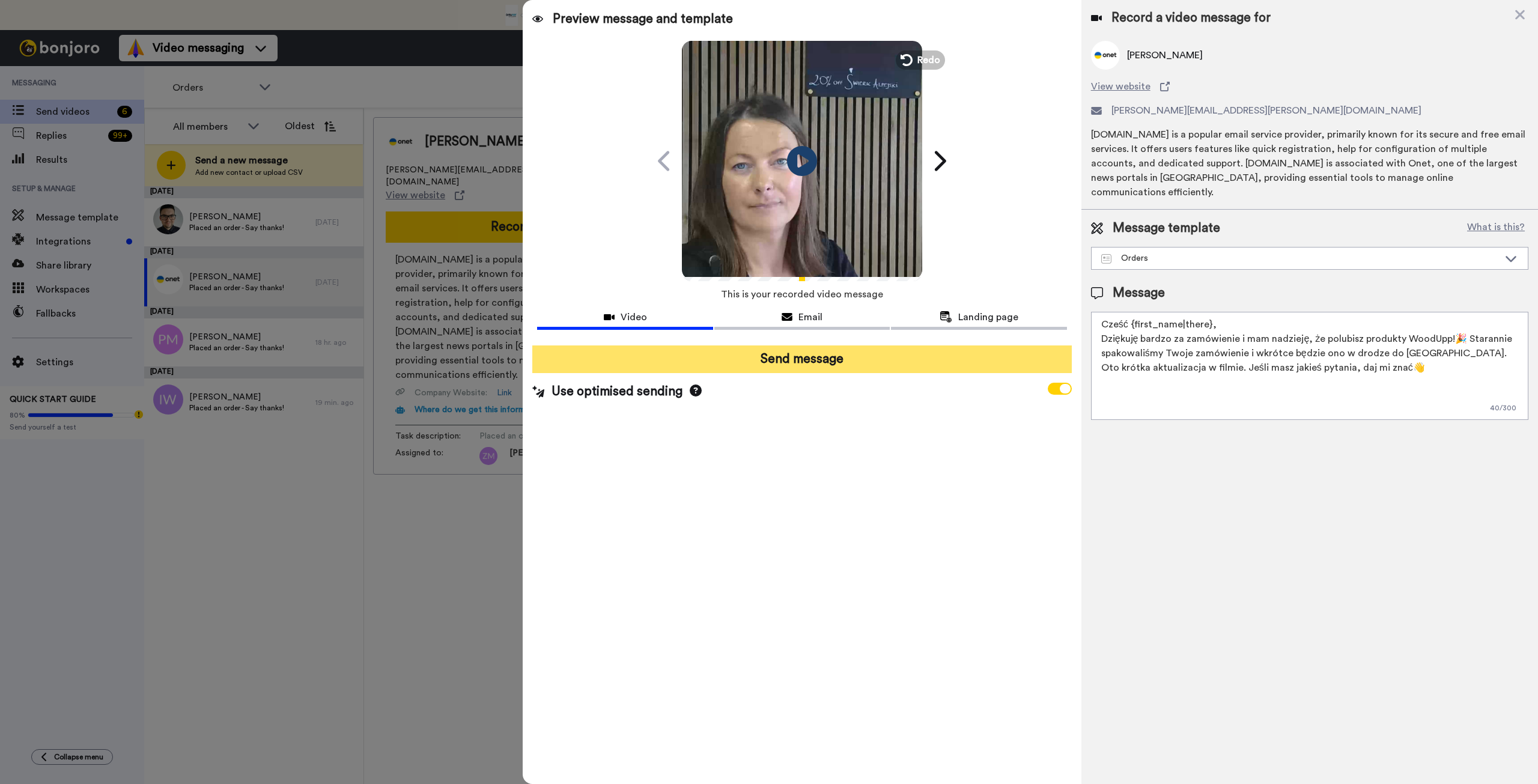
click at [854, 363] on button "Send message" at bounding box center [802, 359] width 539 height 28
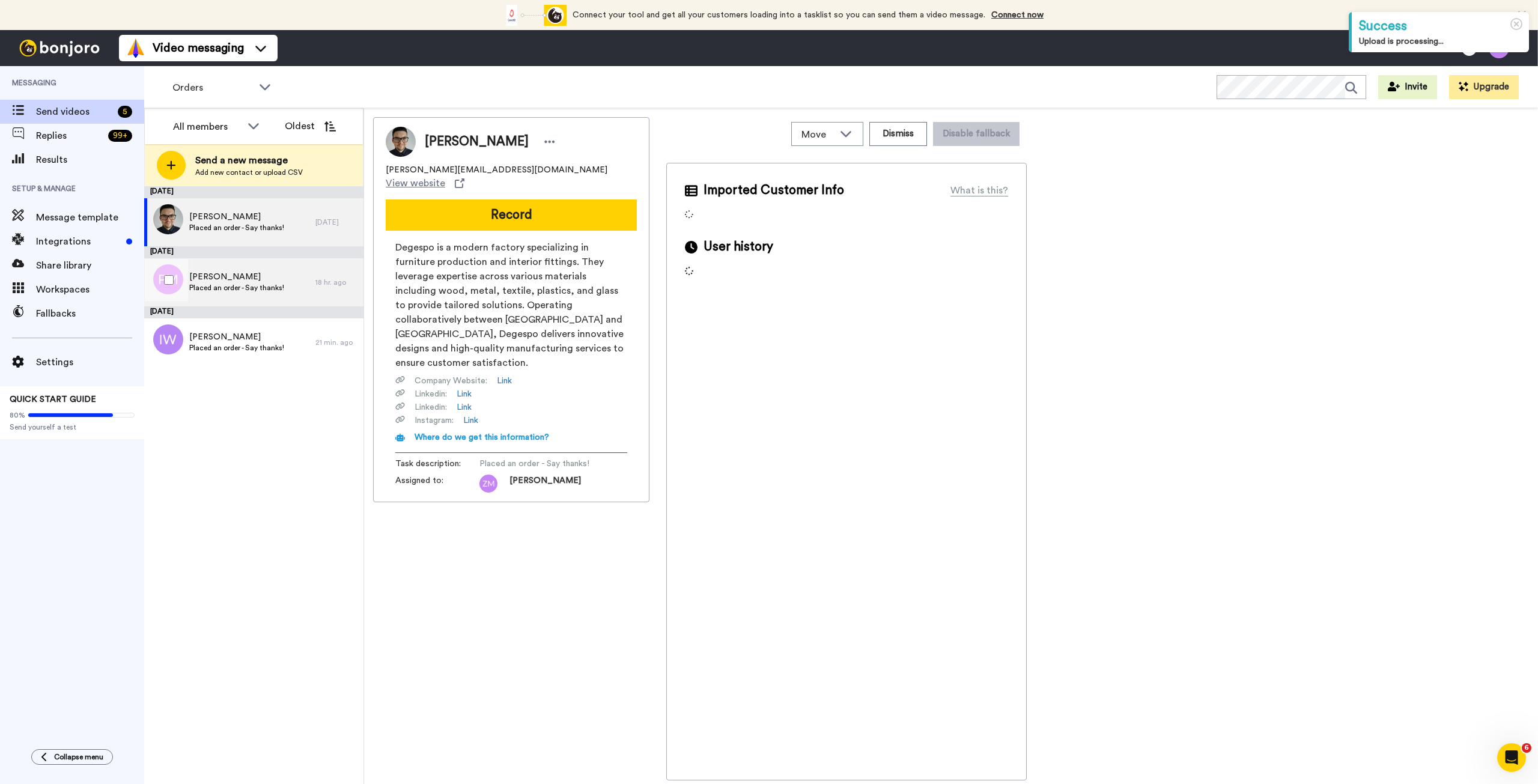
click at [272, 279] on span "[PERSON_NAME]" at bounding box center [236, 277] width 95 height 12
